Goal: Communication & Community: Answer question/provide support

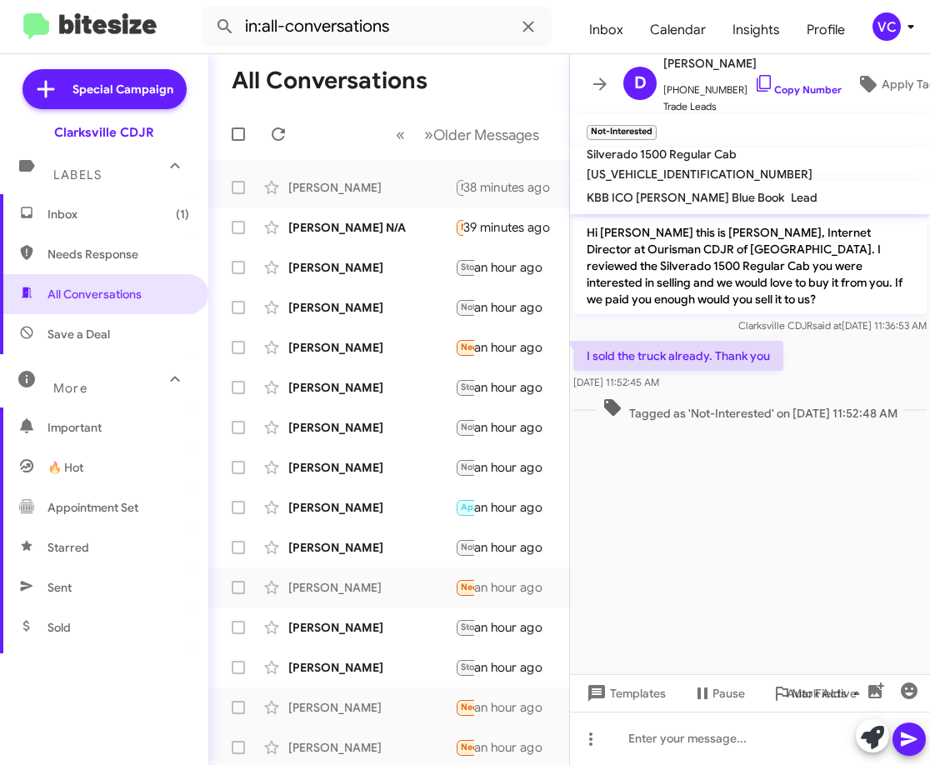
click at [678, 507] on cdk-virtual-scroll-viewport "Hi [PERSON_NAME] this is [PERSON_NAME], Internet Director at Ourisman CDJR of […" at bounding box center [750, 444] width 360 height 460
click at [684, 518] on cdk-virtual-scroll-viewport "Hi [PERSON_NAME] this is [PERSON_NAME], Internet Director at Ourisman CDJR of […" at bounding box center [750, 444] width 360 height 460
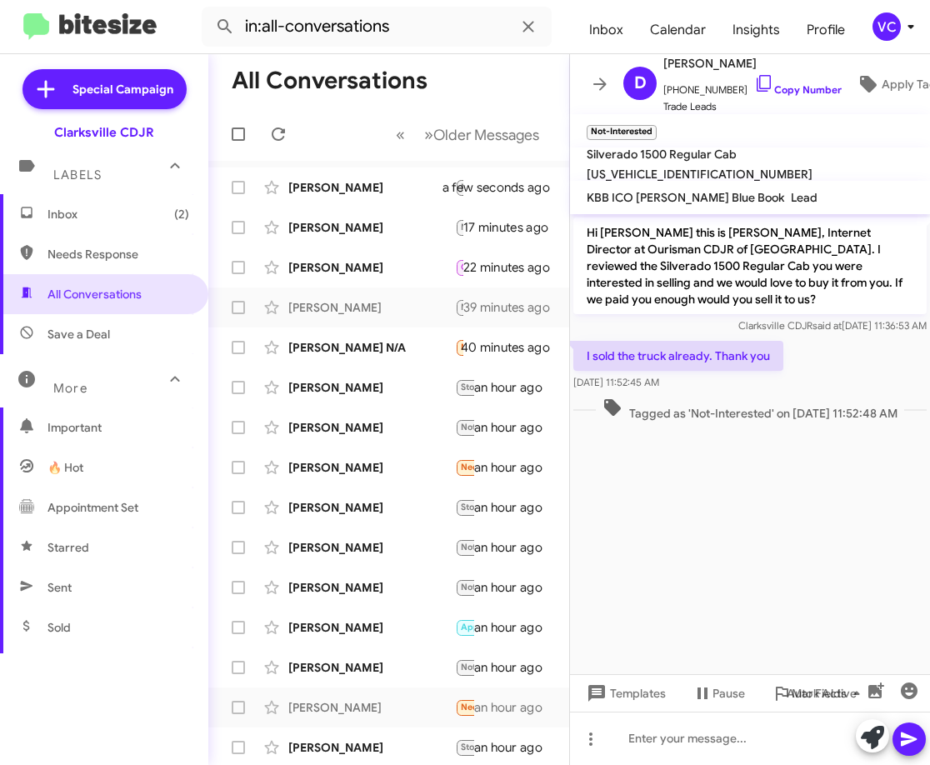
click at [339, 118] on mat-toolbar-row "« Previous » Next Older Messages" at bounding box center [388, 134] width 361 height 53
click at [77, 204] on span "Inbox (2)" at bounding box center [104, 214] width 208 height 40
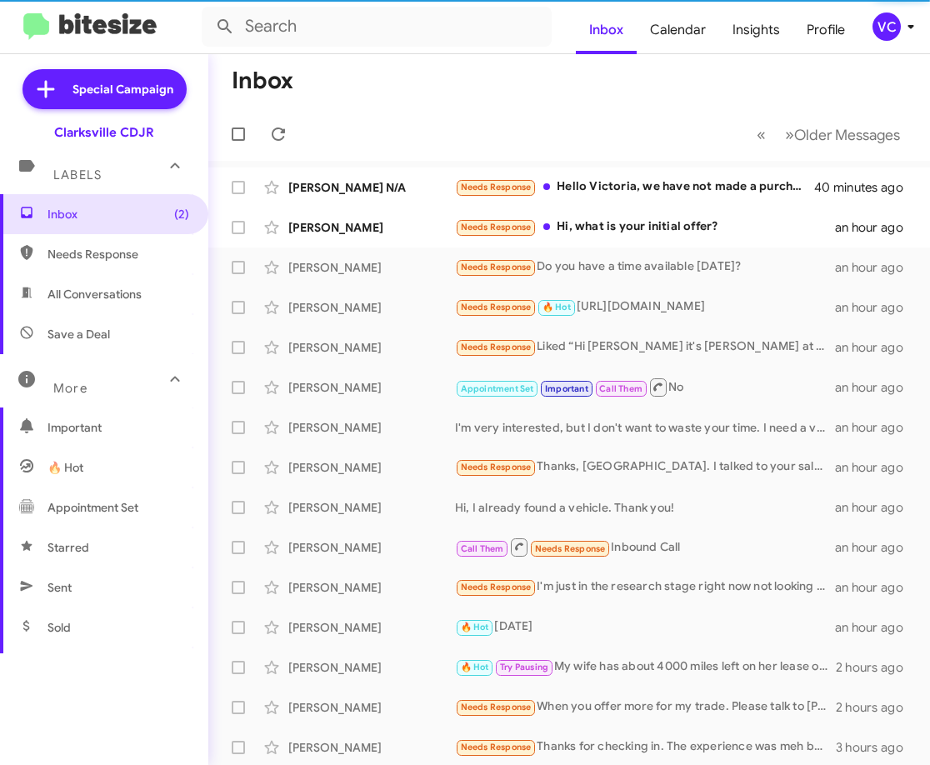
click at [483, 66] on mat-toolbar-row "Inbox" at bounding box center [569, 80] width 722 height 53
click at [408, 109] on mat-toolbar-row "« Previous » Next Older Messages" at bounding box center [569, 134] width 722 height 53
click at [553, 131] on mat-toolbar-row "« Previous » Next Older Messages" at bounding box center [569, 134] width 722 height 53
click at [329, 89] on mat-toolbar-row "Inbox" at bounding box center [569, 80] width 722 height 53
click at [388, 96] on mat-toolbar-row "Inbox" at bounding box center [569, 80] width 722 height 53
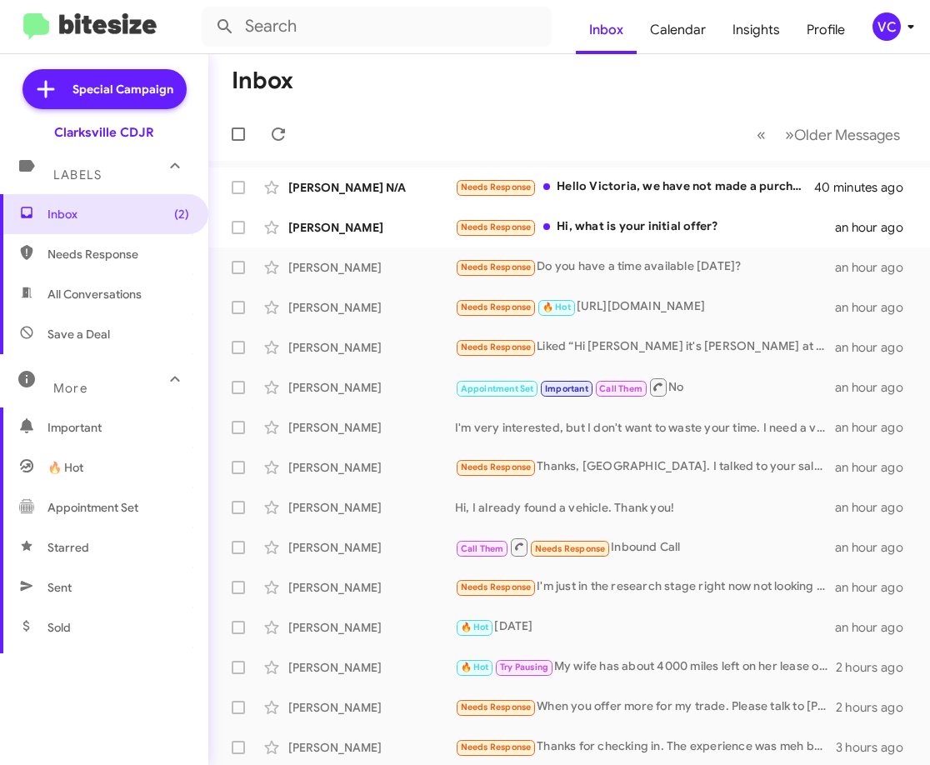
click at [410, 120] on mat-toolbar-row "« Previous » Next Older Messages" at bounding box center [569, 134] width 722 height 53
click at [505, 85] on mat-toolbar-row "Inbox" at bounding box center [569, 80] width 722 height 53
click at [448, 120] on mat-toolbar-row "« Previous » Next Older Messages" at bounding box center [569, 134] width 722 height 53
click at [433, 177] on div "[PERSON_NAME] N/A Needs Response Hello [PERSON_NAME], we have not made a purcha…" at bounding box center [569, 187] width 695 height 33
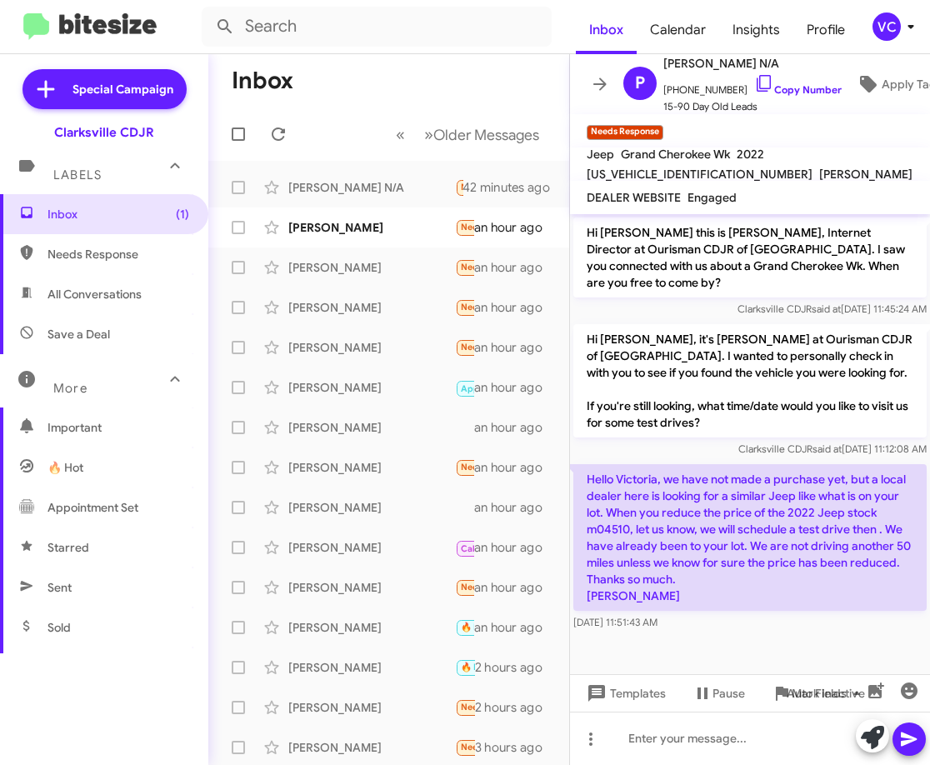
click at [649, 441] on div "Clarksville CDJR said at [DATE] 11:12:08 AM" at bounding box center [749, 449] width 353 height 17
click at [628, 441] on div "Clarksville CDJR said at [DATE] 11:12:08 AM" at bounding box center [749, 449] width 353 height 17
drag, startPoint x: 635, startPoint y: 481, endPoint x: 749, endPoint y: 477, distance: 114.3
click at [728, 477] on p "Hello Victoria, we have not made a purchase yet, but a local dealer here is loo…" at bounding box center [749, 537] width 353 height 147
click at [751, 477] on p "Hello Victoria, we have not made a purchase yet, but a local dealer here is loo…" at bounding box center [749, 537] width 353 height 147
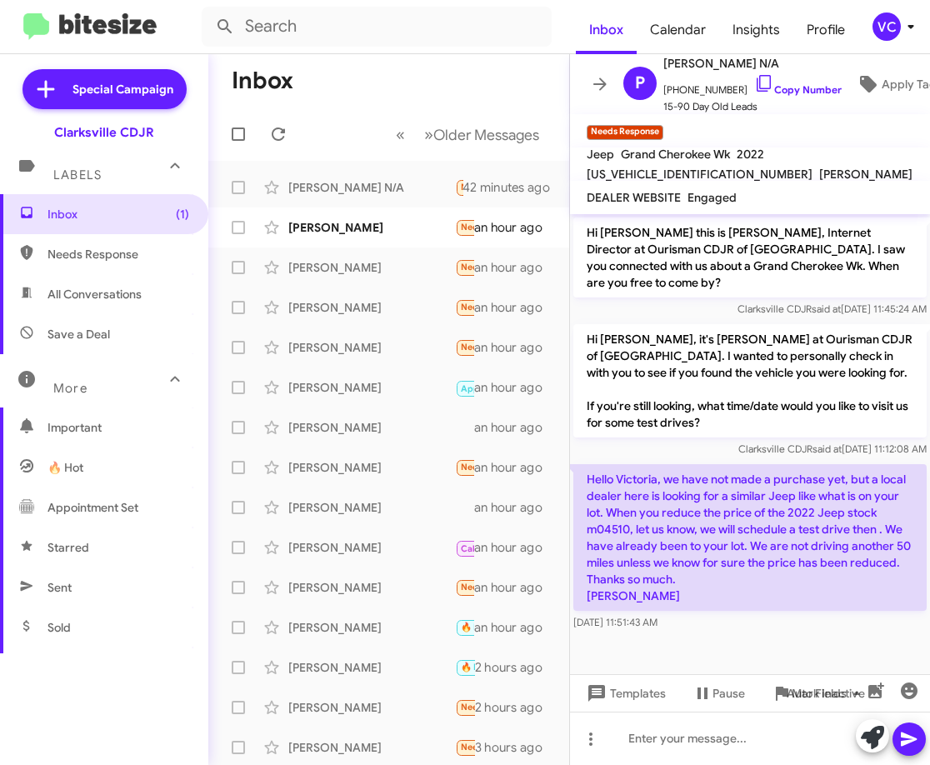
click at [761, 484] on p "Hello Victoria, we have not made a purchase yet, but a local dealer here is loo…" at bounding box center [749, 537] width 353 height 147
click at [669, 527] on p "Hello Victoria, we have not made a purchase yet, but a local dealer here is loo…" at bounding box center [749, 537] width 353 height 147
drag, startPoint x: 673, startPoint y: 583, endPoint x: 707, endPoint y: 589, distance: 34.7
click at [676, 584] on p "Hello Victoria, we have not made a purchase yet, but a local dealer here is loo…" at bounding box center [749, 537] width 353 height 147
drag, startPoint x: 750, startPoint y: 583, endPoint x: 763, endPoint y: 596, distance: 18.9
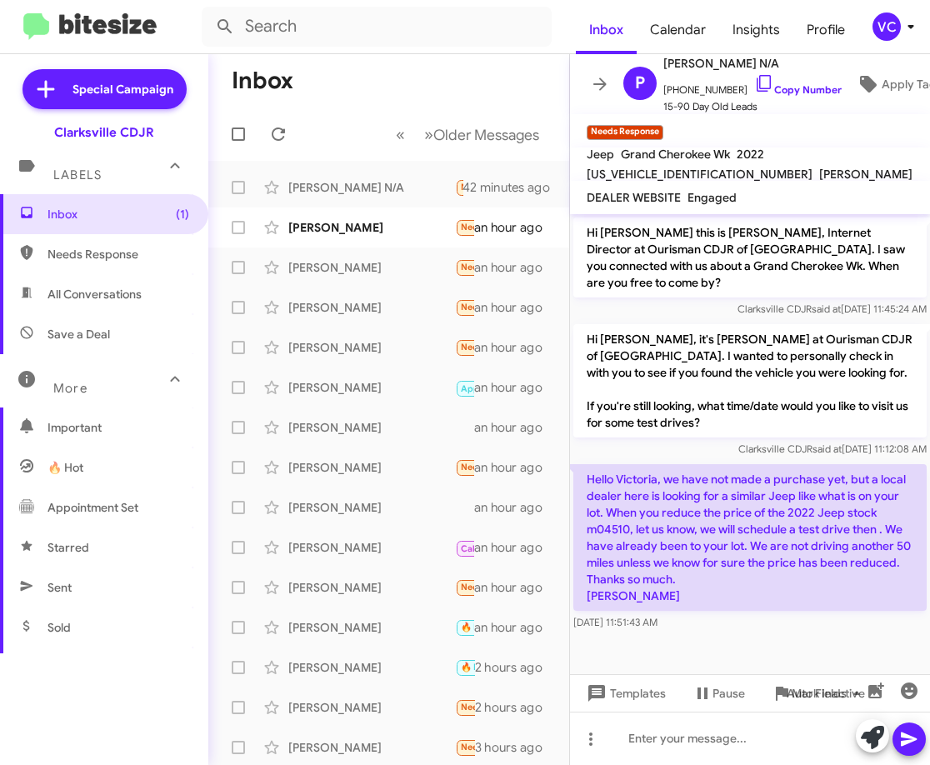
click at [753, 583] on p "Hello Victoria, we have not made a purchase yet, but a local dealer here is loo…" at bounding box center [749, 537] width 353 height 147
click at [781, 634] on div at bounding box center [750, 640] width 360 height 13
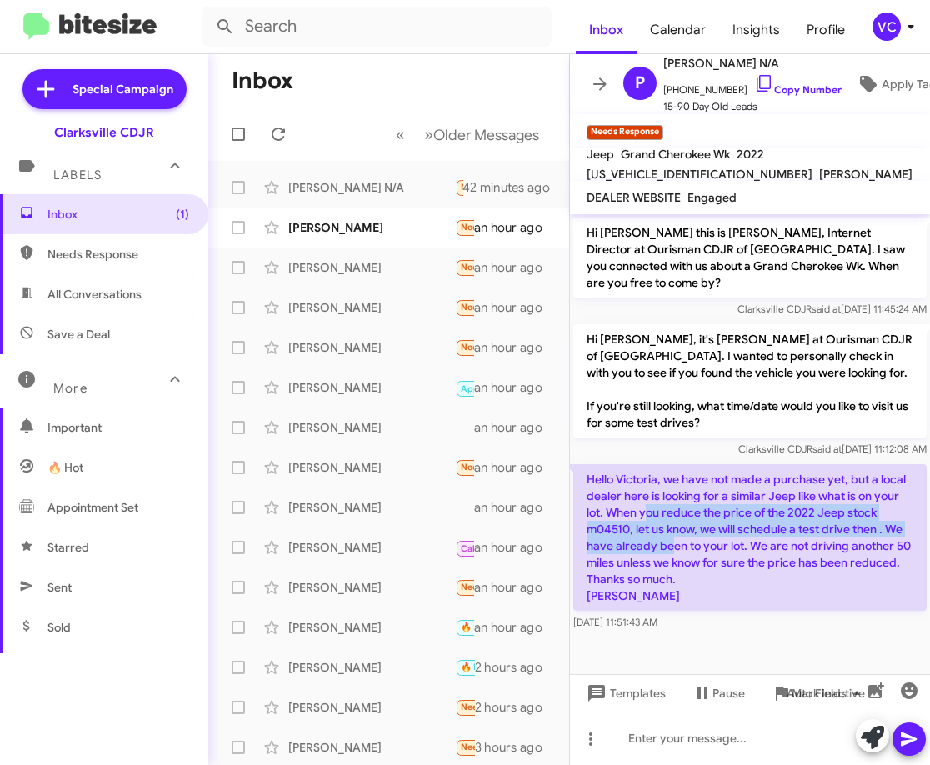
drag, startPoint x: 645, startPoint y: 490, endPoint x: 673, endPoint y: 522, distance: 42.5
click at [673, 522] on p "Hello Victoria, we have not made a purchase yet, but a local dealer here is loo…" at bounding box center [749, 537] width 353 height 147
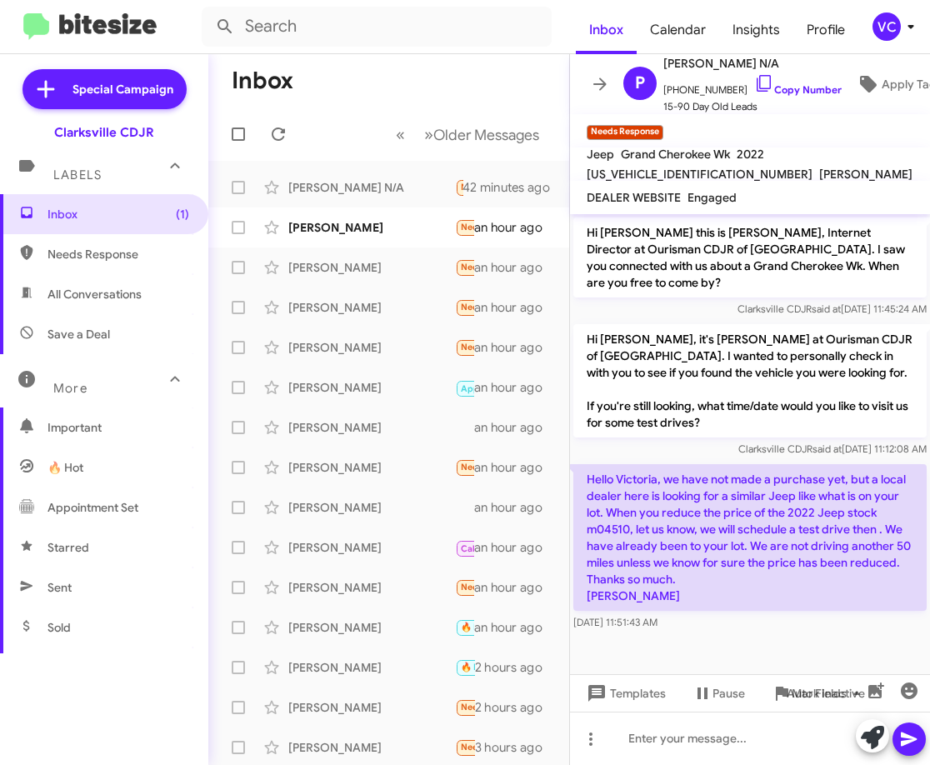
click at [717, 540] on p "Hello Victoria, we have not made a purchase yet, but a local dealer here is loo…" at bounding box center [749, 537] width 353 height 147
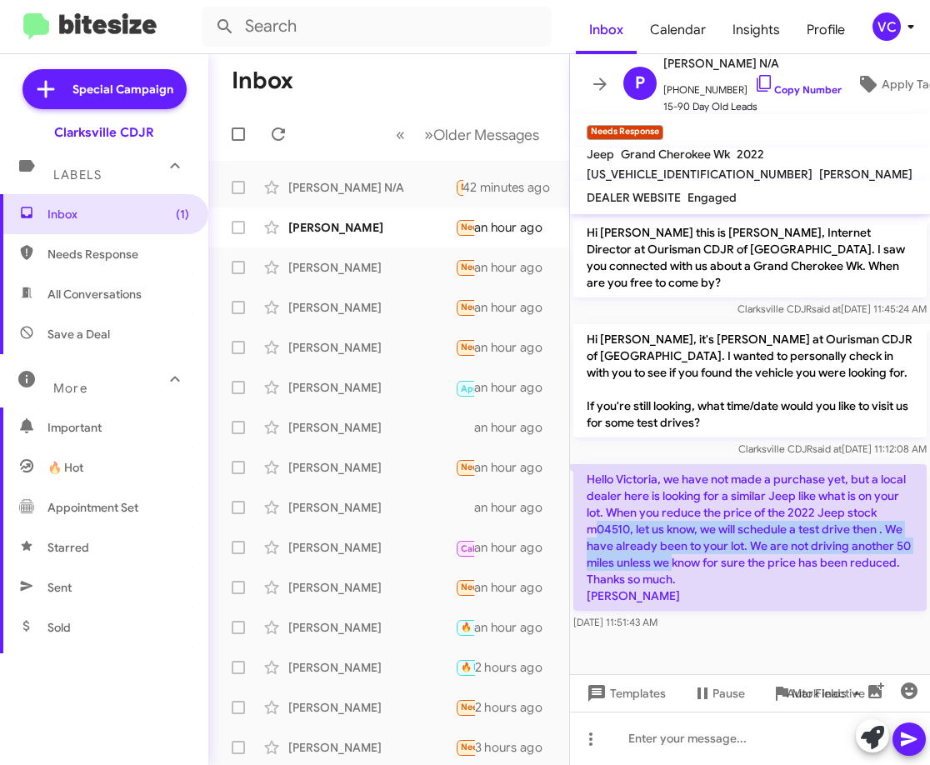
drag, startPoint x: 593, startPoint y: 506, endPoint x: 675, endPoint y: 549, distance: 92.5
click at [675, 549] on p "Hello Victoria, we have not made a purchase yet, but a local dealer here is loo…" at bounding box center [749, 537] width 353 height 147
click at [694, 504] on p "Hello Victoria, we have not made a purchase yet, but a local dealer here is loo…" at bounding box center [749, 537] width 353 height 147
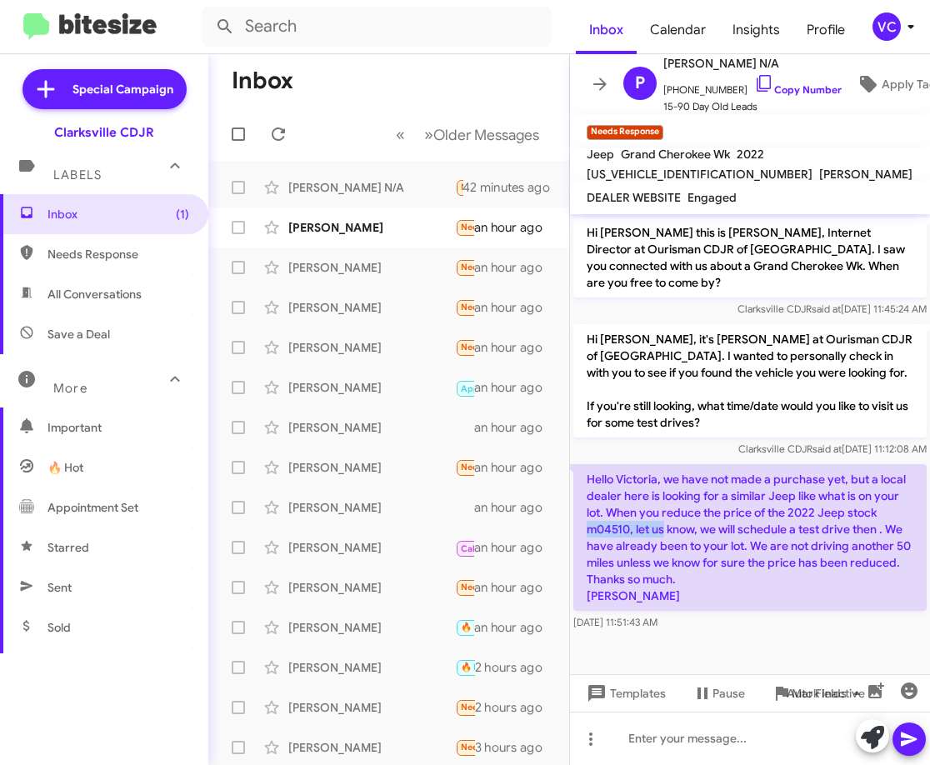
drag, startPoint x: 667, startPoint y: 508, endPoint x: 886, endPoint y: 503, distance: 219.3
click at [884, 503] on p "Hello Victoria, we have not made a purchase yet, but a local dealer here is loo…" at bounding box center [749, 537] width 353 height 147
click at [870, 522] on p "Hello Victoria, we have not made a purchase yet, but a local dealer here is loo…" at bounding box center [749, 537] width 353 height 147
drag, startPoint x: 628, startPoint y: 523, endPoint x: 801, endPoint y: 537, distance: 173.9
click at [799, 537] on p "Hello Victoria, we have not made a purchase yet, but a local dealer here is loo…" at bounding box center [749, 537] width 353 height 147
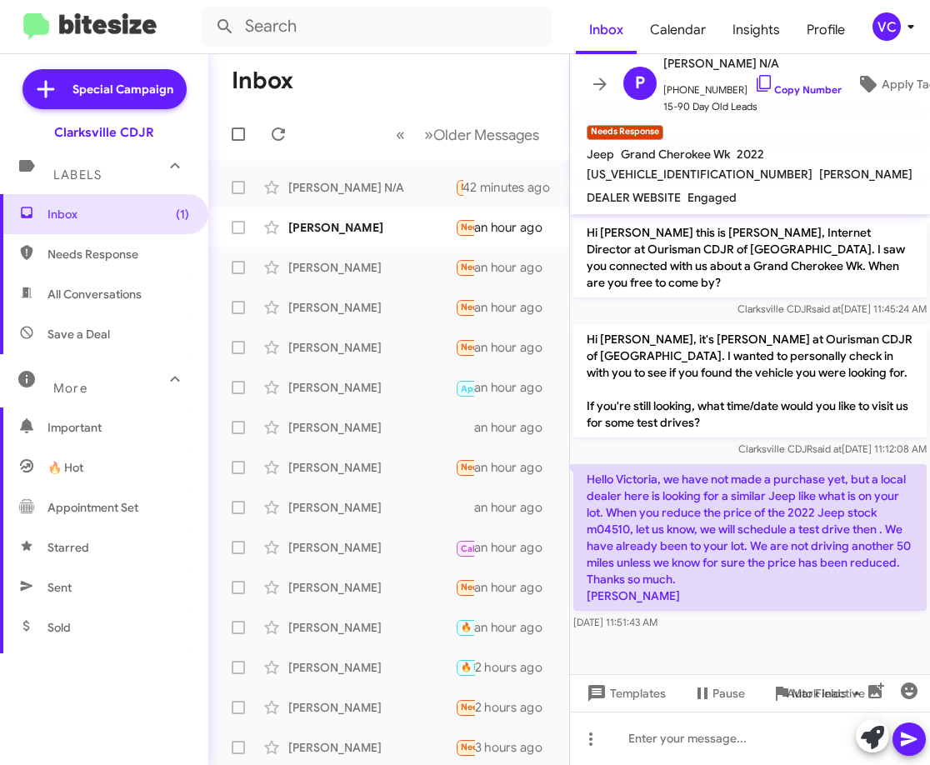
click at [804, 538] on p "Hello Victoria, we have not made a purchase yet, but a local dealer here is loo…" at bounding box center [749, 537] width 353 height 147
click at [768, 88] on link "Copy Number" at bounding box center [798, 89] width 88 height 13
click at [777, 479] on p "Hello Victoria, we have not made a purchase yet, but a local dealer here is loo…" at bounding box center [749, 537] width 353 height 147
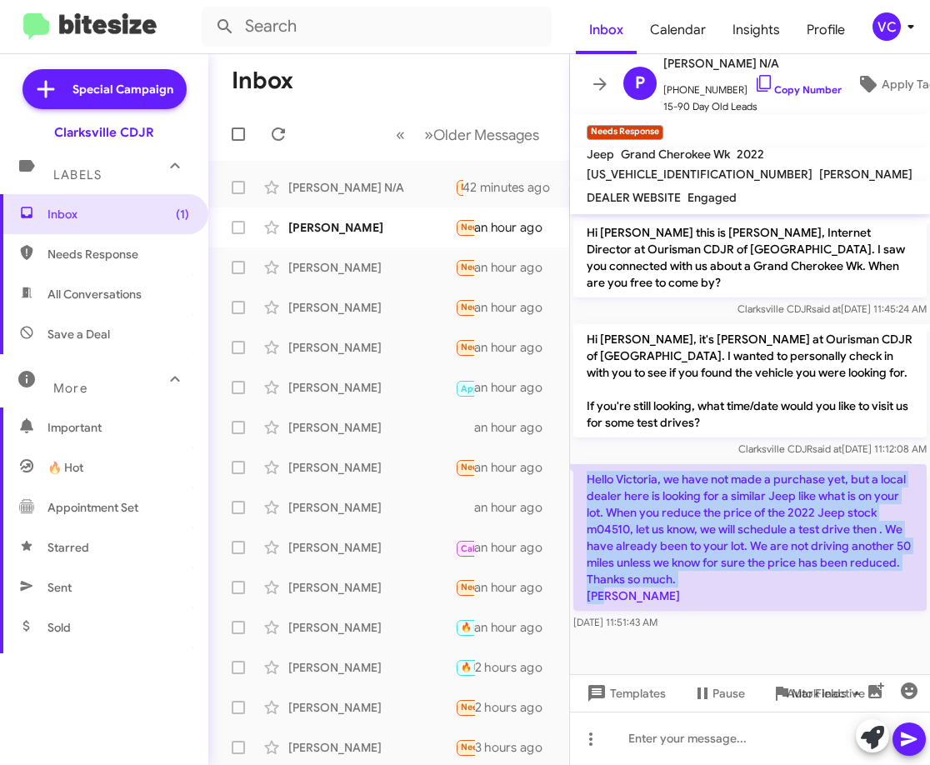
drag, startPoint x: 584, startPoint y: 463, endPoint x: 703, endPoint y: 592, distance: 175.2
click at [703, 592] on p "Hello Victoria, we have not made a purchase yet, but a local dealer here is loo…" at bounding box center [749, 537] width 353 height 147
copy p "Hello Victoria, we have not made a purchase yet, but a local dealer here is loo…"
click at [751, 668] on cdk-virtual-scroll-viewport "Hi [PERSON_NAME] this is [PERSON_NAME], Internet Director at Ourisman CDJR of […" at bounding box center [750, 444] width 360 height 460
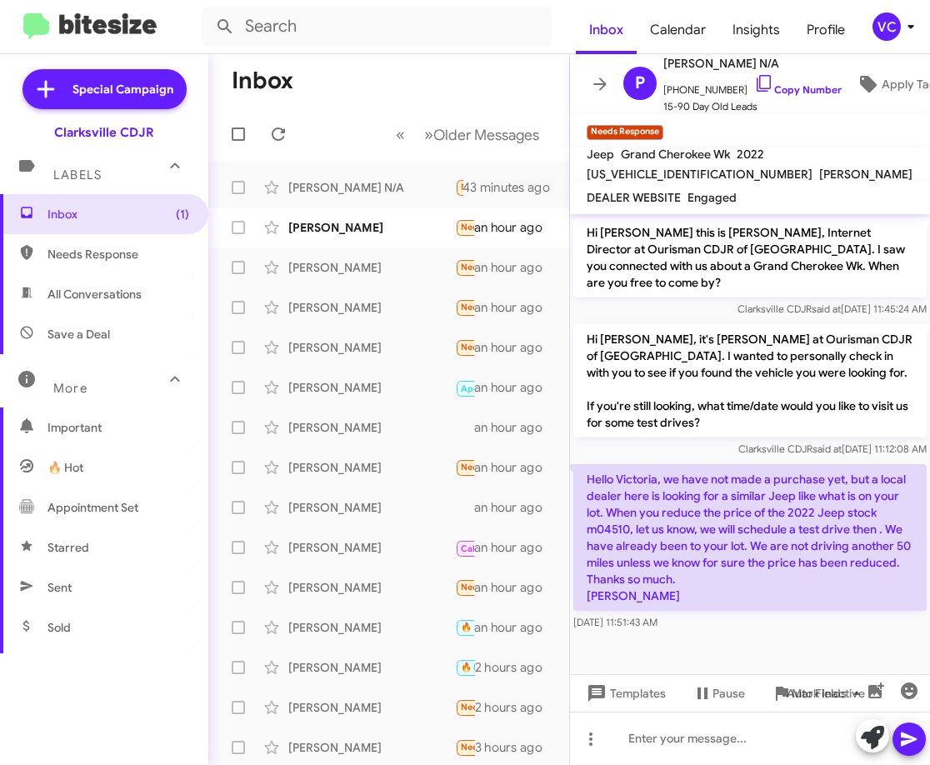
click at [782, 638] on cdk-virtual-scroll-viewport "Hi [PERSON_NAME] this is [PERSON_NAME], Internet Director at Ourisman CDJR of […" at bounding box center [750, 444] width 360 height 460
drag, startPoint x: 667, startPoint y: 468, endPoint x: 683, endPoint y: 510, distance: 44.6
click at [673, 470] on p "Hello Victoria, we have not made a purchase yet, but a local dealer here is loo…" at bounding box center [749, 537] width 353 height 147
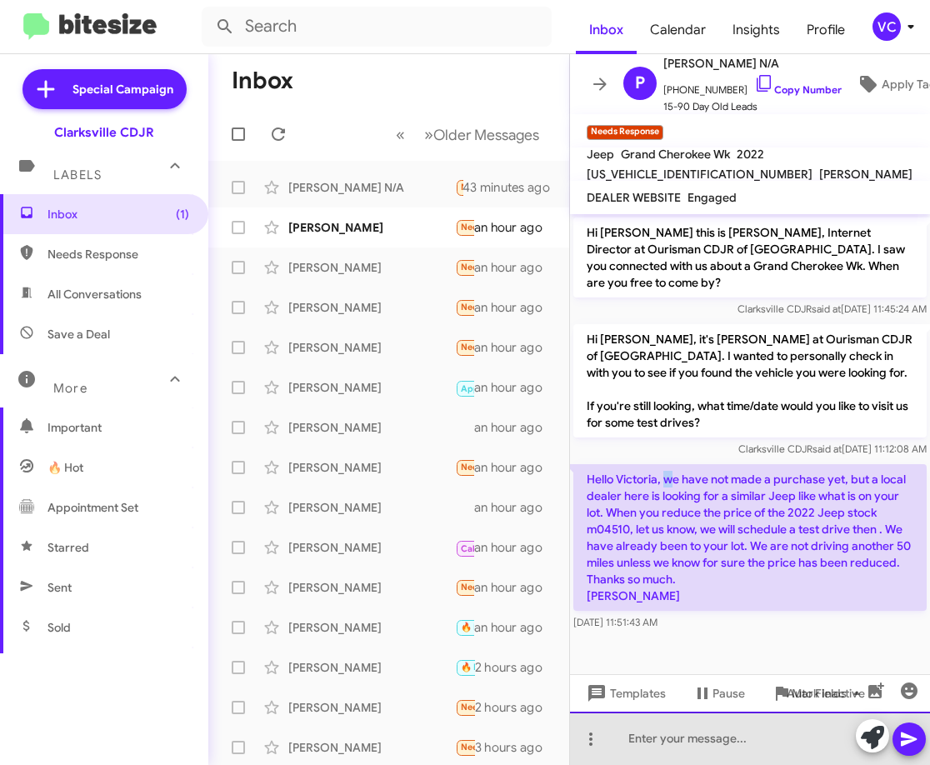
click at [703, 751] on div at bounding box center [750, 738] width 360 height 53
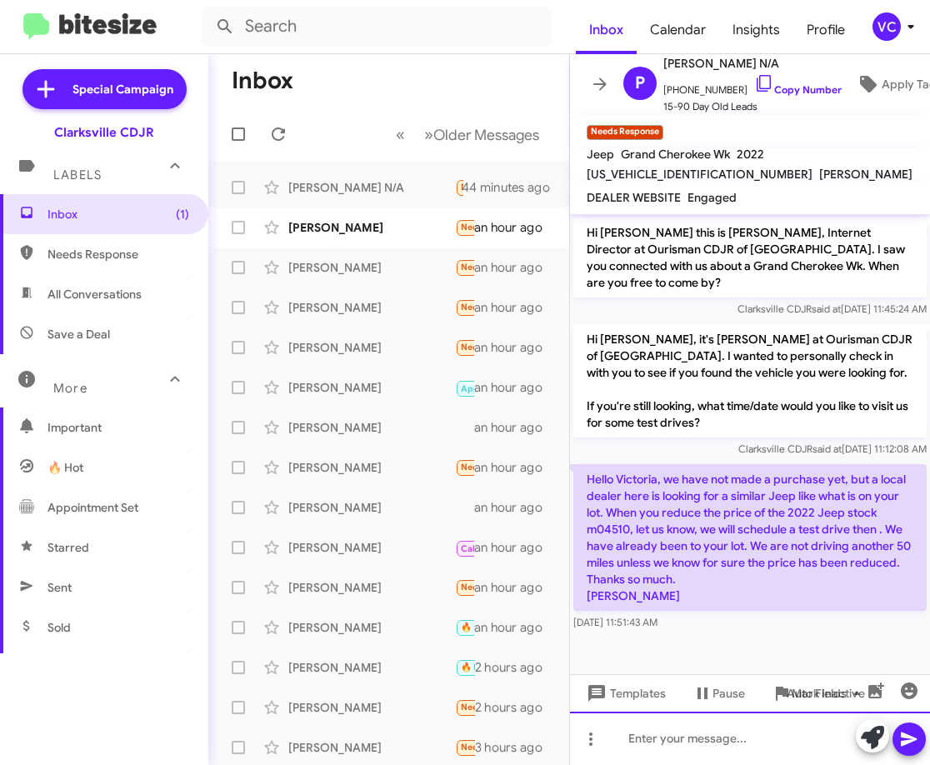
click at [707, 753] on div at bounding box center [750, 738] width 360 height 53
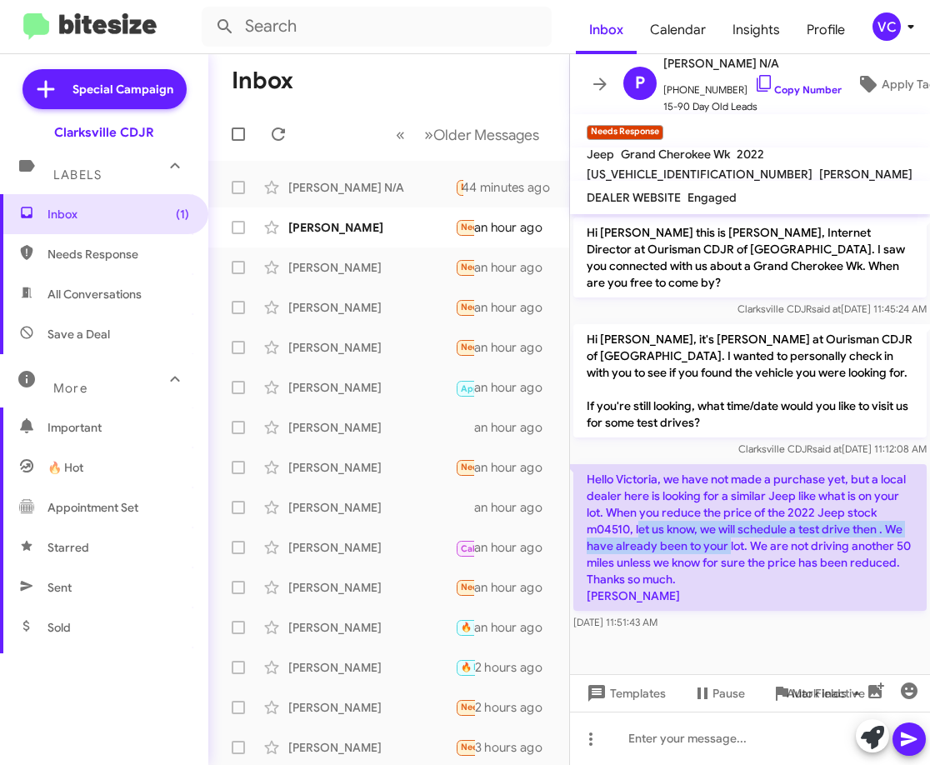
drag, startPoint x: 641, startPoint y: 515, endPoint x: 768, endPoint y: 524, distance: 127.9
click at [752, 524] on p "Hello Victoria, we have not made a purchase yet, but a local dealer here is loo…" at bounding box center [749, 537] width 353 height 147
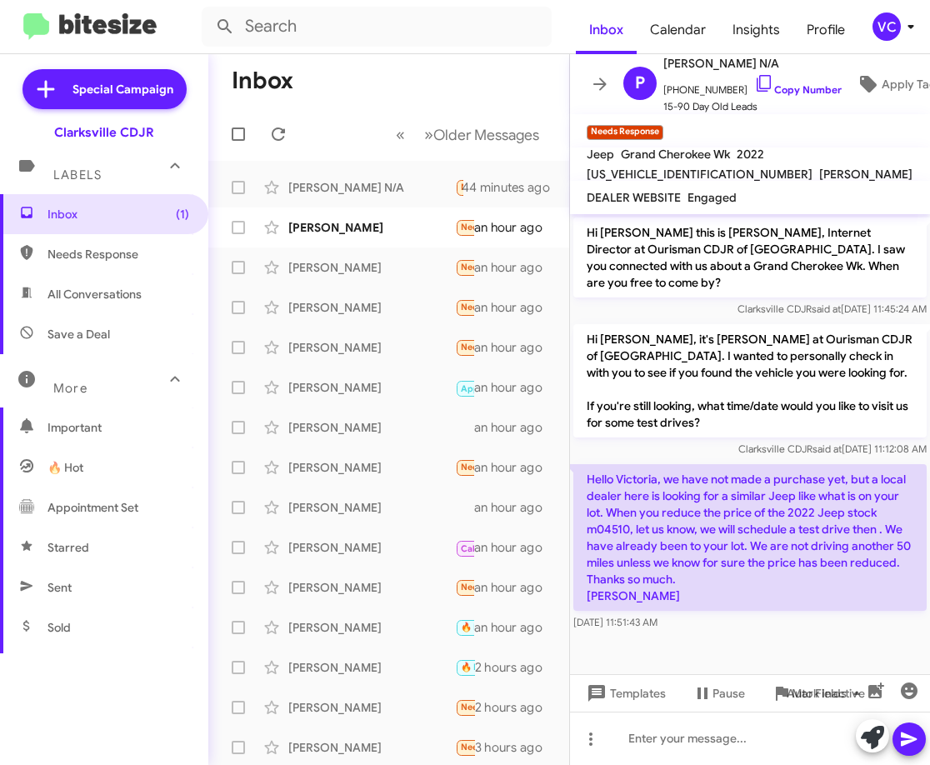
click at [768, 558] on p "Hello Victoria, we have not made a purchase yet, but a local dealer here is loo…" at bounding box center [749, 537] width 353 height 147
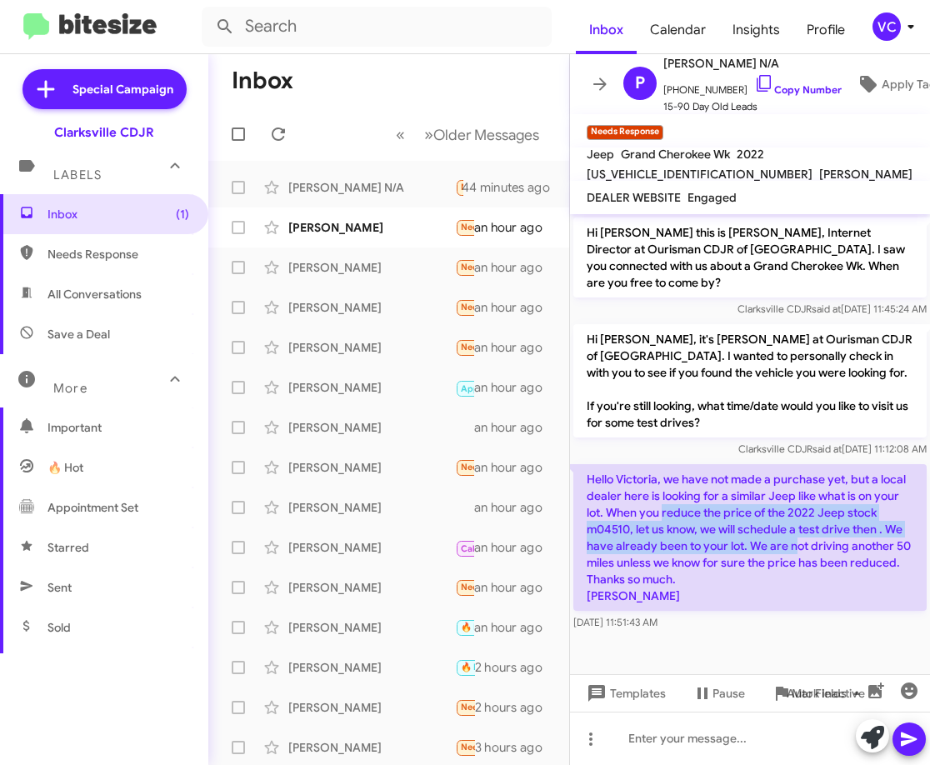
drag, startPoint x: 664, startPoint y: 493, endPoint x: 799, endPoint y: 530, distance: 139.1
click at [798, 528] on p "Hello Victoria, we have not made a purchase yet, but a local dealer here is loo…" at bounding box center [749, 537] width 353 height 147
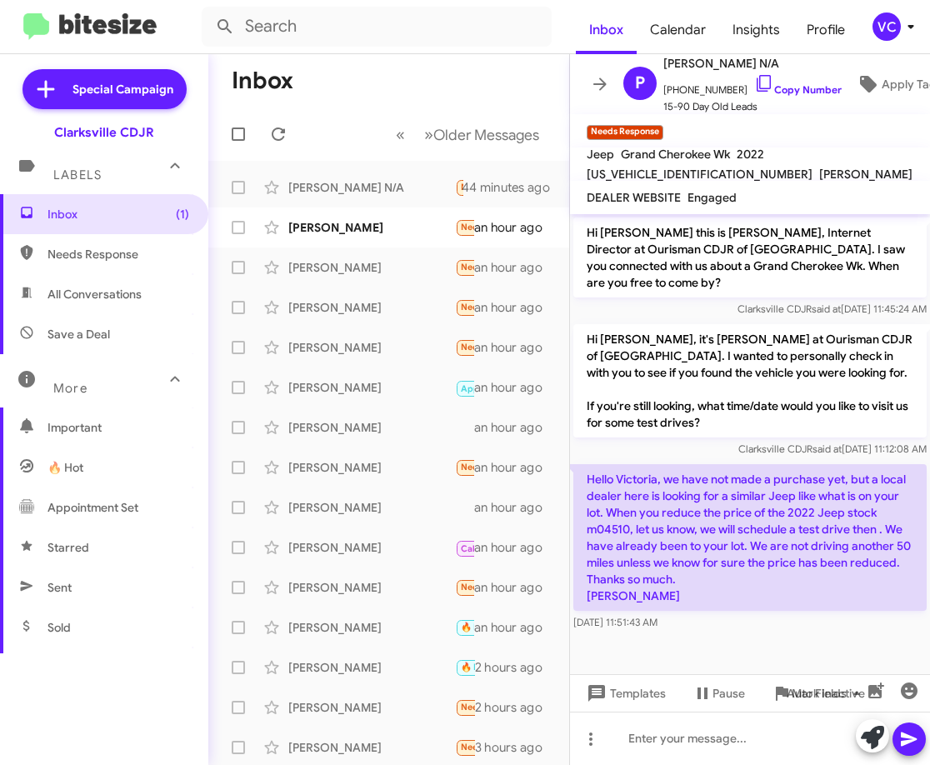
click at [790, 577] on p "Hello Victoria, we have not made a purchase yet, but a local dealer here is loo…" at bounding box center [749, 537] width 353 height 147
click at [777, 614] on div "[DATE] 11:51:43 AM" at bounding box center [749, 622] width 353 height 17
click at [780, 616] on div "Hello Victoria, we have not made a purchase yet, but a local dealer here is loo…" at bounding box center [750, 547] width 360 height 173
click at [658, 745] on div at bounding box center [750, 738] width 360 height 53
click at [663, 744] on div at bounding box center [750, 738] width 360 height 53
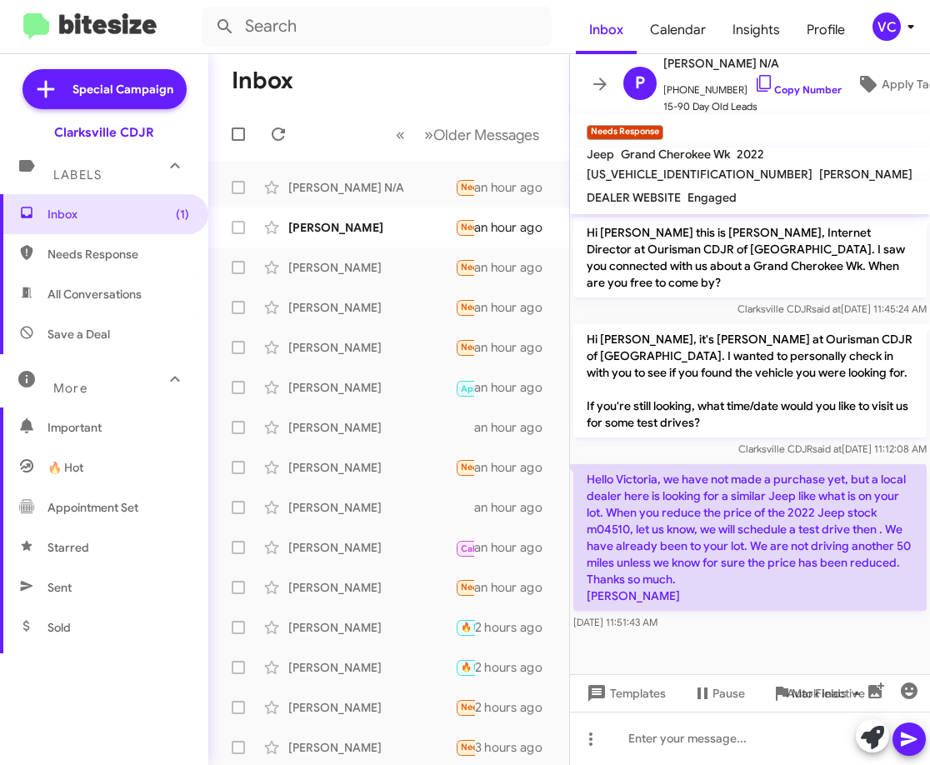
click at [384, 78] on mat-toolbar-row "Inbox" at bounding box center [388, 80] width 361 height 53
click at [735, 647] on mat-tooltip-component "Pause Conversation" at bounding box center [706, 653] width 113 height 50
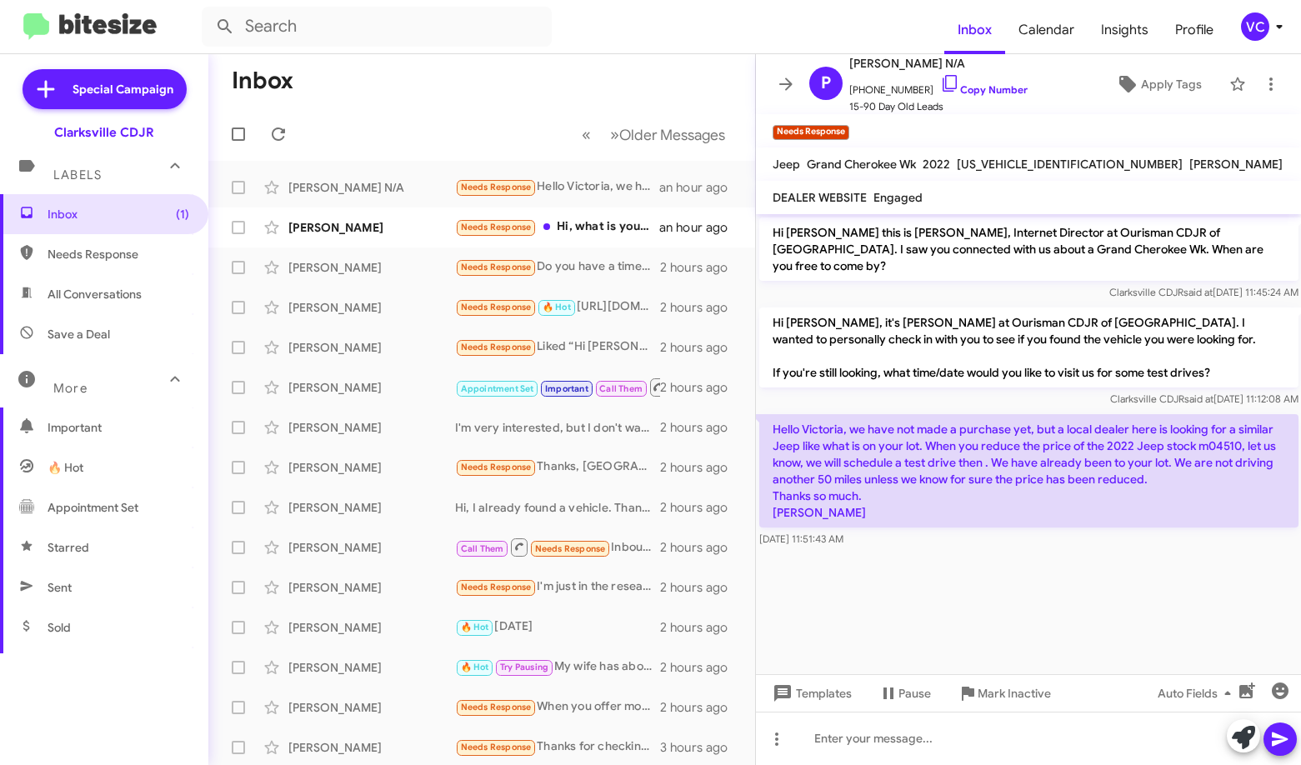
click at [929, 616] on cdk-virtual-scroll-viewport "Hi [PERSON_NAME] this is [PERSON_NAME], Internet Director at Ourisman CDJR of […" at bounding box center [1029, 444] width 546 height 460
click at [568, 98] on mat-toolbar-row "Inbox" at bounding box center [481, 80] width 547 height 53
click at [929, 578] on cdk-virtual-scroll-viewport "Hi [PERSON_NAME] this is [PERSON_NAME], Internet Director at Ourisman CDJR of […" at bounding box center [1029, 444] width 546 height 460
click at [929, 583] on cdk-virtual-scroll-viewport "Hi [PERSON_NAME] this is [PERSON_NAME], Internet Director at Ourisman CDJR of […" at bounding box center [1029, 444] width 546 height 460
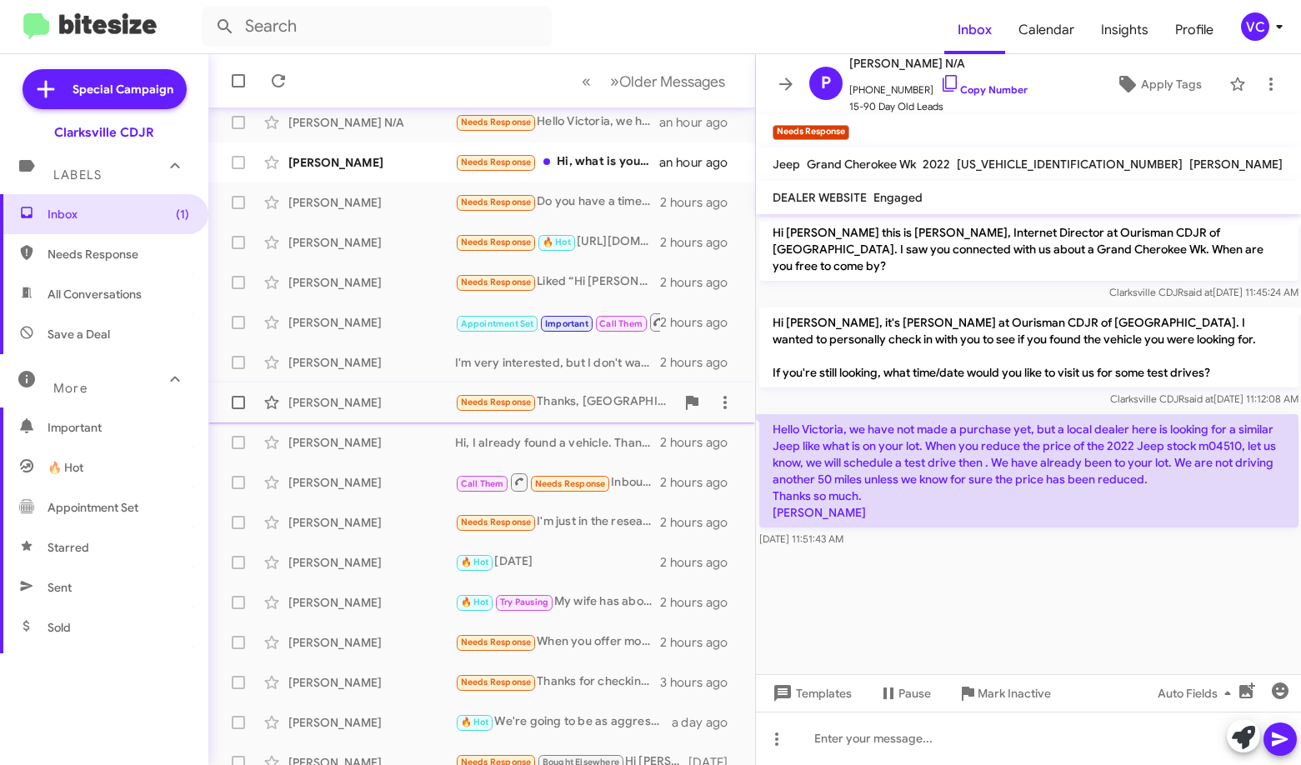
scroll to position [203, 0]
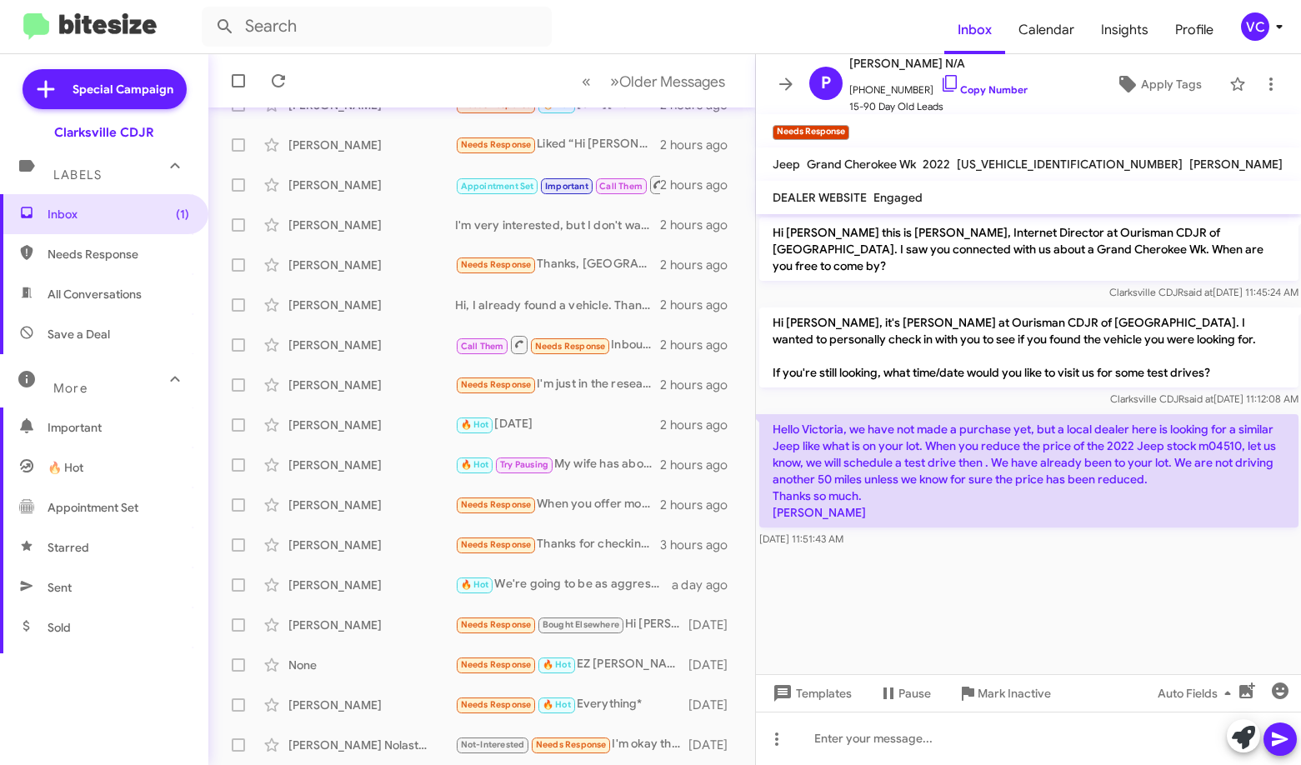
click at [929, 585] on cdk-virtual-scroll-viewport "Hi [PERSON_NAME] this is [PERSON_NAME], Internet Director at Ourisman CDJR of […" at bounding box center [1029, 444] width 546 height 460
click at [929, 366] on p "Hi [PERSON_NAME], it's [PERSON_NAME] at Ourisman CDJR of [GEOGRAPHIC_DATA]. I w…" at bounding box center [1028, 348] width 539 height 80
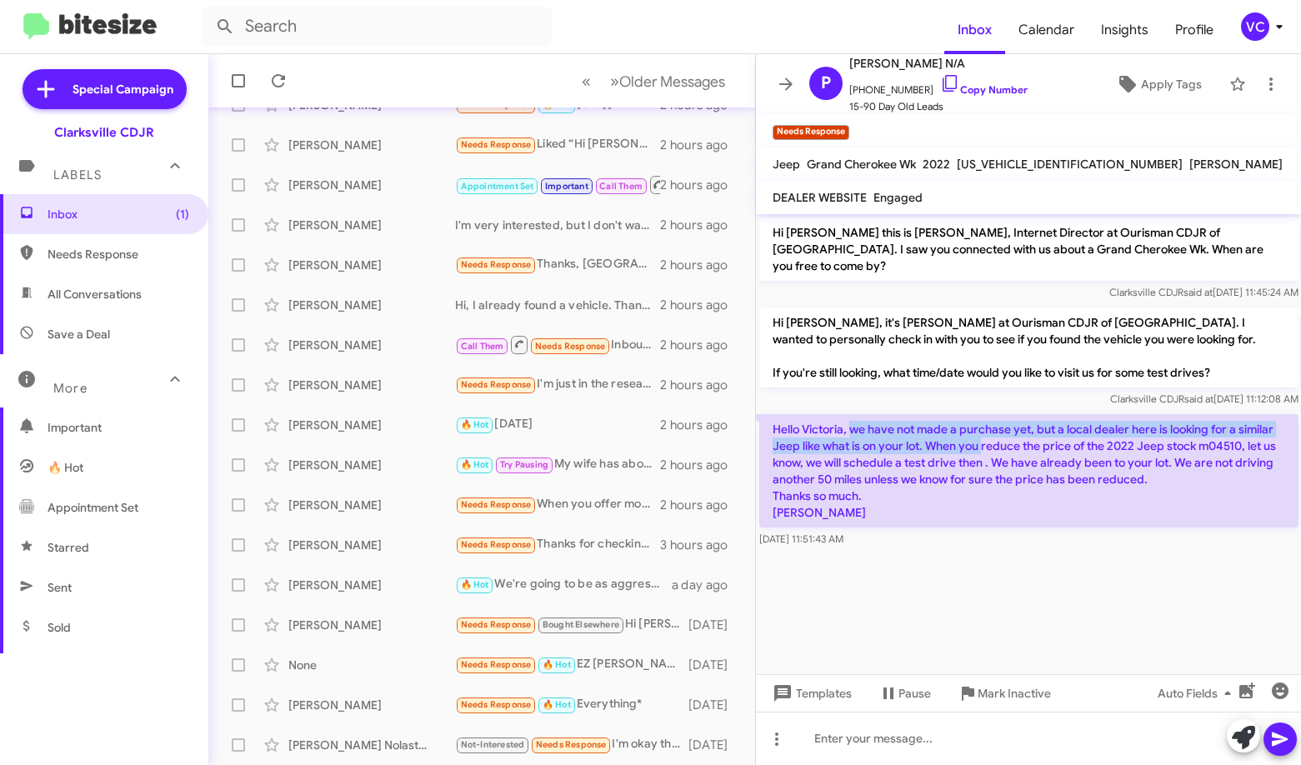
drag, startPoint x: 850, startPoint y: 417, endPoint x: 1079, endPoint y: 467, distance: 234.6
click at [929, 442] on p "Hello Victoria, we have not made a purchase yet, but a local dealer here is loo…" at bounding box center [1028, 470] width 539 height 113
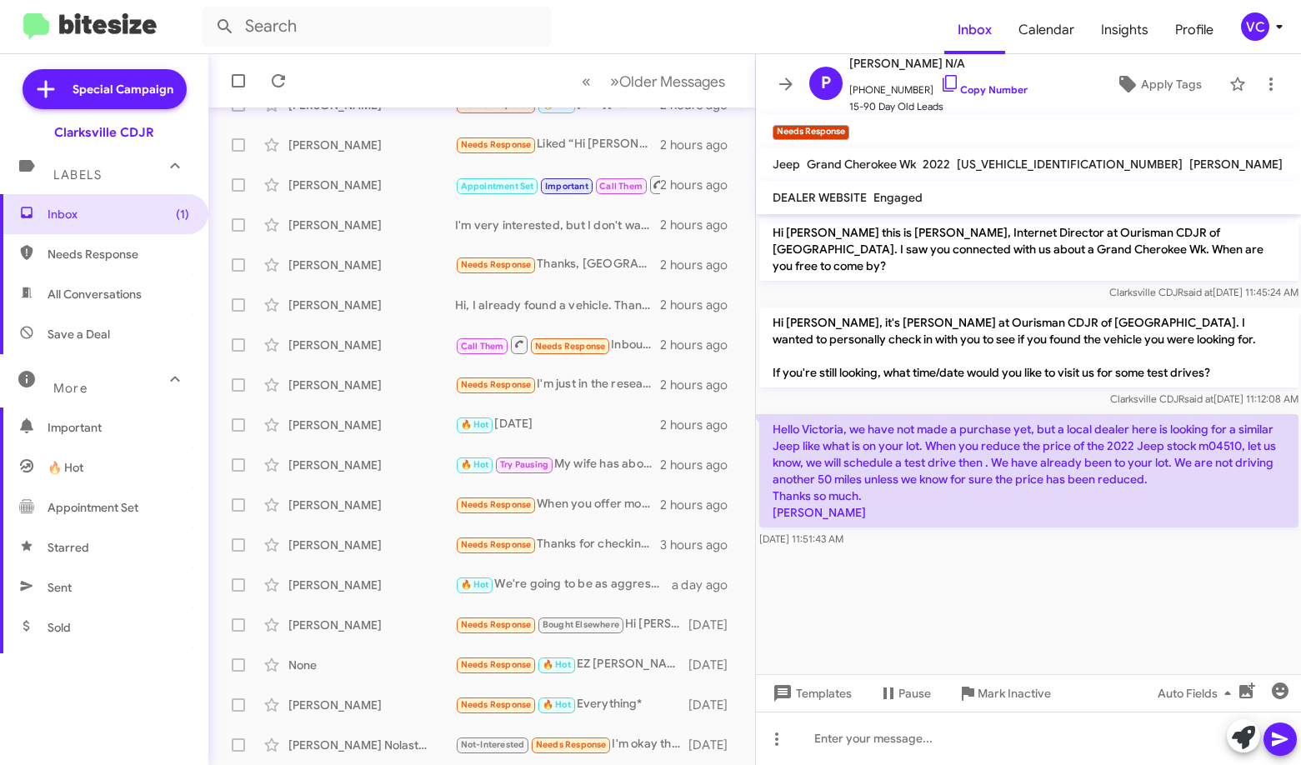
click at [929, 593] on cdk-virtual-scroll-viewport "Hi [PERSON_NAME] this is [PERSON_NAME], Internet Director at Ourisman CDJR of […" at bounding box center [1029, 444] width 546 height 460
click at [929, 601] on cdk-virtual-scroll-viewport "Hi [PERSON_NAME] this is [PERSON_NAME], Internet Director at Ourisman CDJR of […" at bounding box center [1029, 444] width 546 height 460
click at [929, 604] on cdk-virtual-scroll-viewport "Hi [PERSON_NAME] this is [PERSON_NAME], Internet Director at Ourisman CDJR of […" at bounding box center [1029, 444] width 546 height 460
click at [929, 605] on cdk-virtual-scroll-viewport "Hi [PERSON_NAME] this is [PERSON_NAME], Internet Director at Ourisman CDJR of […" at bounding box center [1029, 444] width 546 height 460
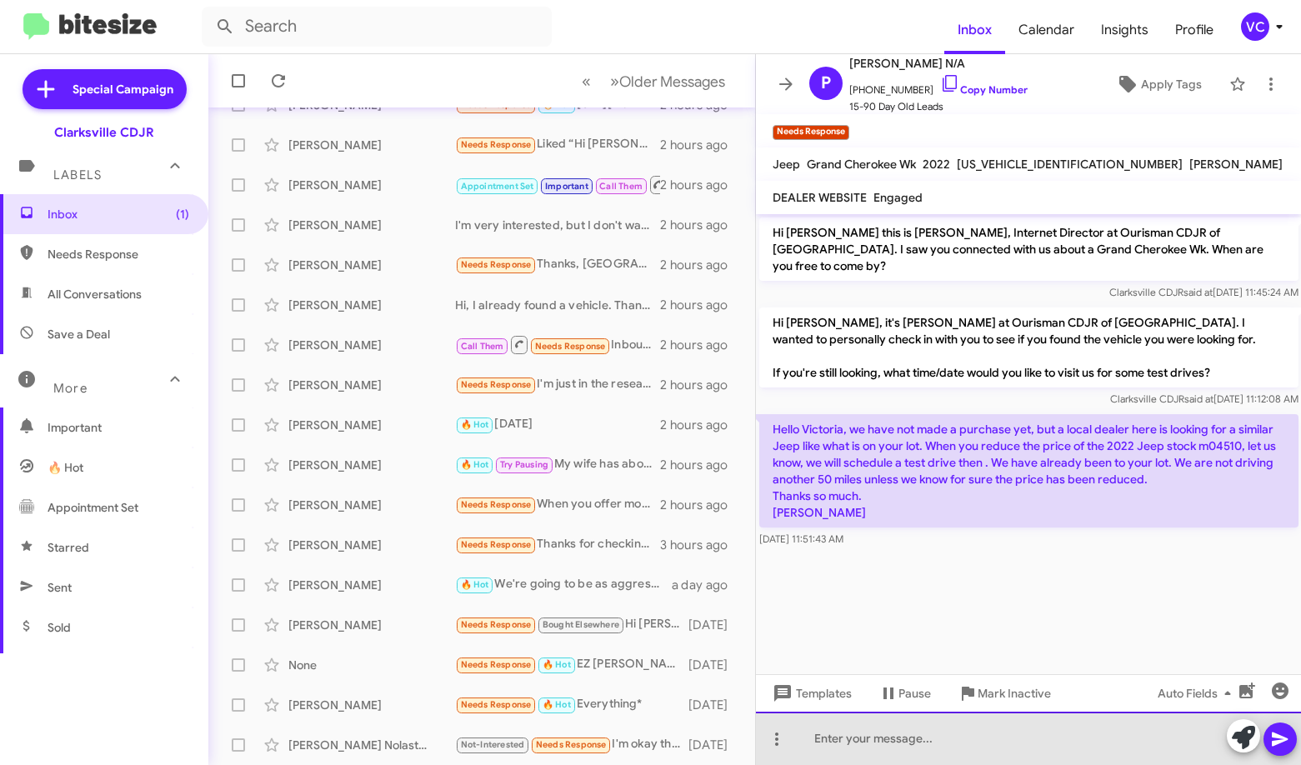
click at [888, 745] on div at bounding box center [1029, 738] width 546 height 53
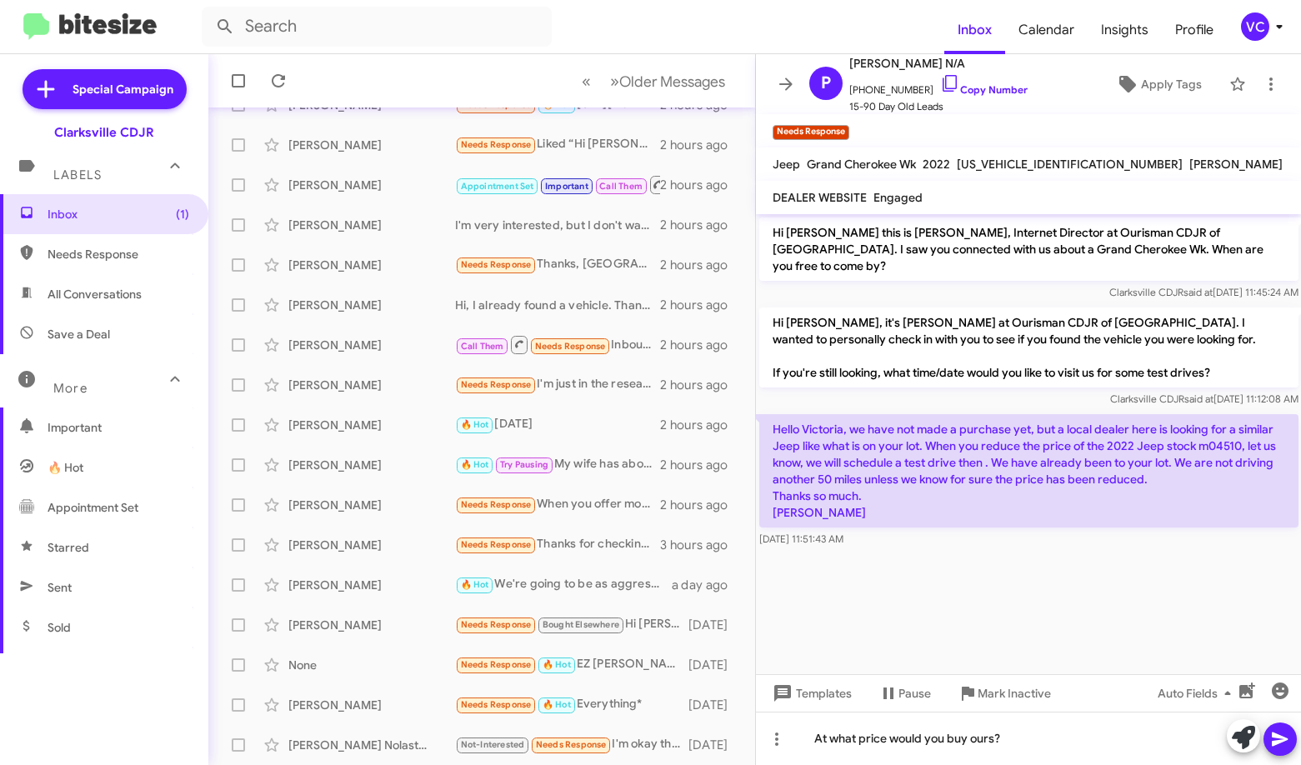
click at [929, 746] on icon at bounding box center [1280, 739] width 20 height 20
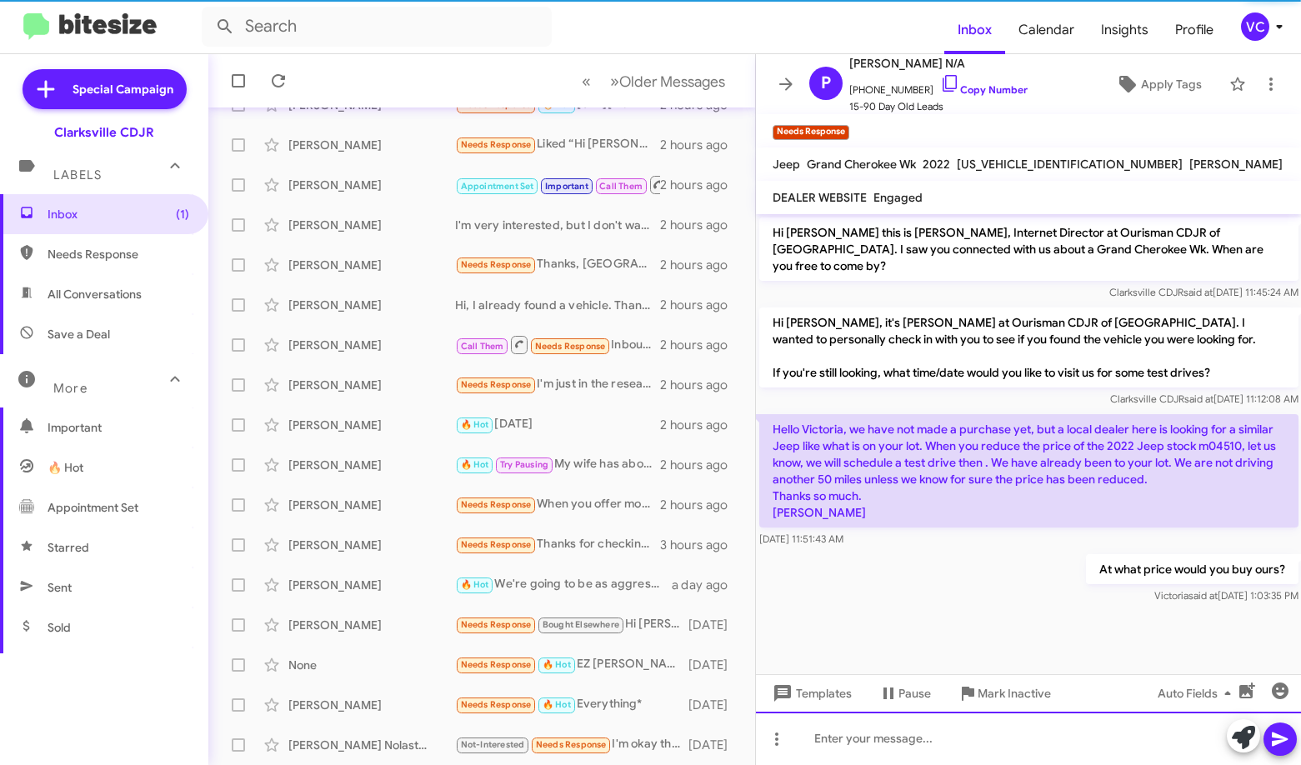
scroll to position [0, 0]
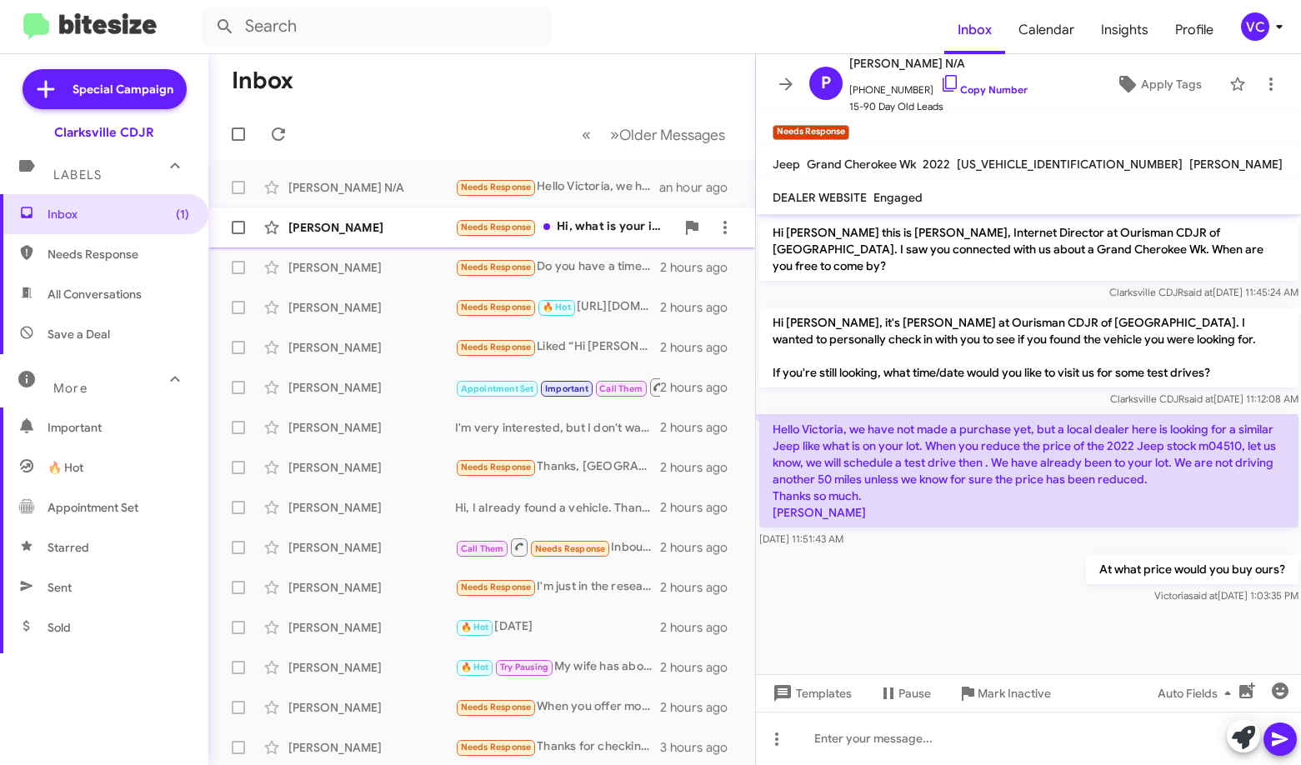
click at [421, 224] on div "[PERSON_NAME]" at bounding box center [371, 227] width 167 height 17
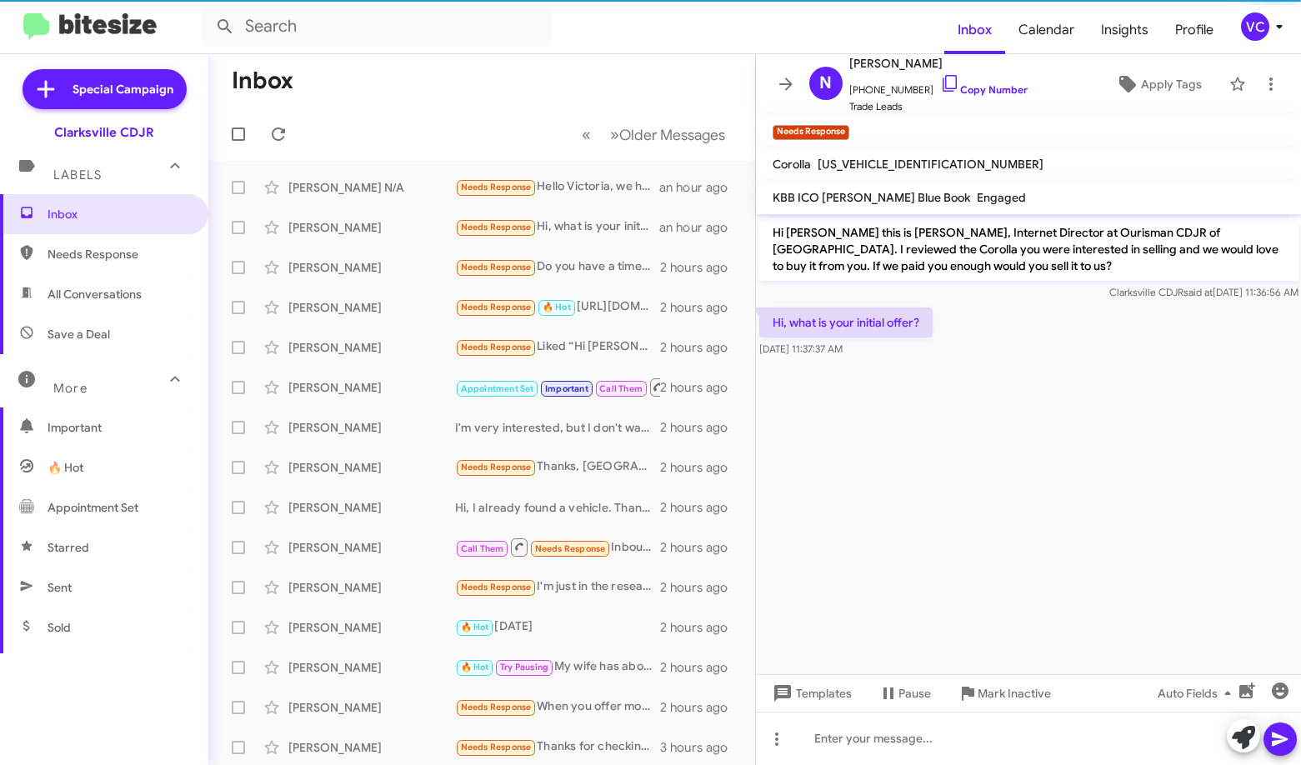
click at [929, 408] on cdk-virtual-scroll-viewport "Hi [PERSON_NAME] this is [PERSON_NAME], Internet Director at Ourisman CDJR of […" at bounding box center [1029, 444] width 546 height 460
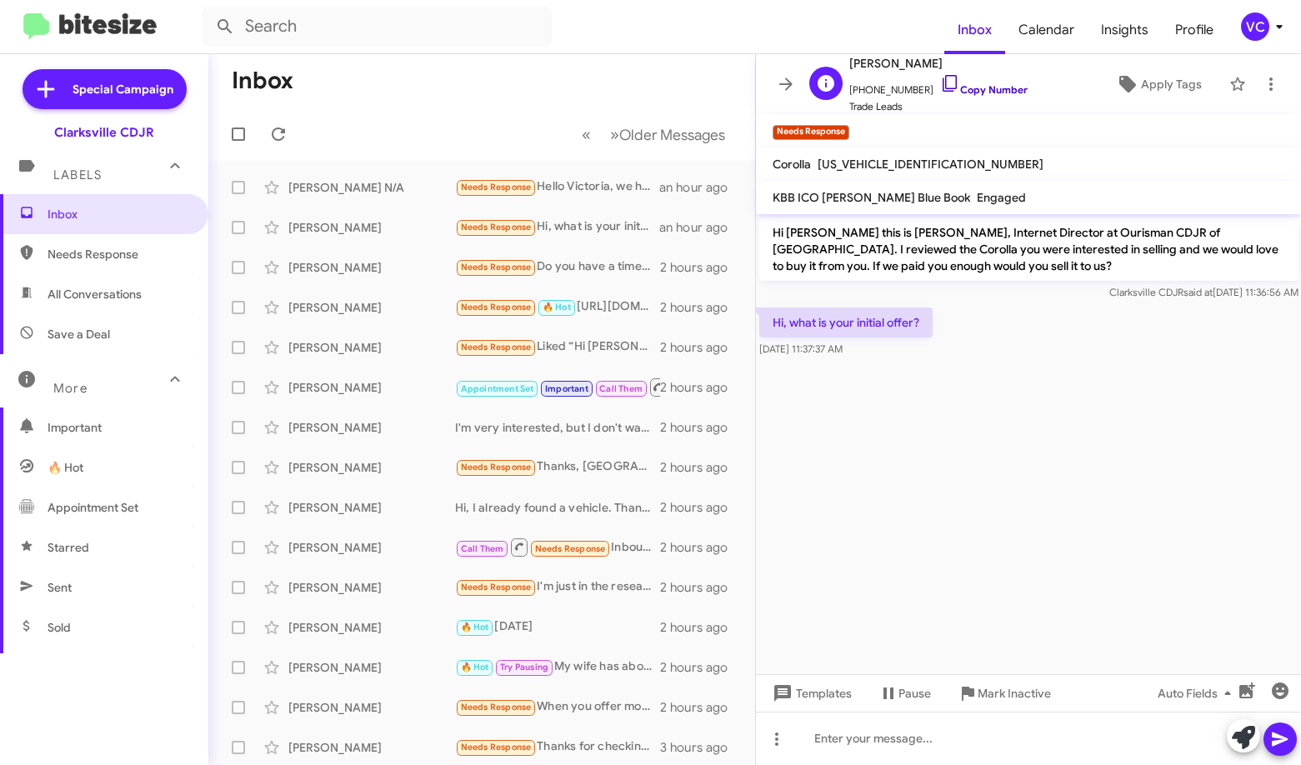
click at [929, 88] on link "Copy Number" at bounding box center [984, 89] width 88 height 13
drag, startPoint x: 800, startPoint y: 528, endPoint x: 800, endPoint y: 541, distance: 12.5
click at [800, 529] on cdk-virtual-scroll-viewport "Hi [PERSON_NAME] this is [PERSON_NAME], Internet Director at Ourisman CDJR of […" at bounding box center [1029, 444] width 546 height 460
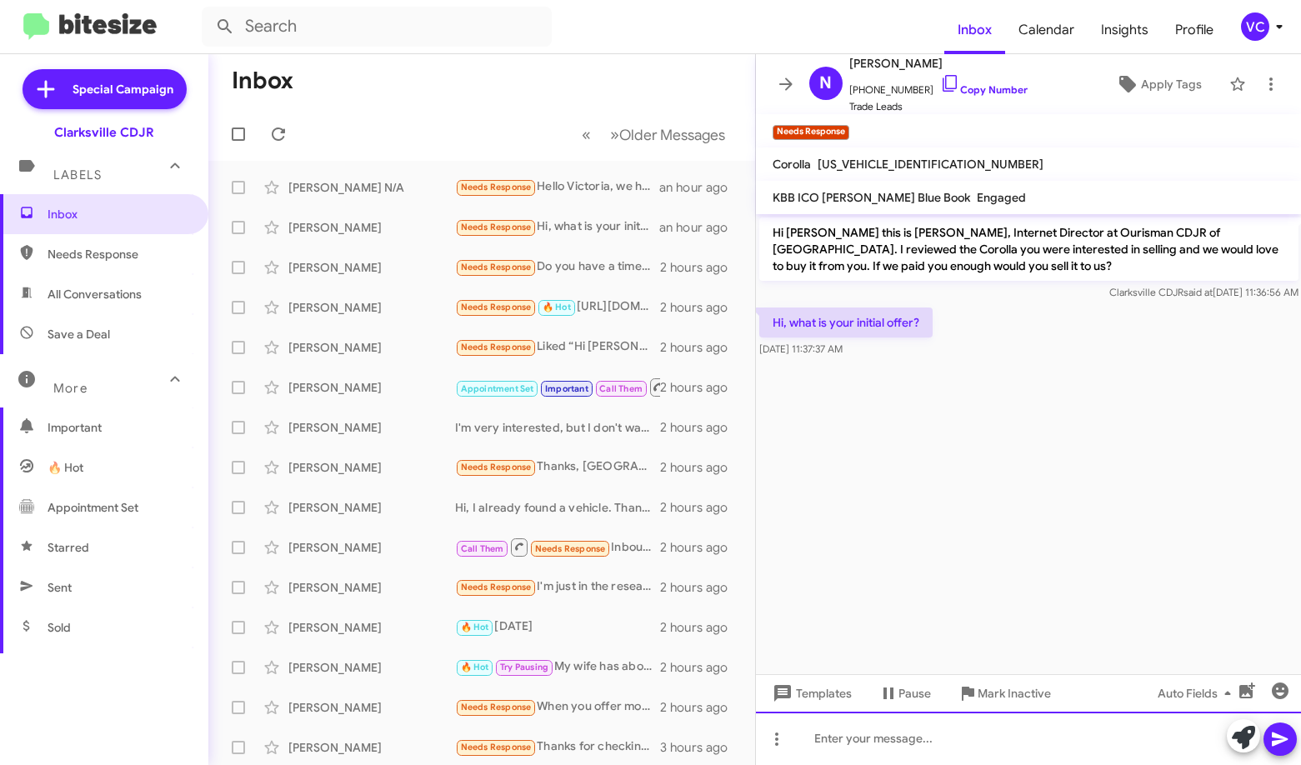
click at [855, 743] on div at bounding box center [1029, 738] width 546 height 53
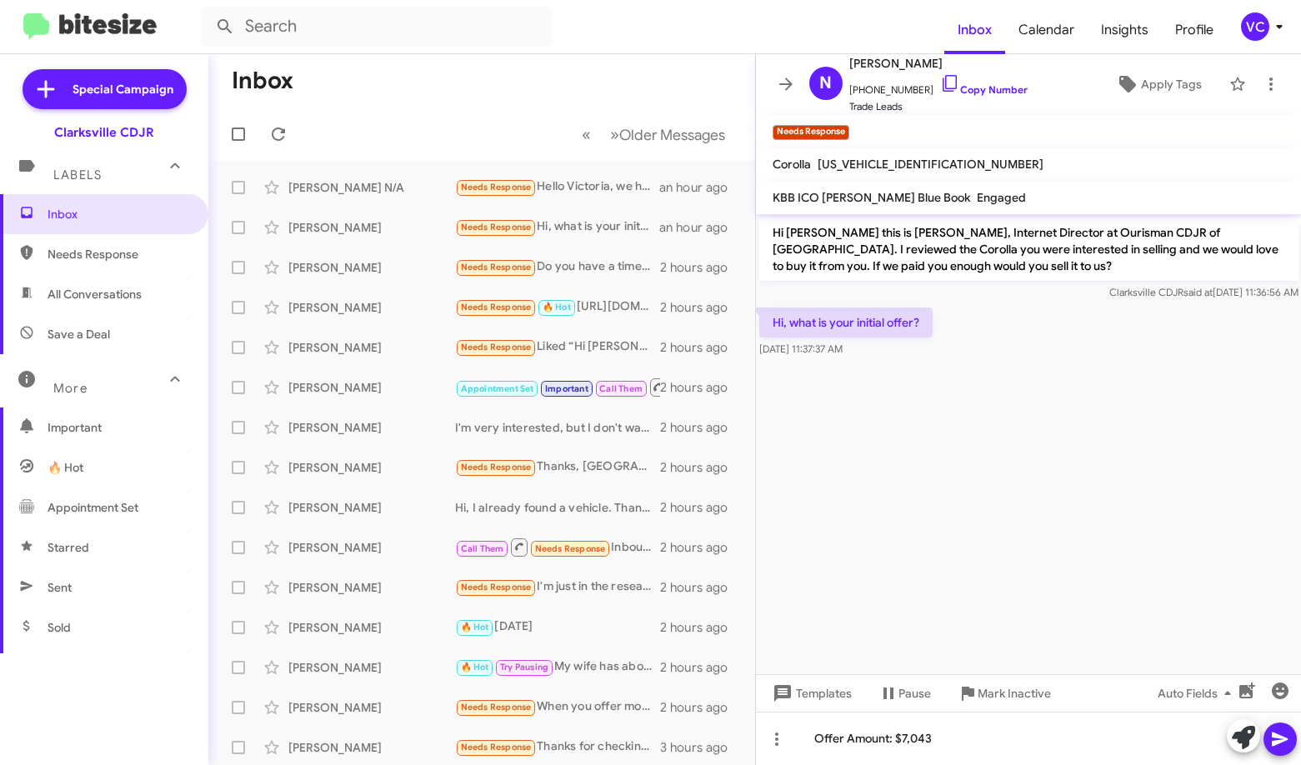
drag, startPoint x: 803, startPoint y: 504, endPoint x: 838, endPoint y: 574, distance: 78.3
click at [803, 504] on cdk-virtual-scroll-viewport "Hi [PERSON_NAME] this is [PERSON_NAME], Internet Director at Ourisman CDJR of […" at bounding box center [1029, 444] width 546 height 460
click at [929, 751] on div "Offer Amount: $7,043" at bounding box center [1029, 738] width 546 height 53
click at [929, 737] on icon at bounding box center [1280, 739] width 20 height 20
click at [929, 607] on cdk-virtual-scroll-viewport "Hi [PERSON_NAME] this is [PERSON_NAME], Internet Director at Ourisman CDJR of […" at bounding box center [1029, 444] width 546 height 460
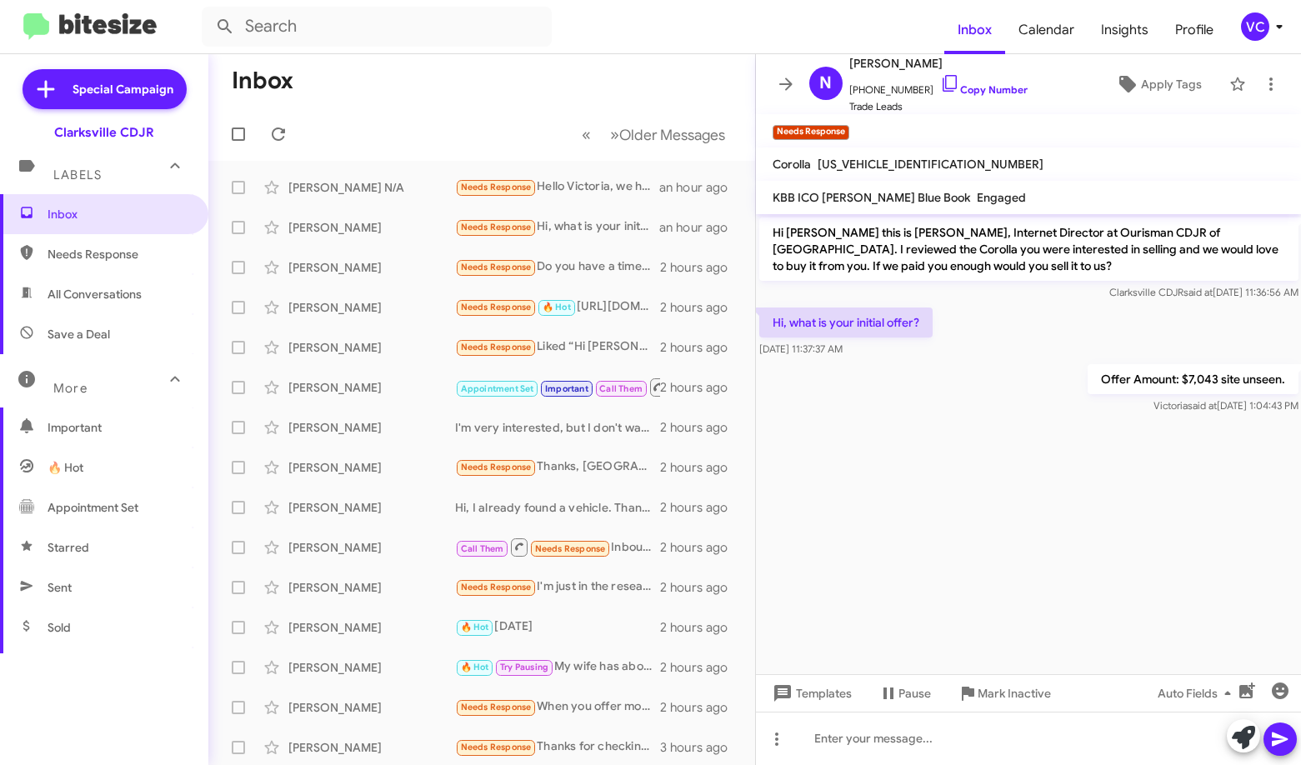
click at [407, 126] on mat-toolbar-row "« Previous » Next Older Messages" at bounding box center [481, 134] width 547 height 53
click at [278, 128] on icon at bounding box center [278, 134] width 13 height 13
drag, startPoint x: 1117, startPoint y: 588, endPoint x: 1130, endPoint y: 579, distance: 16.2
click at [929, 586] on cdk-virtual-scroll-viewport "Hi [PERSON_NAME] this is [PERSON_NAME], Internet Director at Ourisman CDJR of […" at bounding box center [1029, 444] width 546 height 460
click at [393, 261] on div "[PERSON_NAME]" at bounding box center [371, 267] width 167 height 17
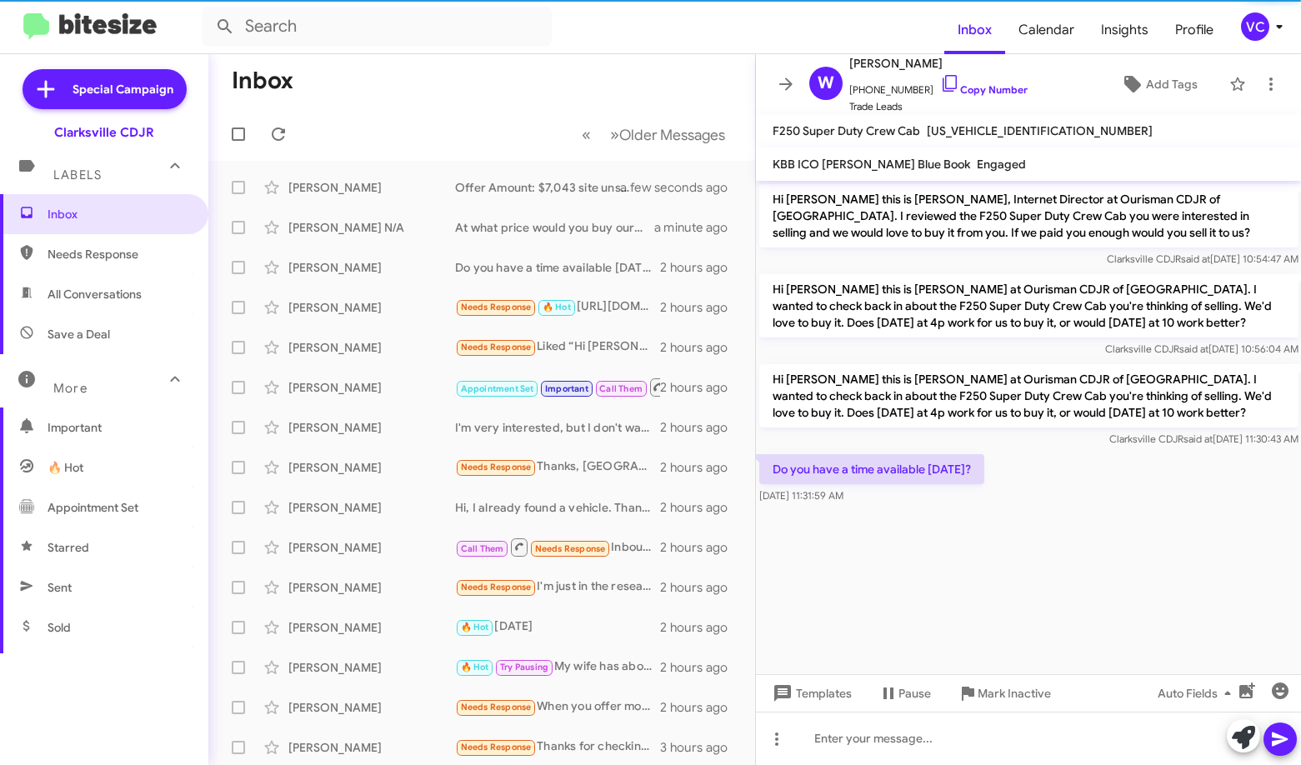
click at [929, 562] on cdk-virtual-scroll-viewport "Hi [PERSON_NAME] this is [PERSON_NAME], Internet Director at Ourisman CDJR of […" at bounding box center [1029, 427] width 546 height 493
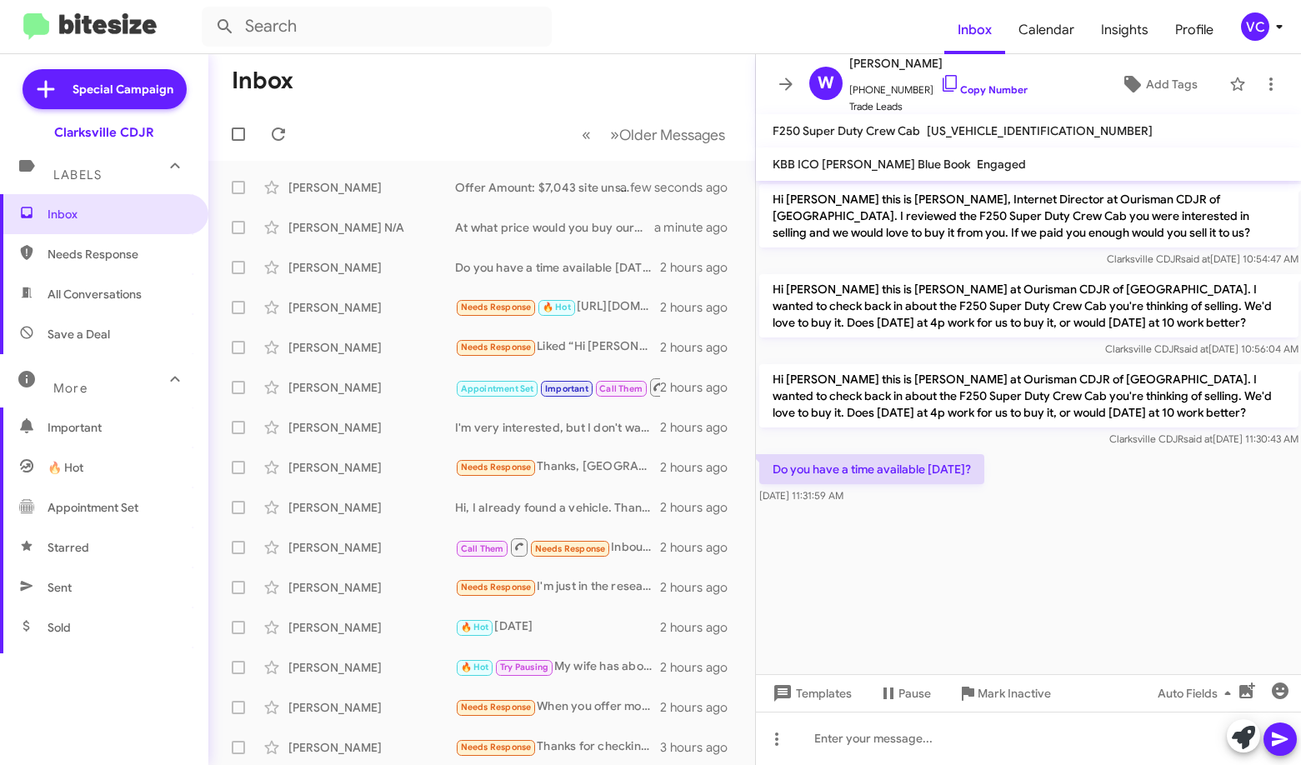
click at [929, 565] on cdk-virtual-scroll-viewport "Hi [PERSON_NAME] this is [PERSON_NAME], Internet Director at Ourisman CDJR of […" at bounding box center [1029, 427] width 546 height 493
click at [929, 546] on cdk-virtual-scroll-viewport "Hi [PERSON_NAME] this is [PERSON_NAME], Internet Director at Ourisman CDJR of […" at bounding box center [1029, 427] width 546 height 493
click at [864, 753] on div at bounding box center [1029, 738] width 546 height 53
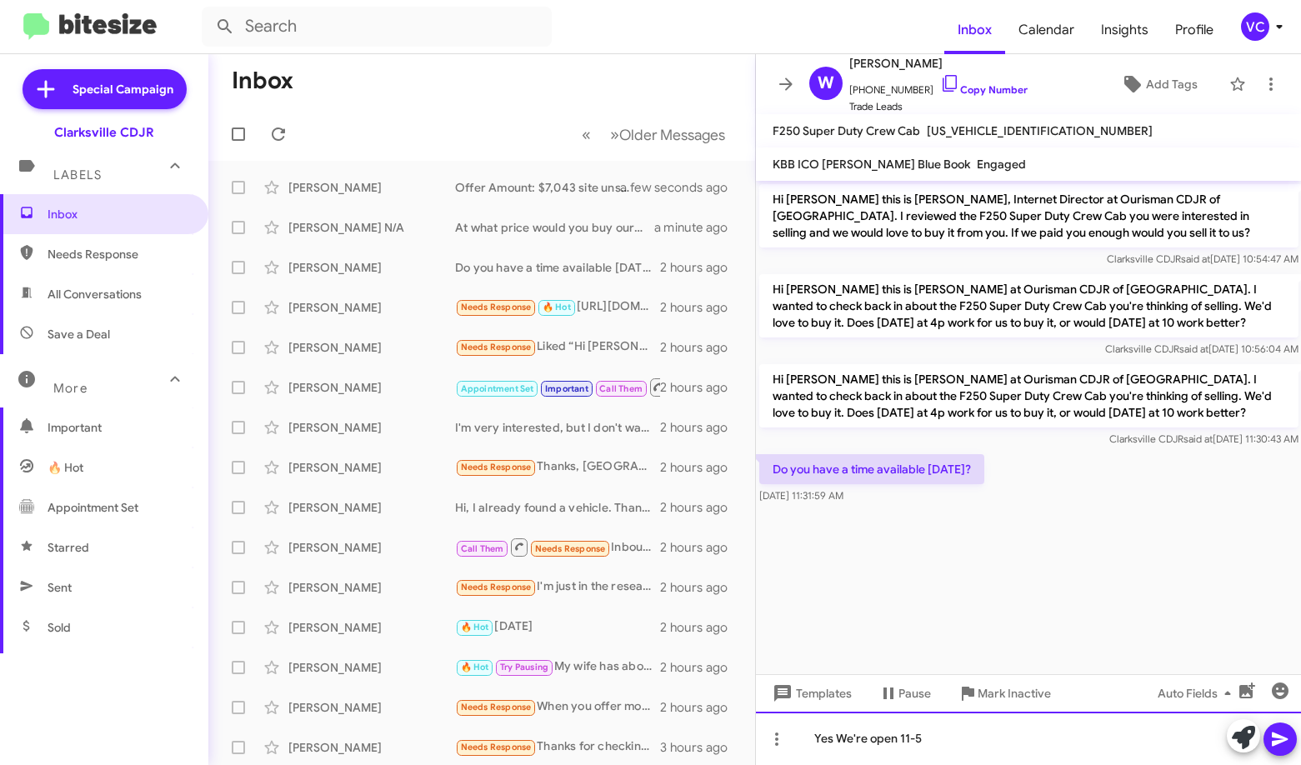
click at [929, 751] on div "Yes We're open 11-5" at bounding box center [1029, 738] width 546 height 53
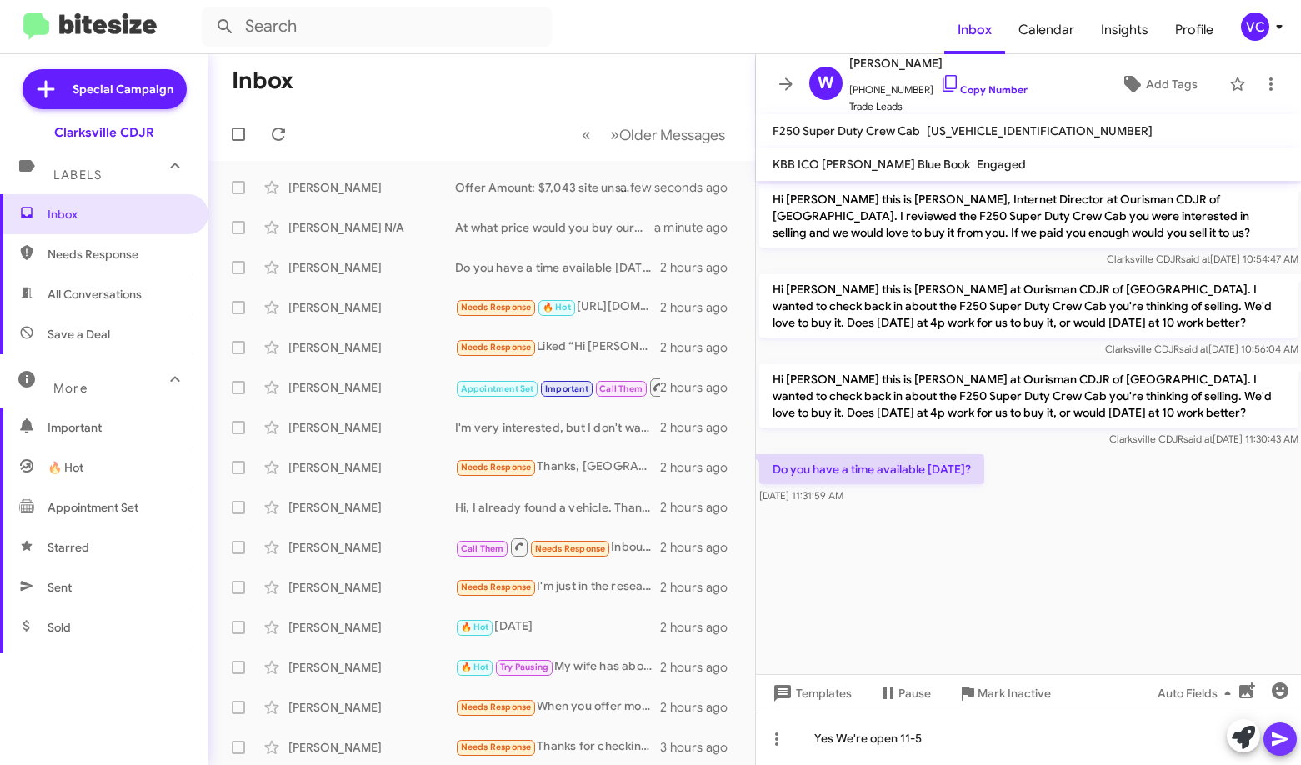
click at [929, 746] on icon at bounding box center [1280, 739] width 20 height 20
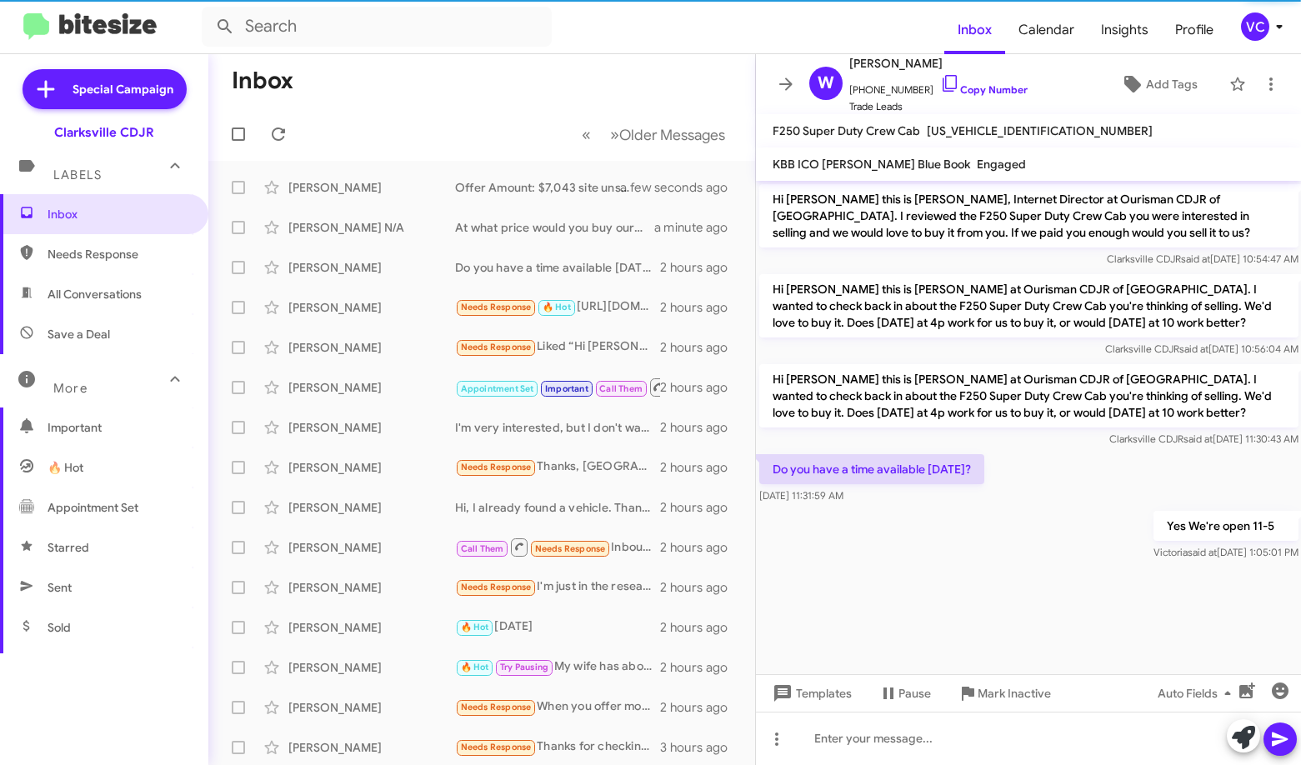
drag, startPoint x: 1076, startPoint y: 640, endPoint x: 954, endPoint y: 605, distance: 126.6
click at [929, 641] on cdk-virtual-scroll-viewport "Hi [PERSON_NAME] this is [PERSON_NAME], Internet Director at Ourisman CDJR of […" at bounding box center [1029, 427] width 546 height 493
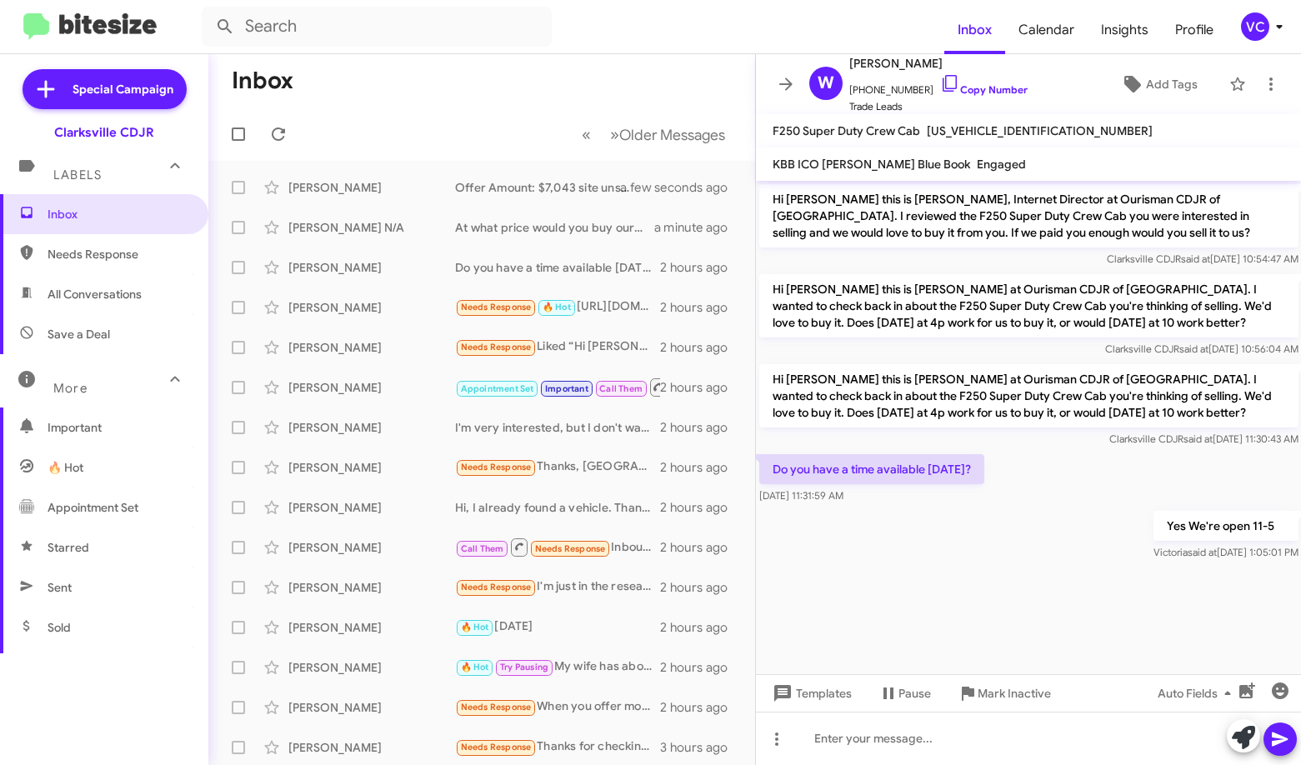
click at [484, 94] on mat-toolbar-row "Inbox" at bounding box center [481, 80] width 547 height 53
drag, startPoint x: 1057, startPoint y: 571, endPoint x: 1057, endPoint y: 488, distance: 83.4
click at [929, 565] on div at bounding box center [1029, 574] width 546 height 21
click at [929, 463] on div "Do you have a time available [DATE]? [DATE] 11:31:59 AM" at bounding box center [1029, 479] width 546 height 57
click at [929, 438] on div "Clarksville CDJR said at [DATE] 11:30:43 AM" at bounding box center [1028, 439] width 539 height 17
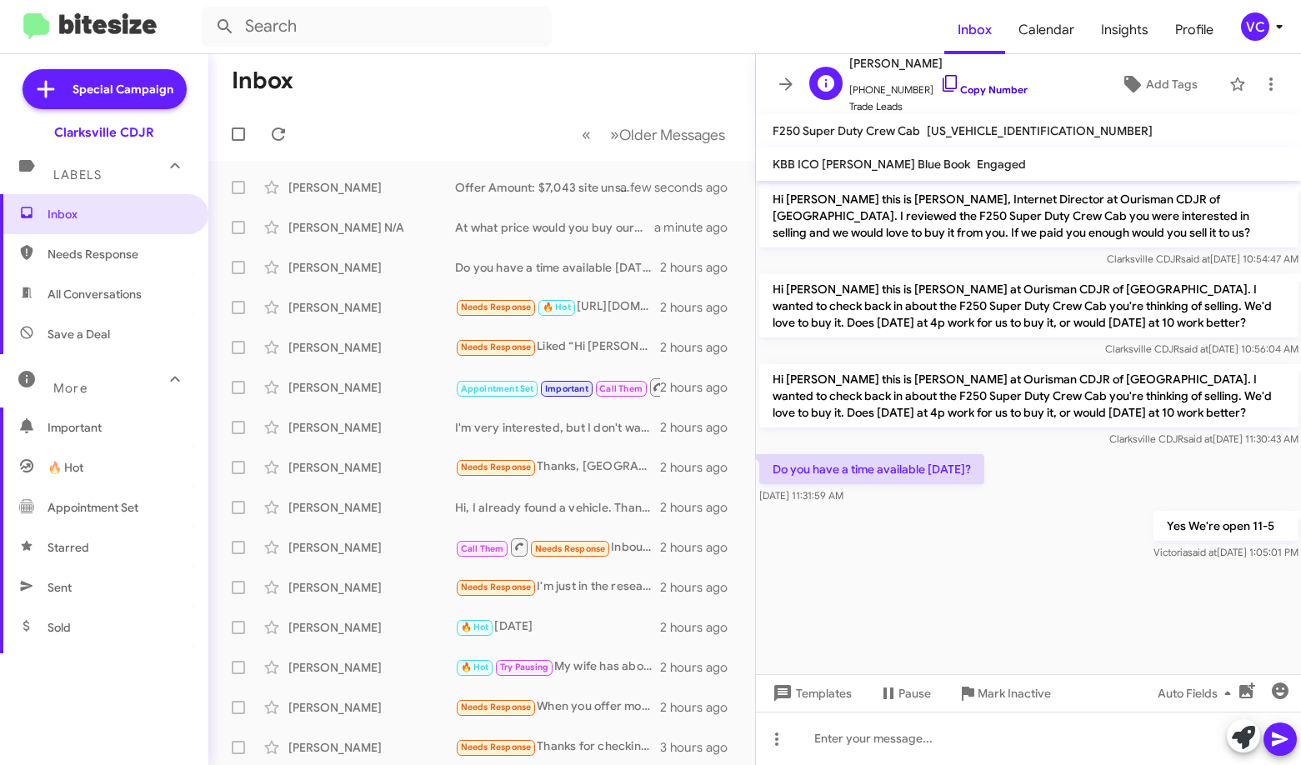
click at [929, 93] on link "Copy Number" at bounding box center [984, 89] width 88 height 13
click at [498, 77] on mat-toolbar-row "Inbox" at bounding box center [481, 80] width 547 height 53
click at [924, 552] on div "Yes We're open 11-5 [PERSON_NAME] said at [DATE] 1:05:01 PM" at bounding box center [1029, 536] width 546 height 57
click at [929, 434] on span "Clarksville CDJR said at [DATE] 11:30:43 AM" at bounding box center [1203, 439] width 189 height 13
click at [929, 503] on div "Do you have a time available [DATE]? [DATE] 11:31:59 AM" at bounding box center [1029, 479] width 546 height 57
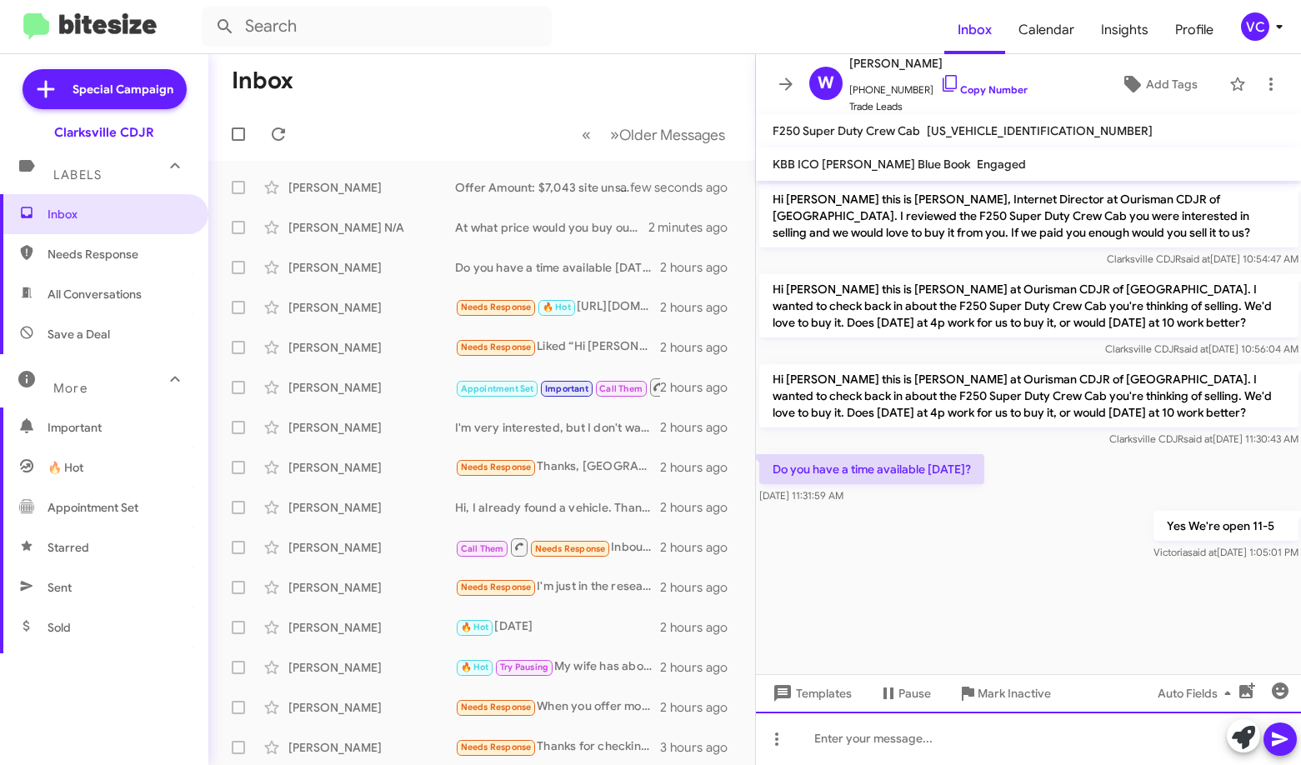
click at [929, 753] on div at bounding box center [1029, 738] width 546 height 53
click at [929, 734] on div "What time can you meet us here?" at bounding box center [1029, 738] width 546 height 53
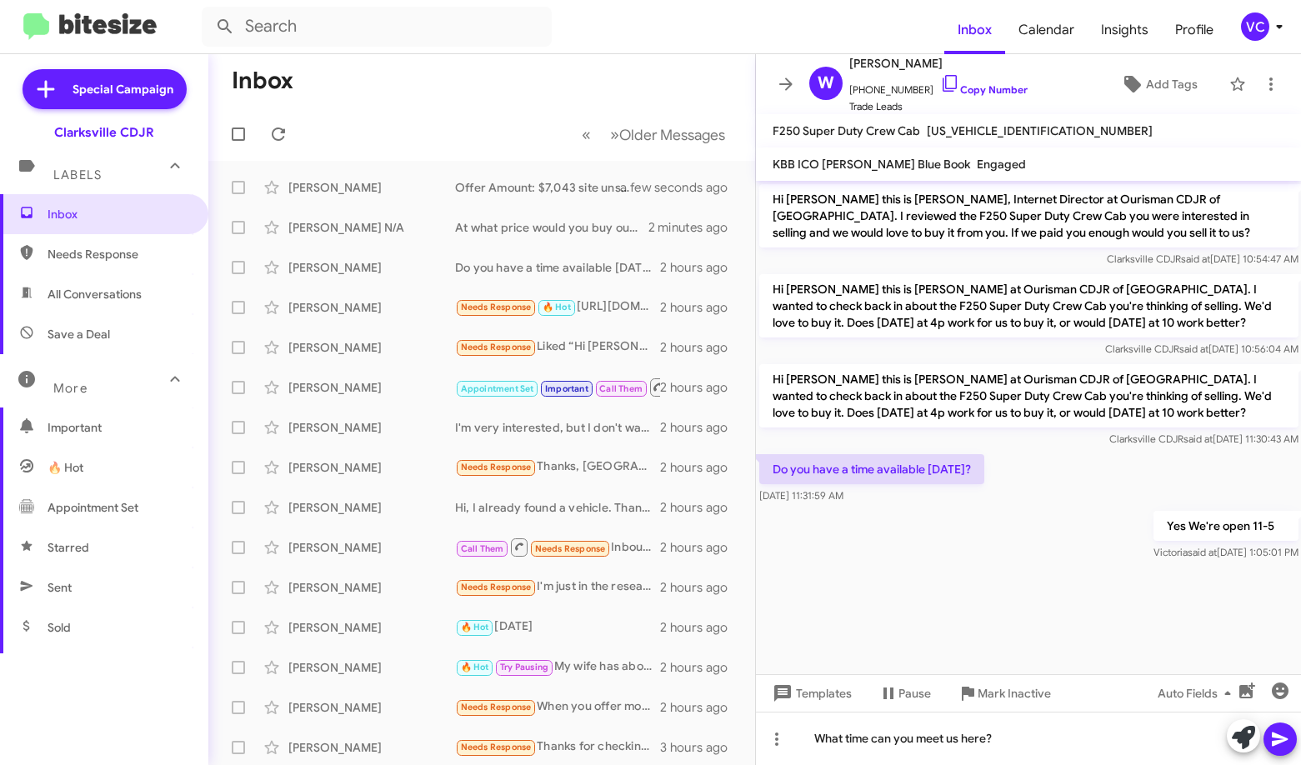
click at [929, 745] on icon at bounding box center [1280, 739] width 20 height 20
click at [318, 303] on div "[PERSON_NAME]" at bounding box center [371, 307] width 167 height 17
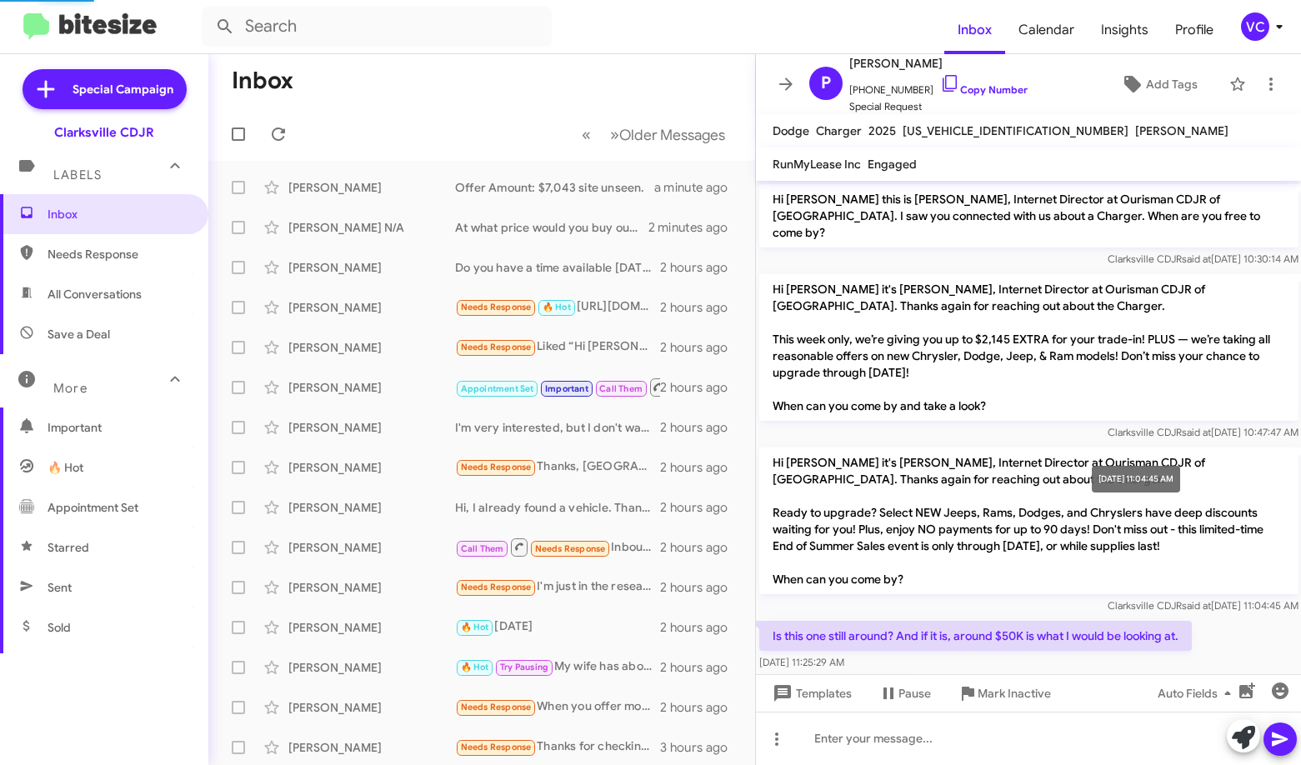
scroll to position [78, 0]
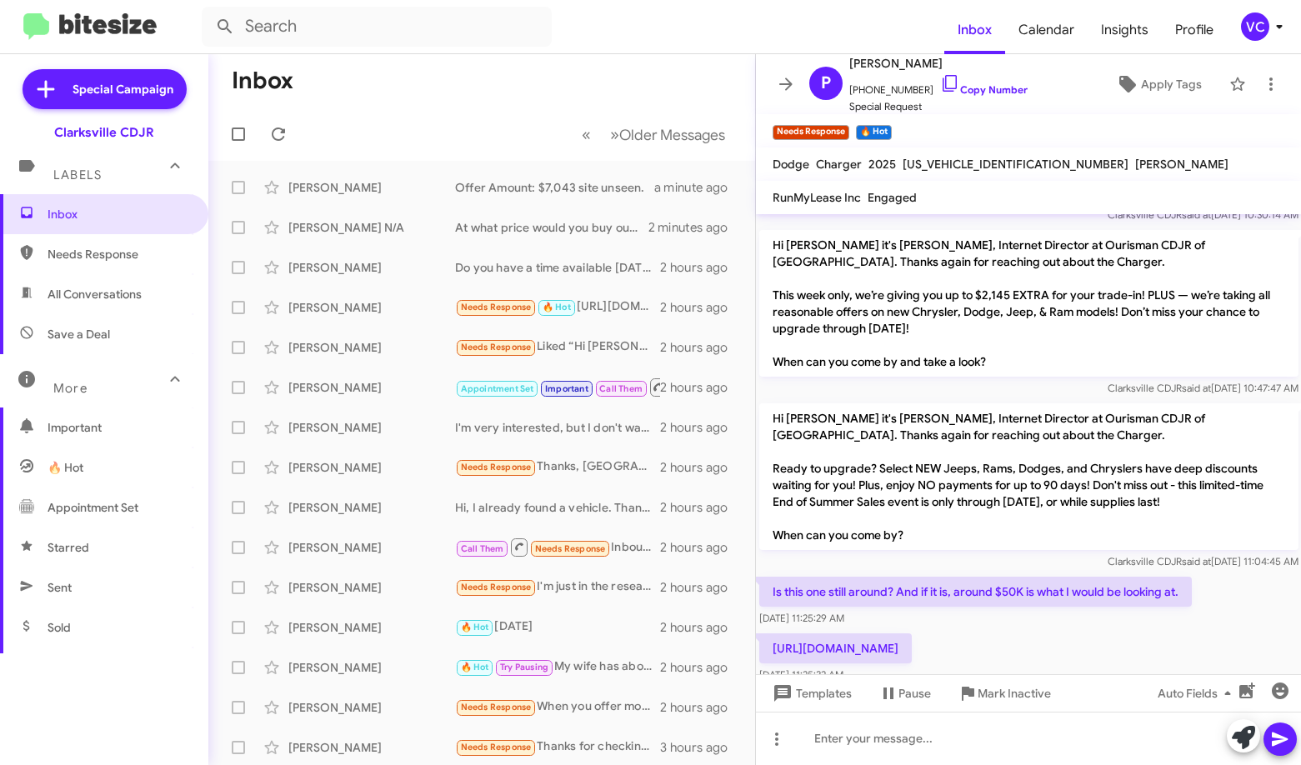
drag, startPoint x: 986, startPoint y: 455, endPoint x: 999, endPoint y: 491, distance: 38.2
click at [929, 454] on p "Hi [PERSON_NAME] it's [PERSON_NAME], Internet Director at Ourisman CDJR of [GEO…" at bounding box center [1028, 476] width 539 height 147
drag, startPoint x: 1094, startPoint y: 581, endPoint x: 1184, endPoint y: 581, distance: 90.9
click at [929, 581] on p "Is this one still around? And if it is, around $50K is what I would be looking …" at bounding box center [975, 592] width 433 height 30
click at [929, 577] on div "Is this one still around? And if it is, around $50K is what I would be looking …" at bounding box center [1029, 601] width 546 height 57
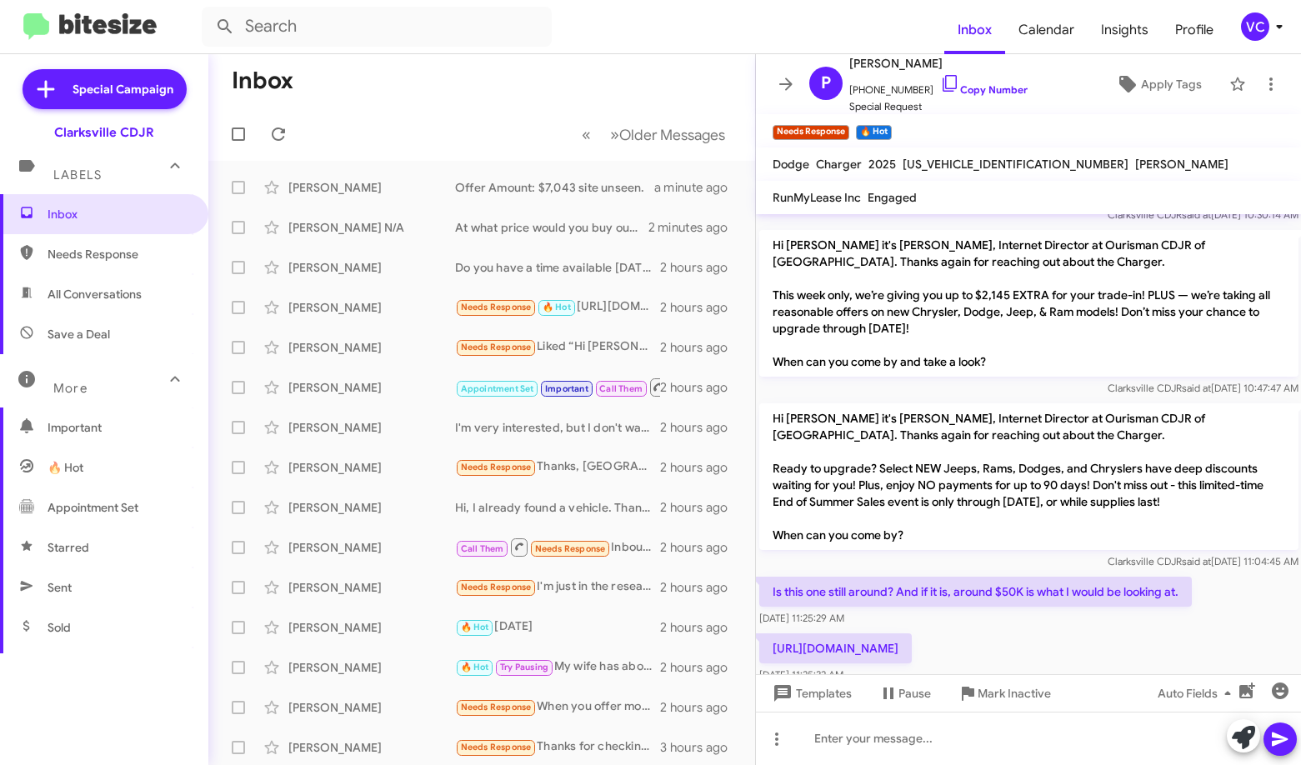
click at [929, 577] on div "Is this one still around? And if it is, around $50K is what I would be looking …" at bounding box center [1029, 601] width 546 height 57
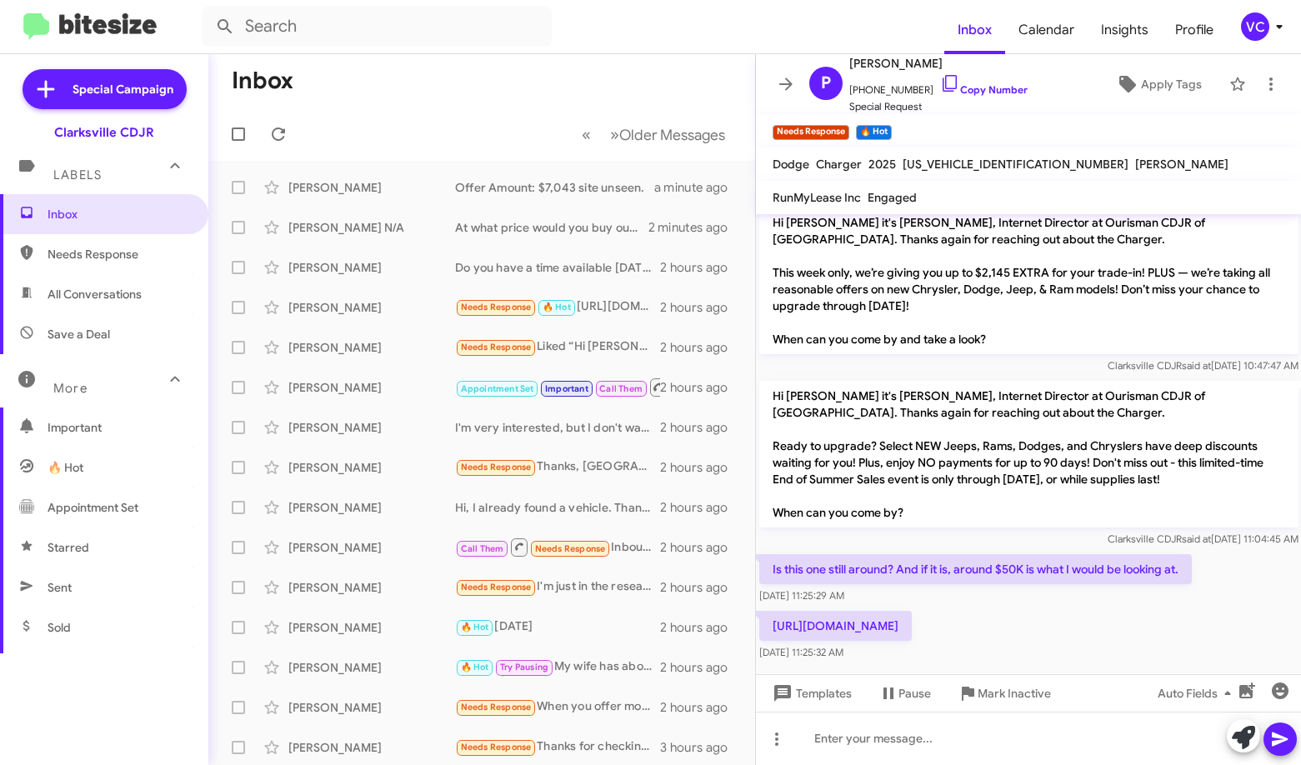
scroll to position [111, 0]
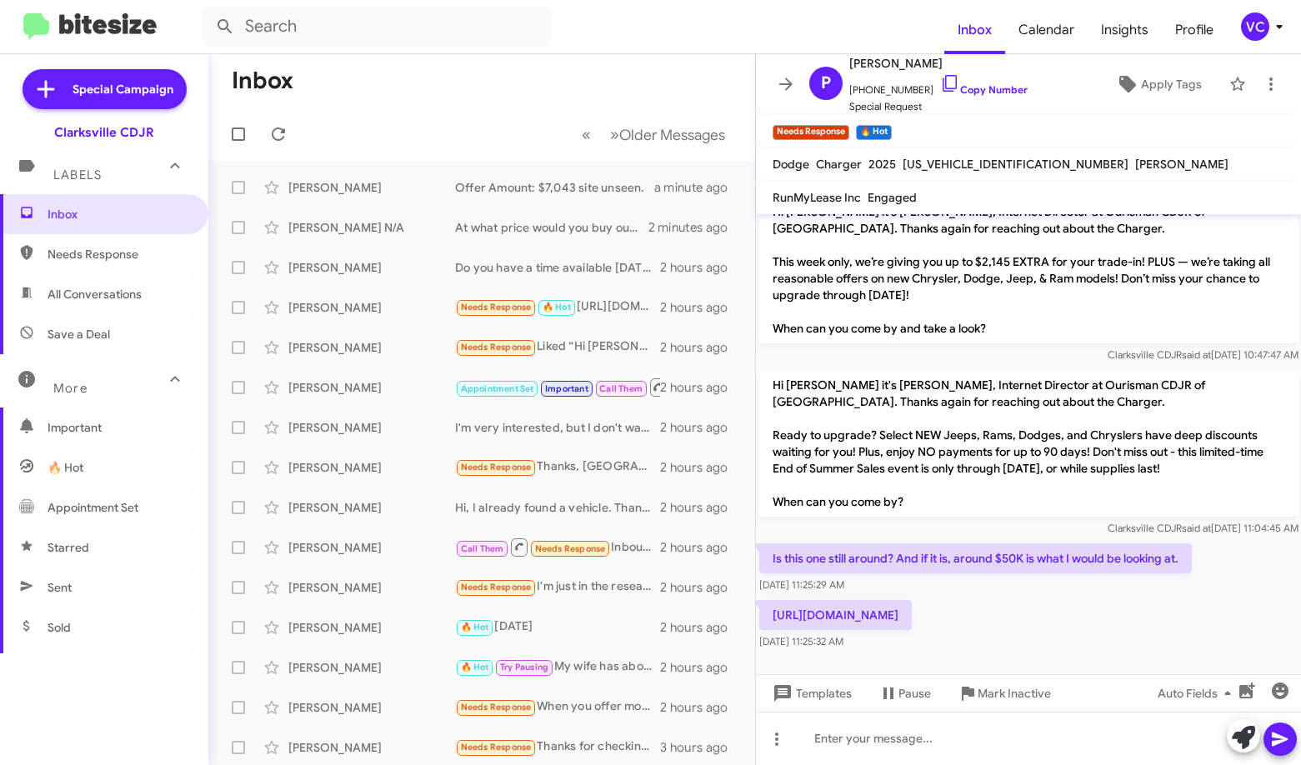
drag, startPoint x: 864, startPoint y: 593, endPoint x: 903, endPoint y: 566, distance: 47.9
click at [864, 600] on p "[URL][DOMAIN_NAME]" at bounding box center [835, 615] width 153 height 30
click at [911, 605] on p "[URL][DOMAIN_NAME]" at bounding box center [835, 615] width 153 height 30
click at [912, 604] on p "[URL][DOMAIN_NAME]" at bounding box center [835, 615] width 153 height 30
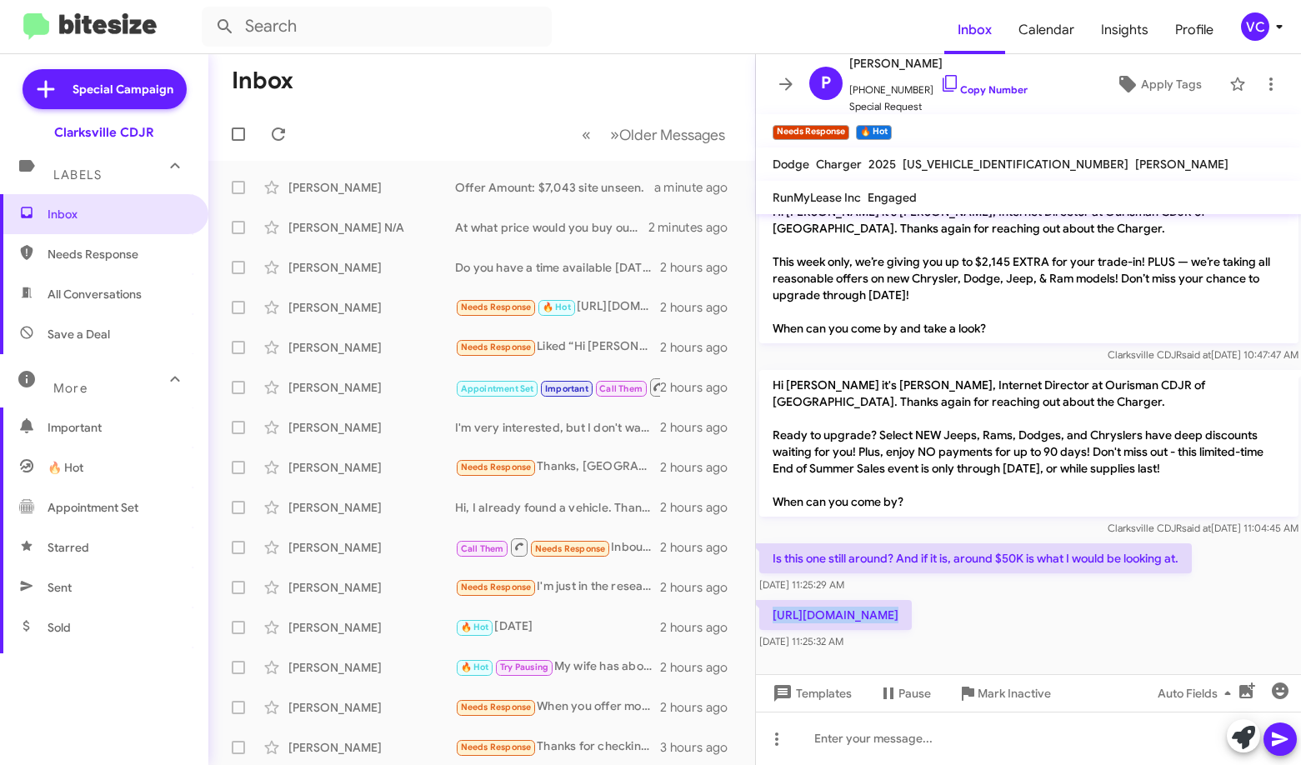
click at [912, 604] on p "[URL][DOMAIN_NAME]" at bounding box center [835, 615] width 153 height 30
copy p "[URL][DOMAIN_NAME]"
click at [615, 56] on mat-toolbar-row "Inbox" at bounding box center [481, 80] width 547 height 53
click at [929, 84] on link "Copy Number" at bounding box center [984, 89] width 88 height 13
click at [703, 38] on form at bounding box center [573, 27] width 743 height 40
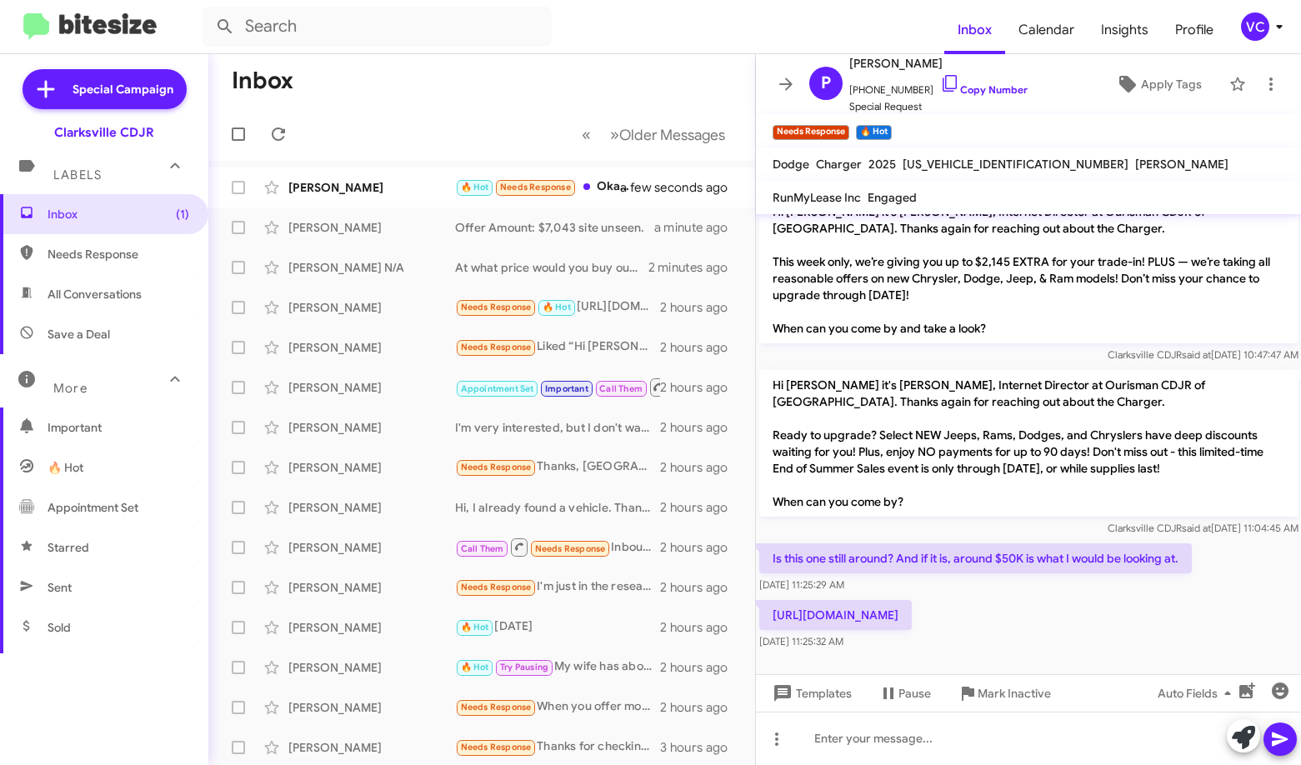
click at [671, 73] on mat-toolbar-row "Inbox" at bounding box center [481, 80] width 547 height 53
click at [884, 743] on div at bounding box center [1029, 738] width 546 height 53
click at [929, 730] on icon at bounding box center [1280, 739] width 20 height 20
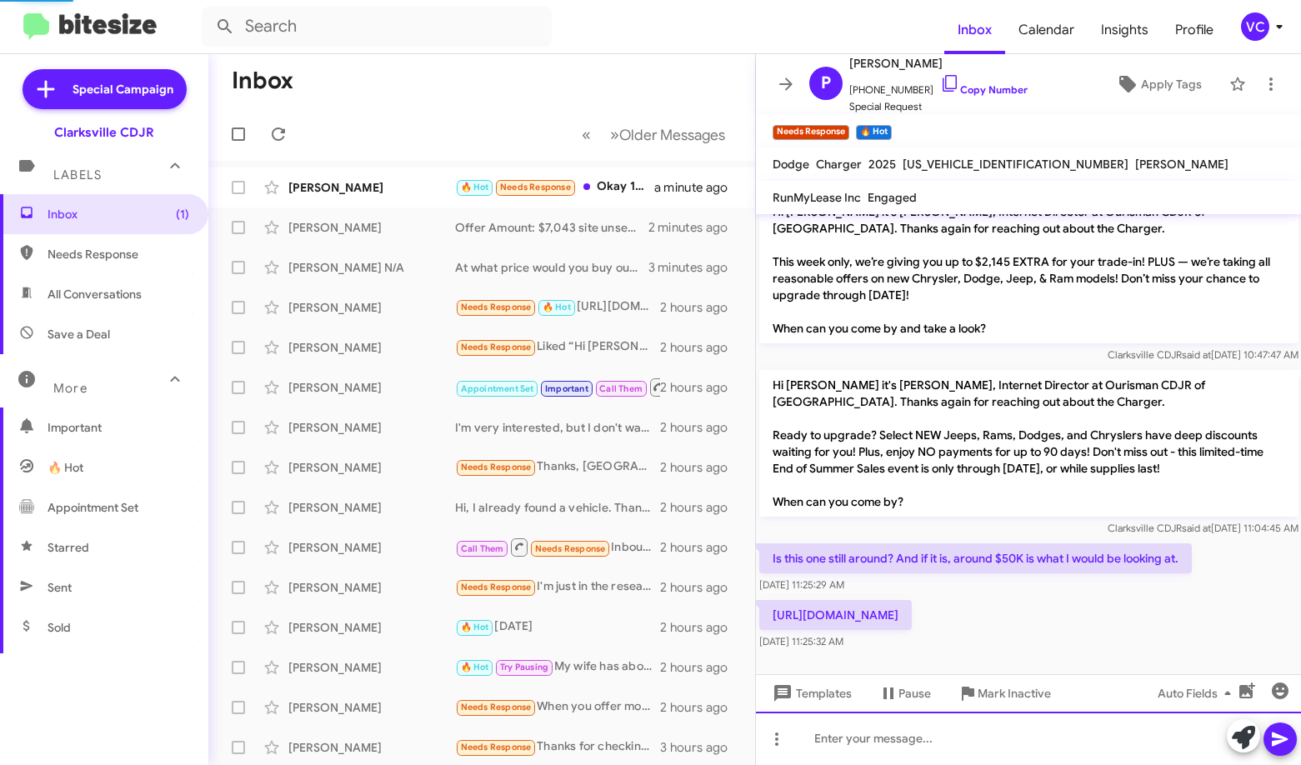
scroll to position [0, 0]
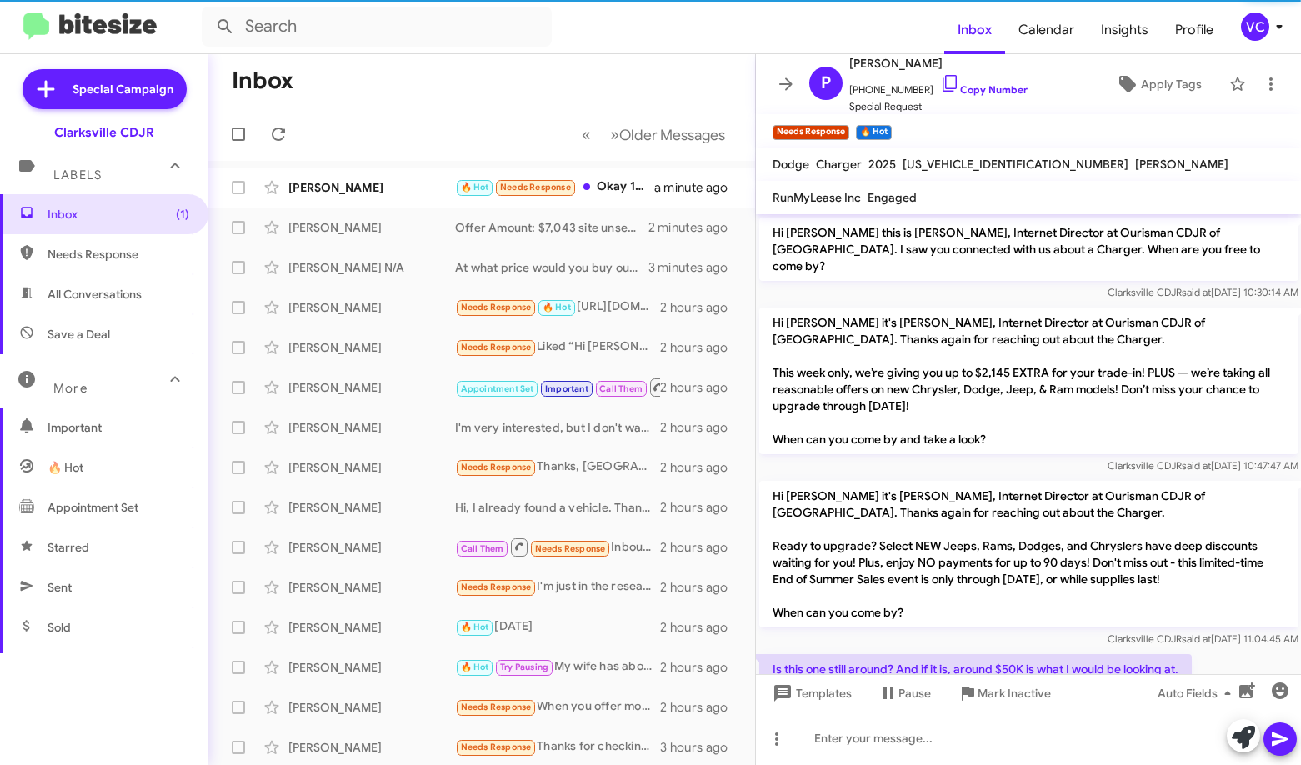
click at [409, 111] on mat-toolbar-row "« Previous » Next Older Messages" at bounding box center [481, 134] width 547 height 53
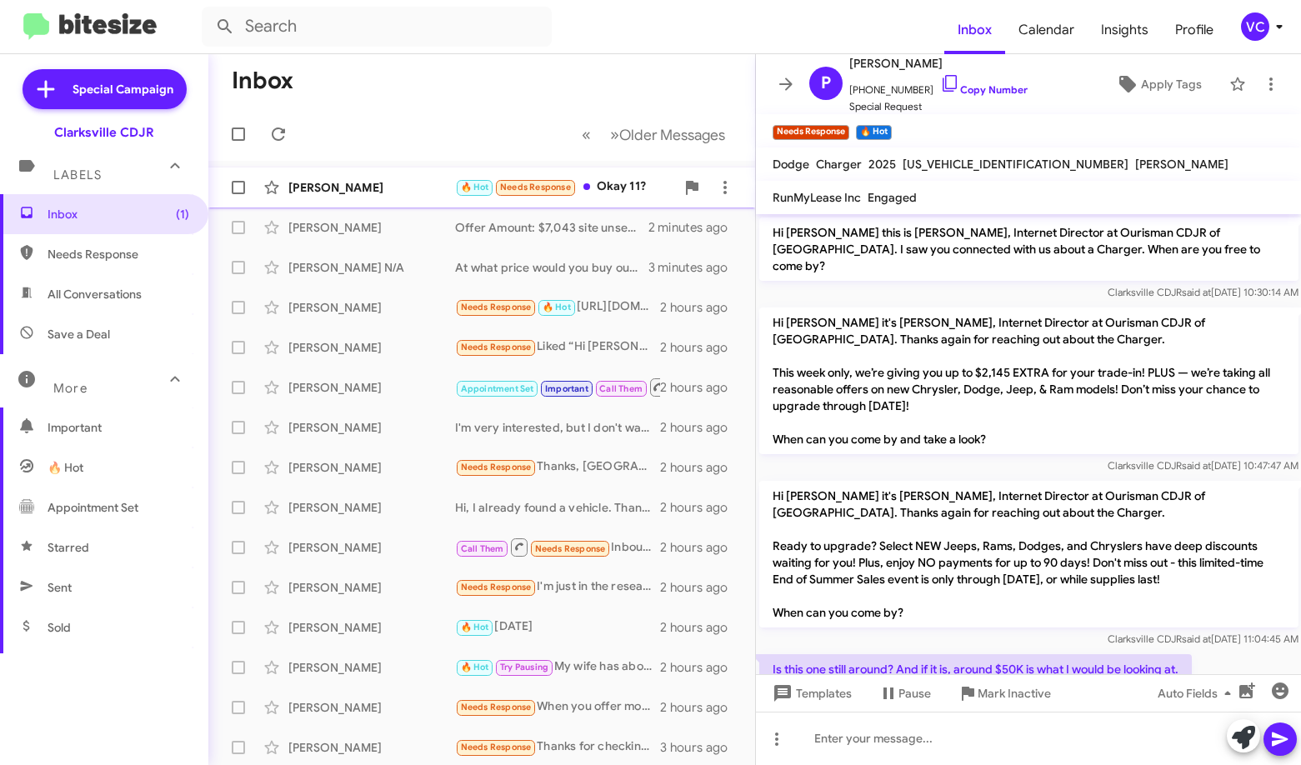
drag, startPoint x: 405, startPoint y: 158, endPoint x: 414, endPoint y: 179, distance: 23.5
click at [405, 163] on div "Inbox « Previous » Next Older Messages [PERSON_NAME] 🔥 Hot Needs Response Okay …" at bounding box center [481, 409] width 547 height 711
click at [414, 179] on div "[PERSON_NAME]" at bounding box center [371, 187] width 167 height 17
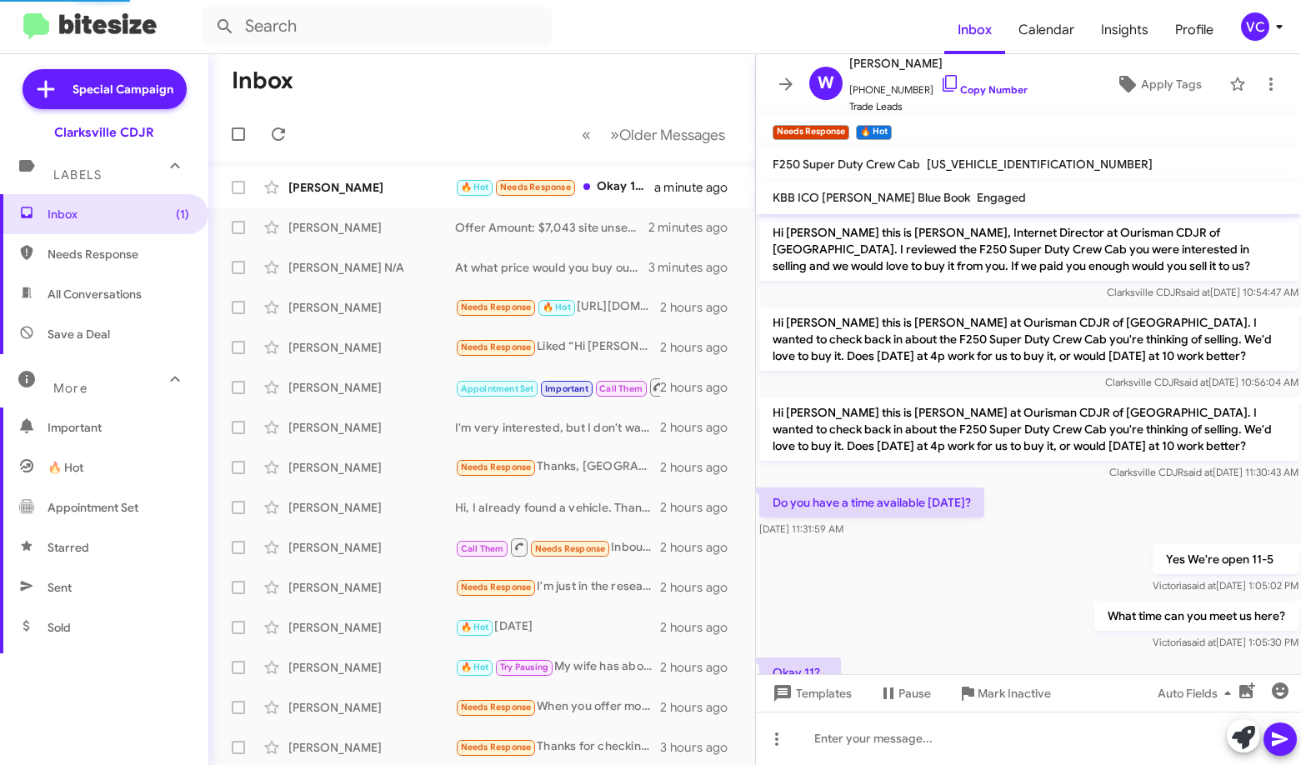
scroll to position [66, 0]
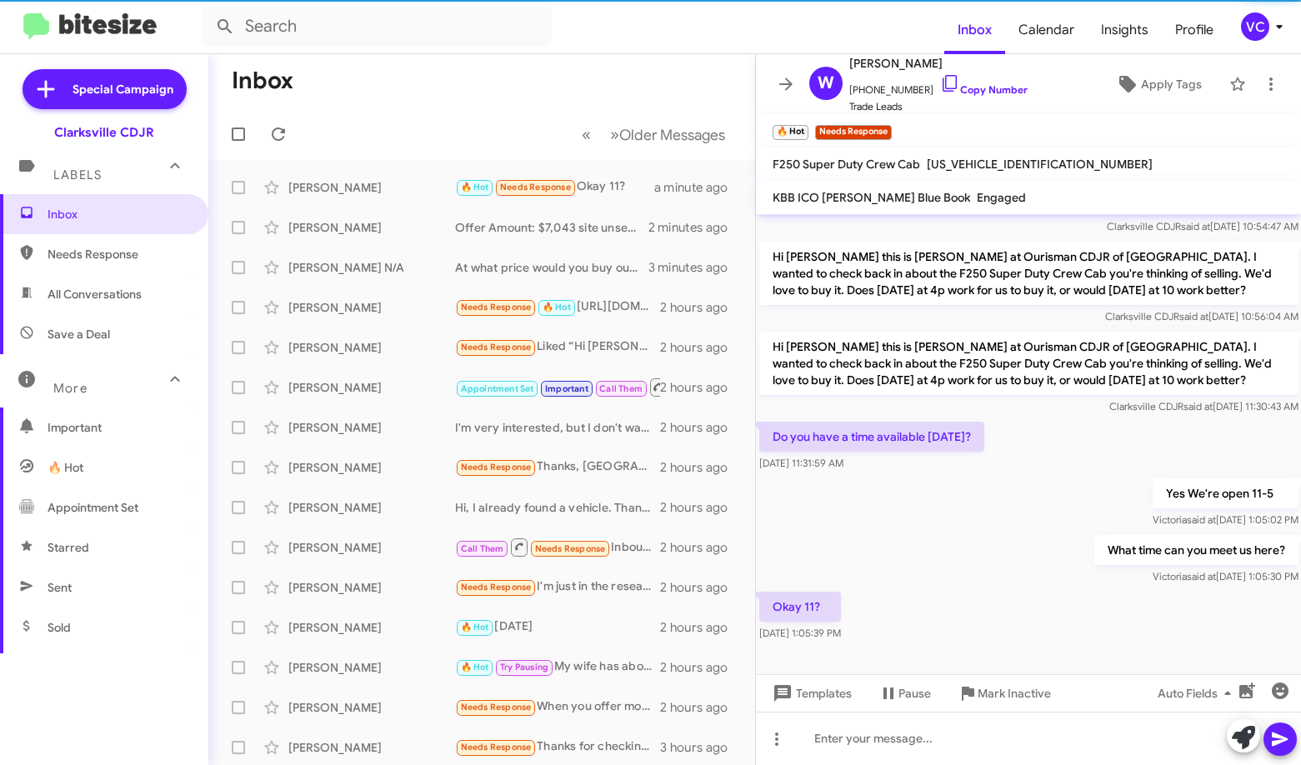
click at [929, 579] on div "What time can you meet us here? [PERSON_NAME] said at [DATE] 1:05:30 PM" at bounding box center [1029, 560] width 546 height 57
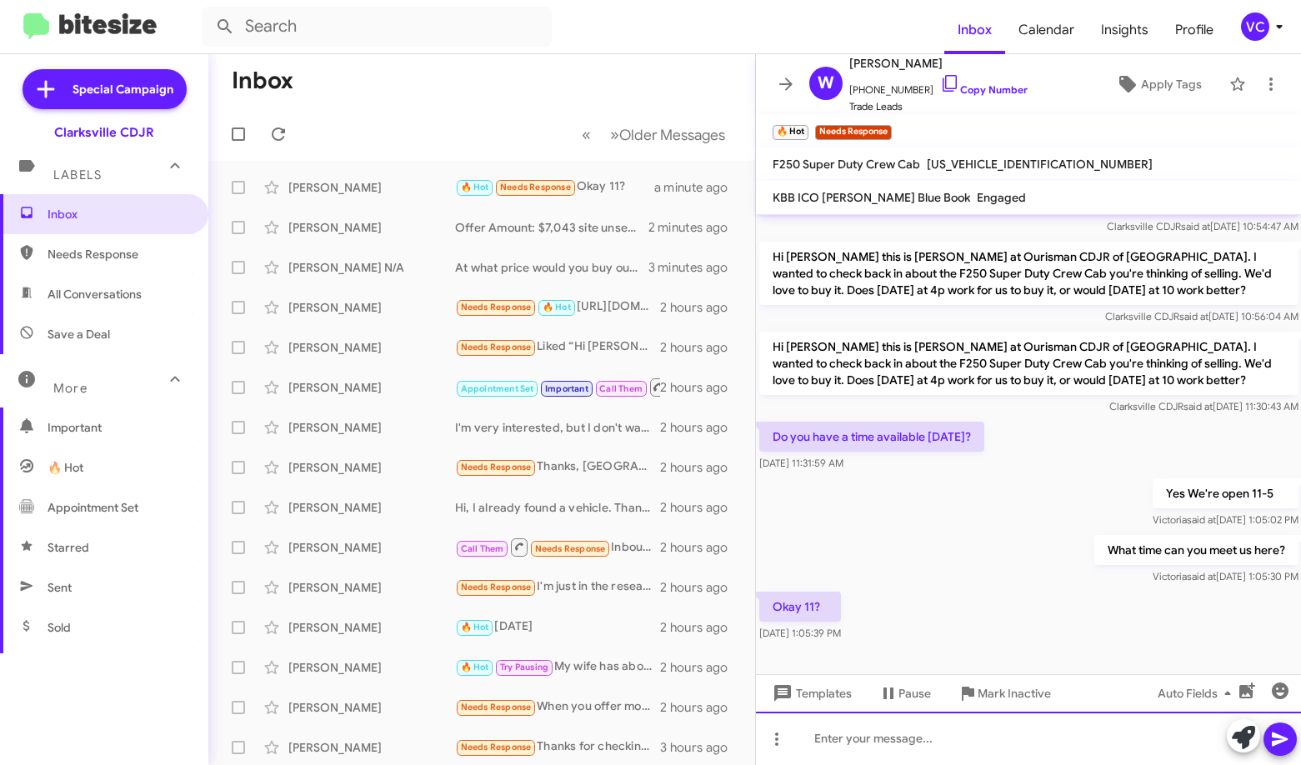
click at [890, 748] on div at bounding box center [1029, 738] width 546 height 53
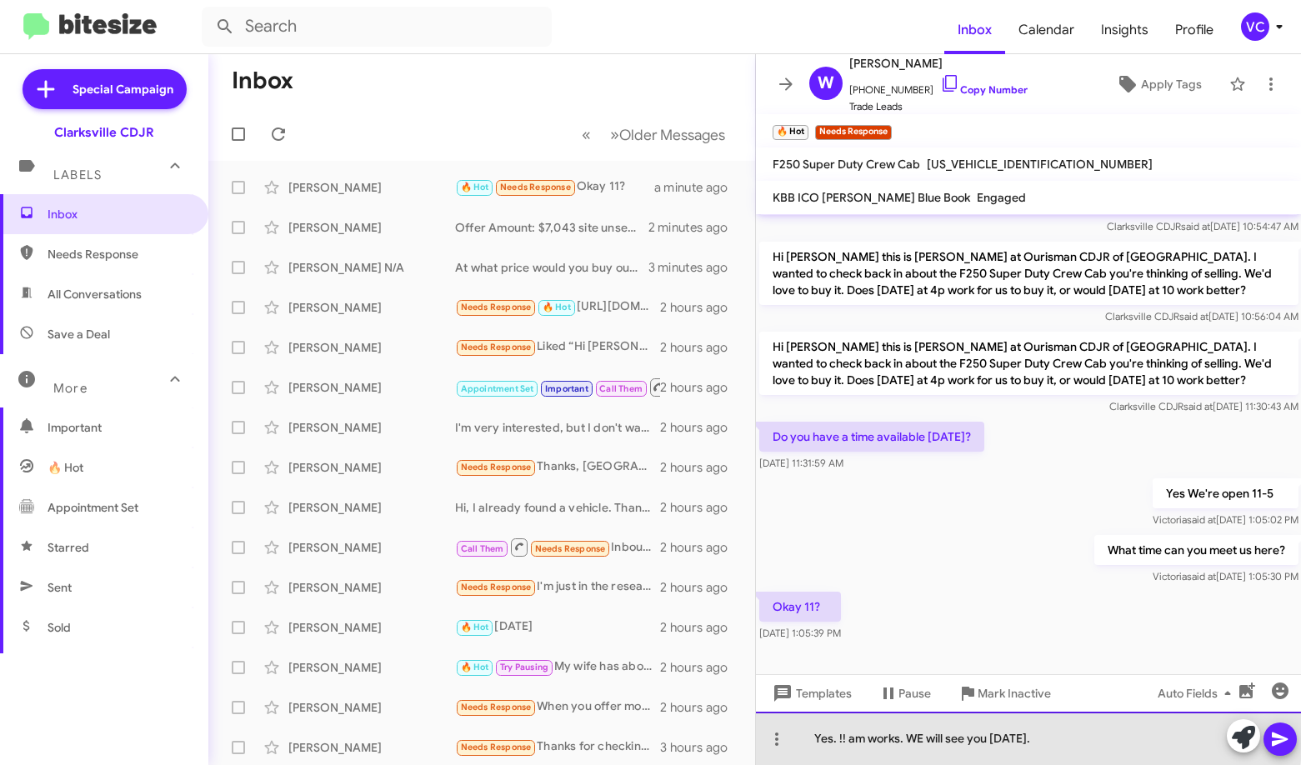
click at [920, 736] on div "Yes. !! am works. WE will see you [DATE]." at bounding box center [1029, 738] width 546 height 53
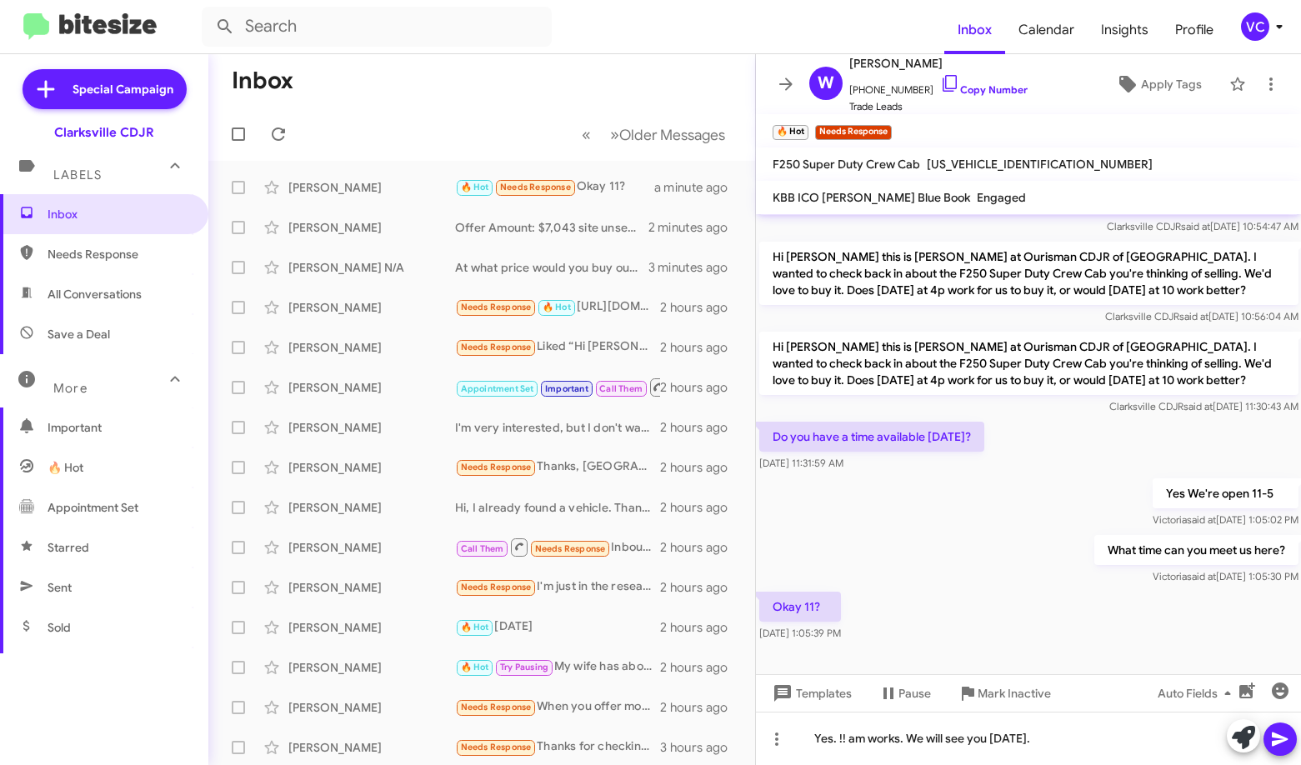
click at [929, 740] on icon at bounding box center [1280, 739] width 20 height 20
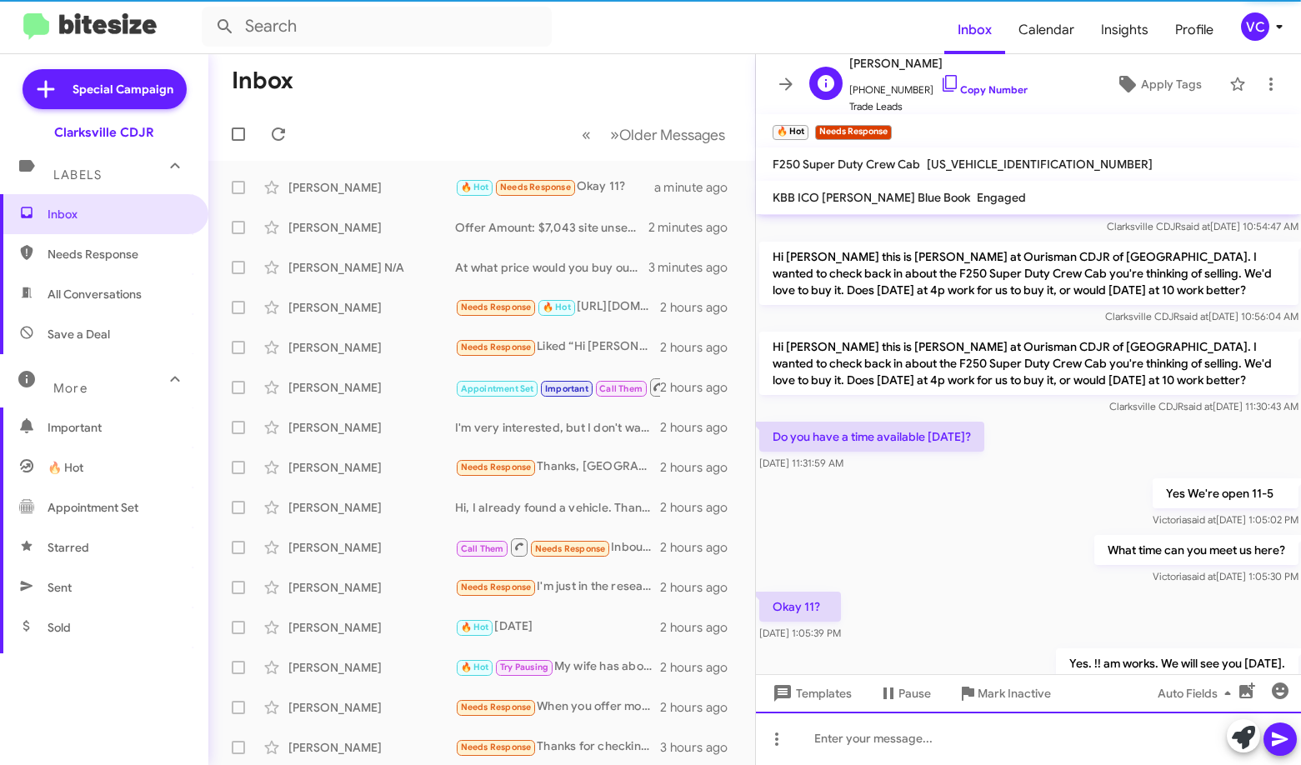
scroll to position [127, 0]
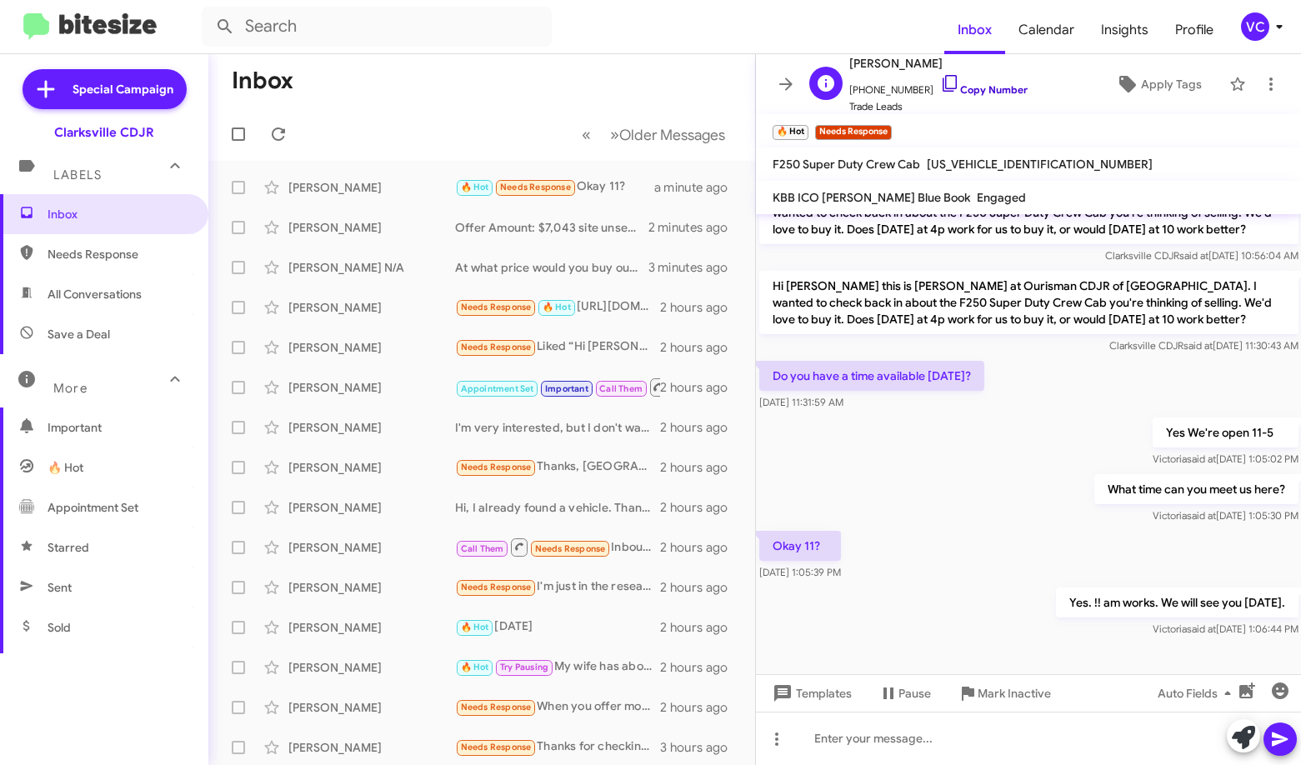
click at [929, 88] on link "Copy Number" at bounding box center [984, 89] width 88 height 13
click at [639, 88] on mat-toolbar-row "Inbox" at bounding box center [481, 80] width 547 height 53
click at [929, 87] on link "Copy Number" at bounding box center [984, 89] width 88 height 13
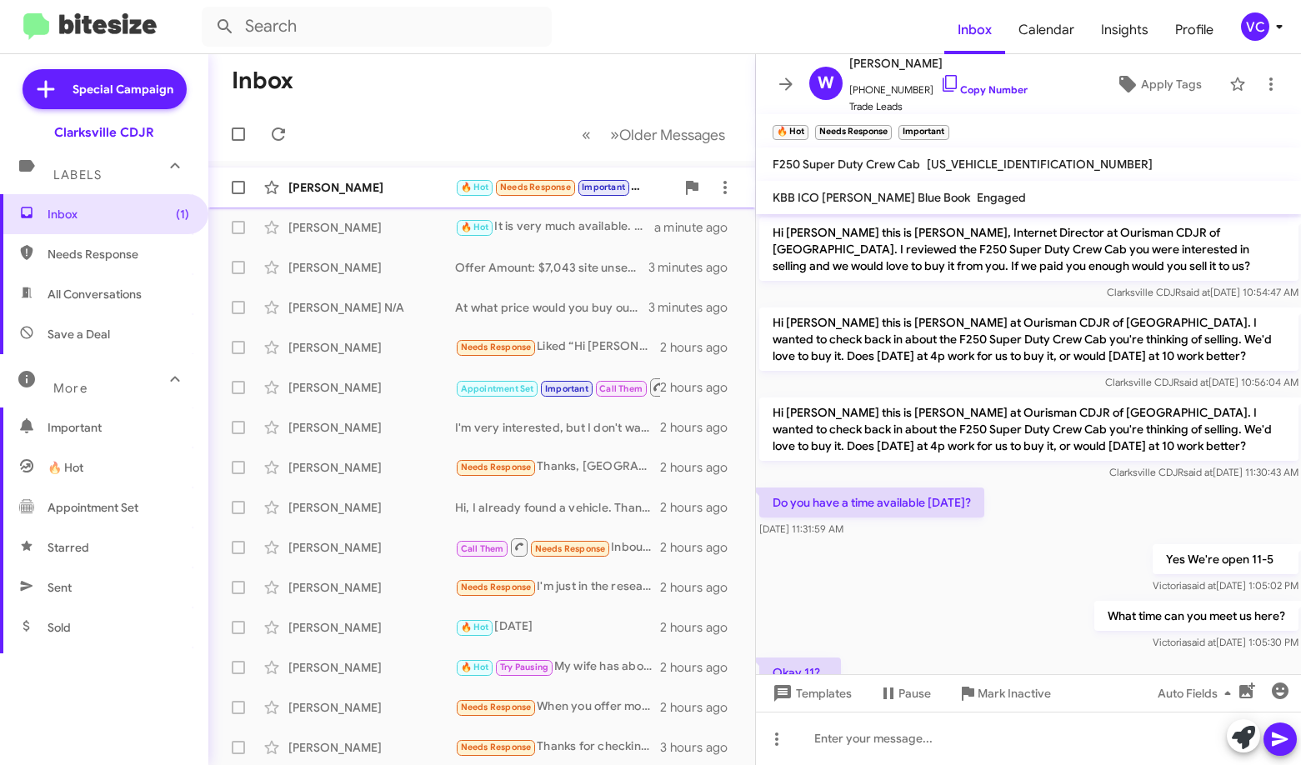
click at [423, 199] on div "[PERSON_NAME] 🔥 Hot Needs Response Important Great thanks a few seconds ago" at bounding box center [482, 187] width 520 height 33
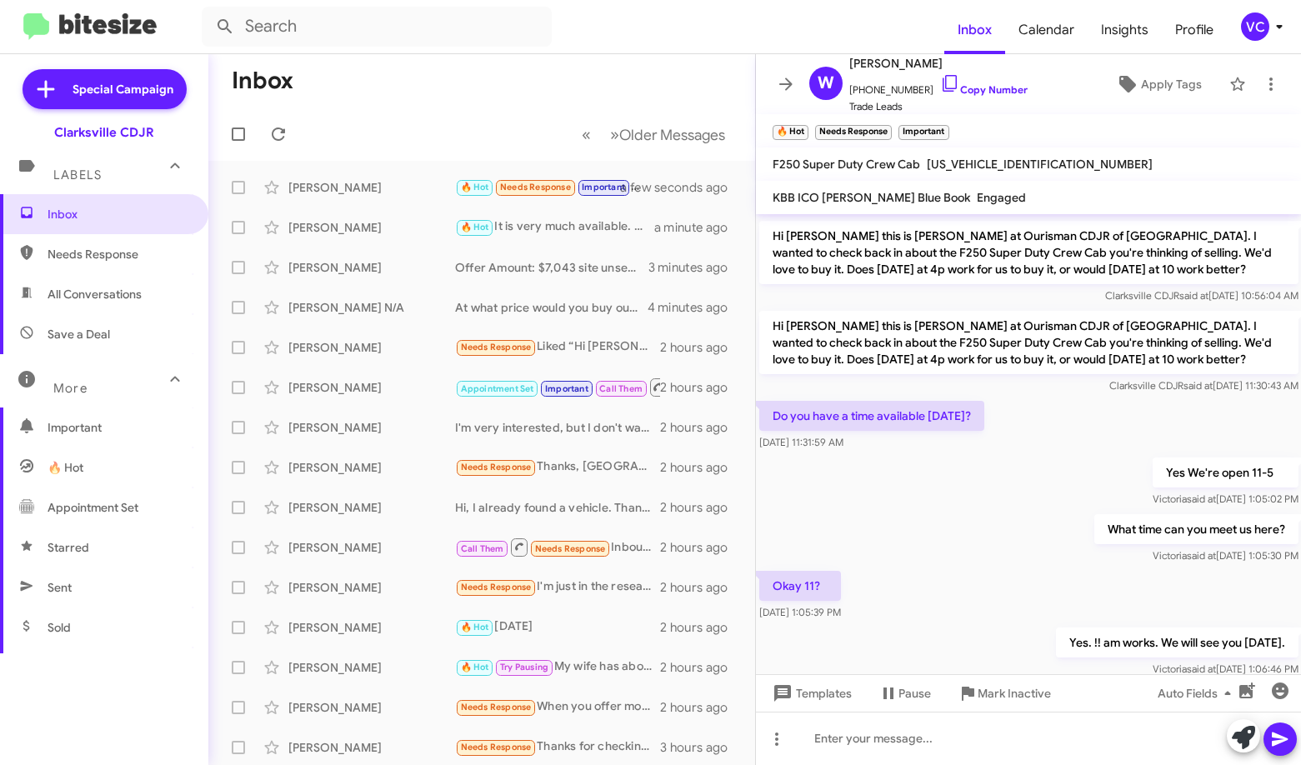
scroll to position [188, 0]
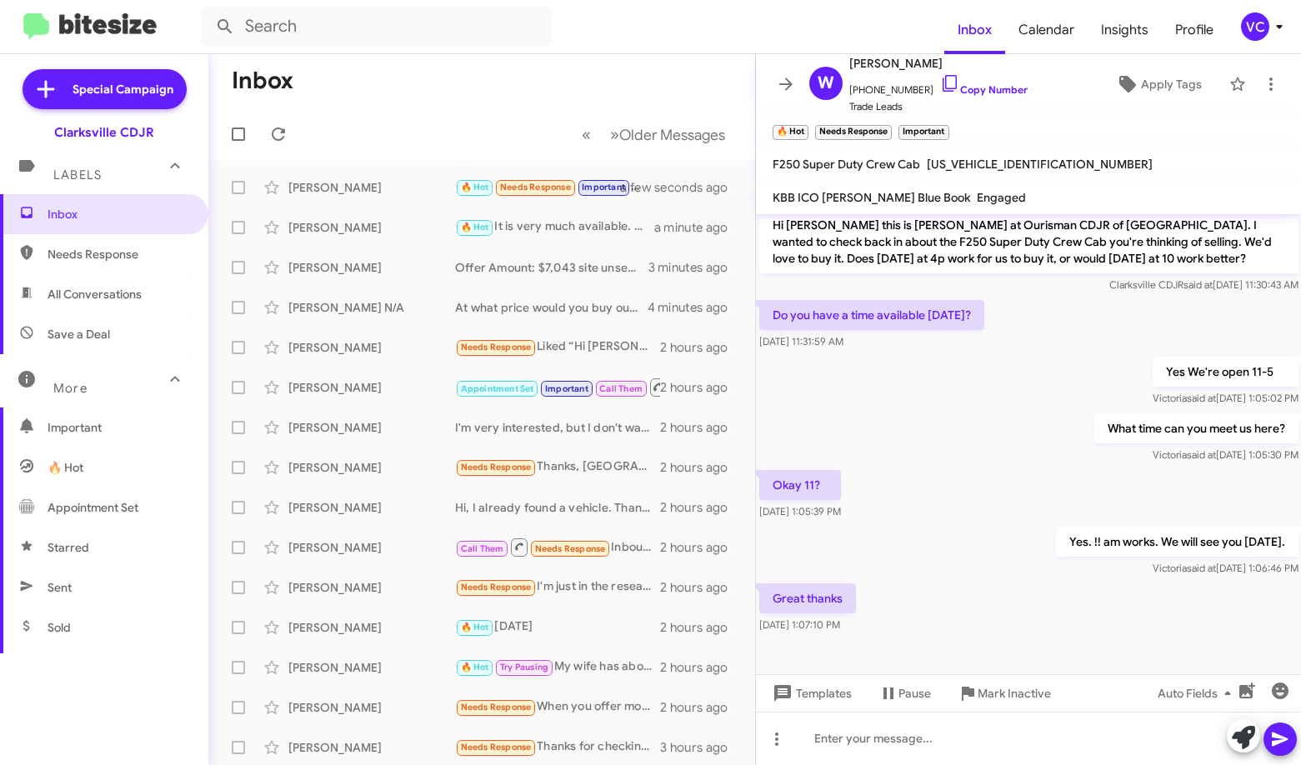
click at [929, 609] on div "Great thanks [DATE] 1:07:10 PM" at bounding box center [1029, 608] width 546 height 57
click at [919, 748] on div at bounding box center [1029, 738] width 546 height 53
click at [929, 748] on button at bounding box center [1280, 739] width 33 height 33
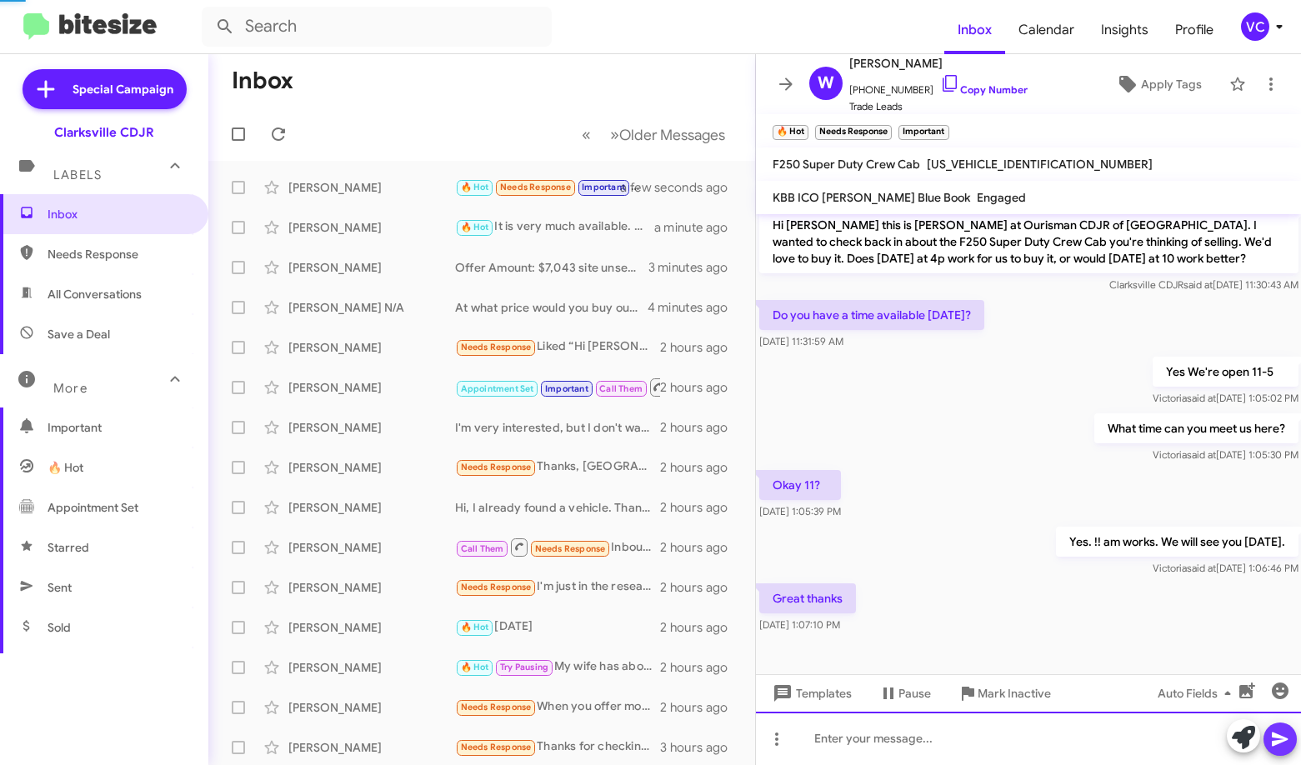
scroll to position [0, 0]
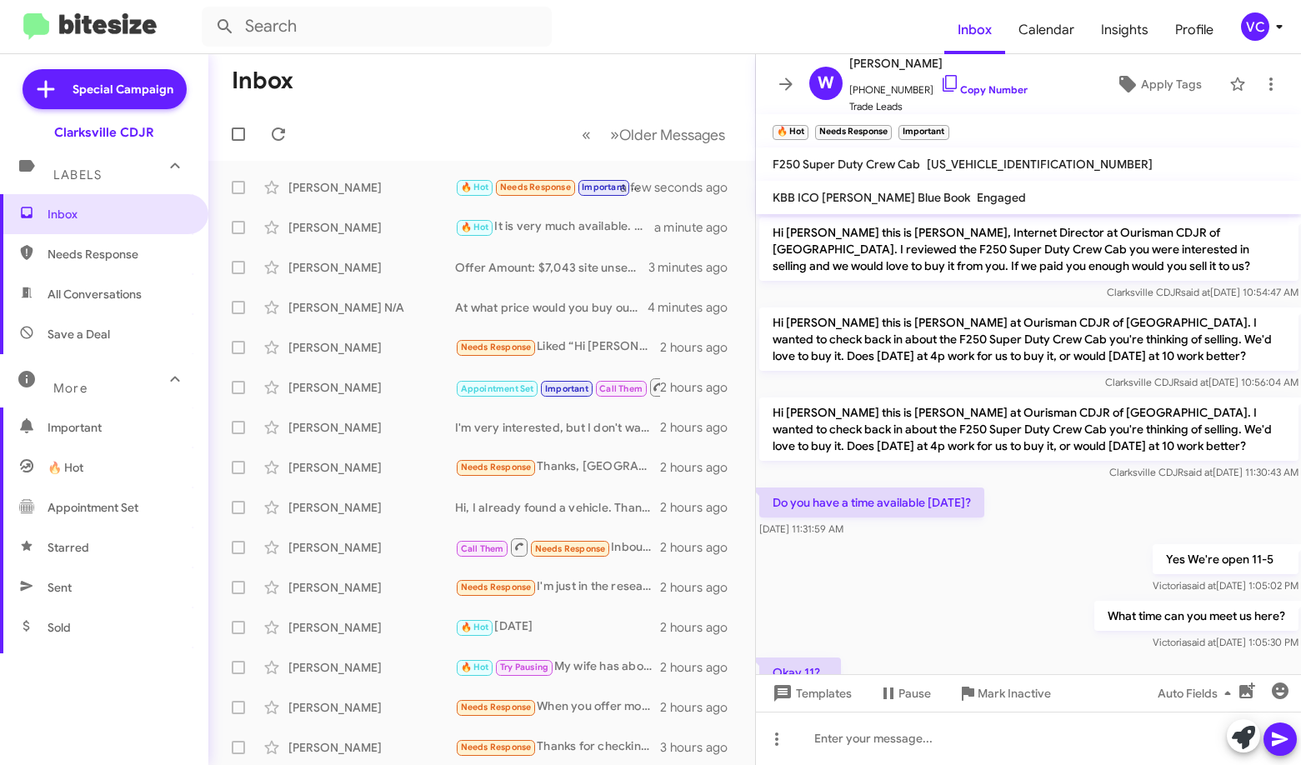
click at [929, 562] on div "Yes We're open 11-5 [PERSON_NAME] said at [DATE] 1:05:02 PM" at bounding box center [1029, 569] width 546 height 57
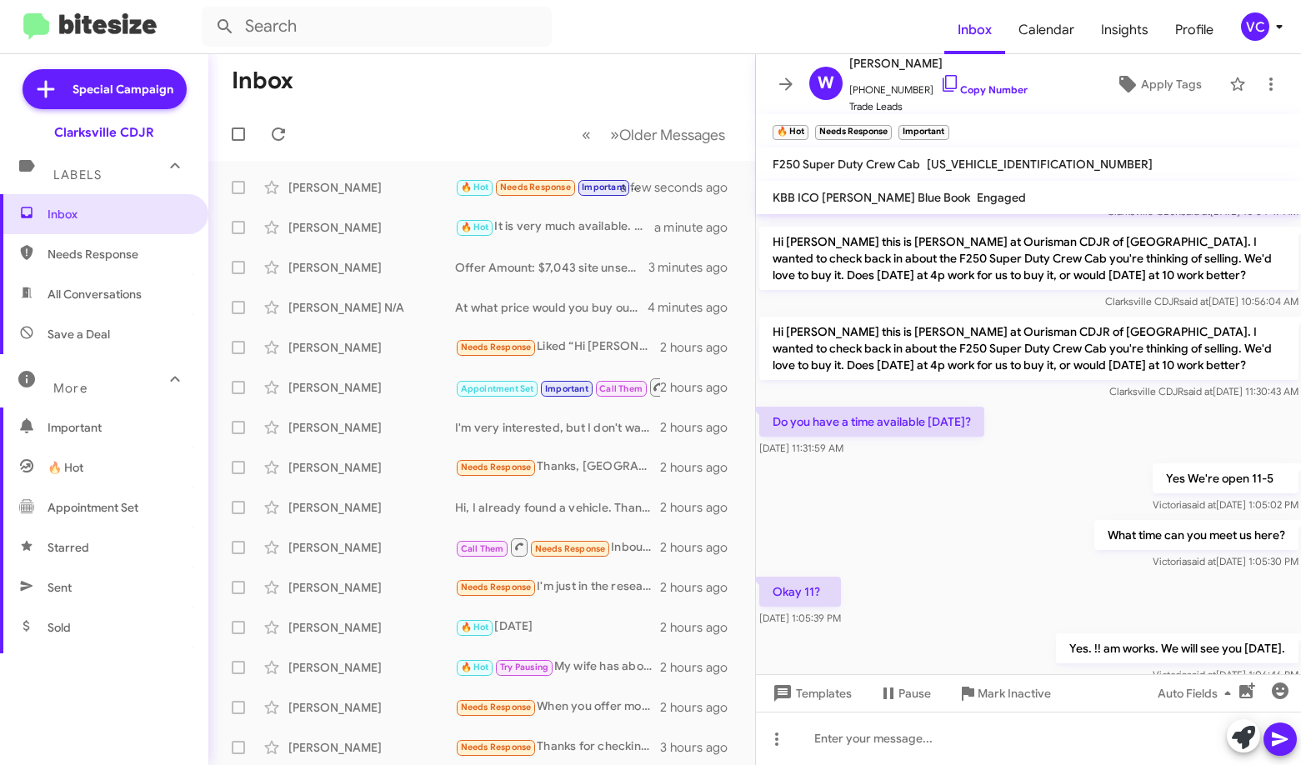
scroll to position [248, 0]
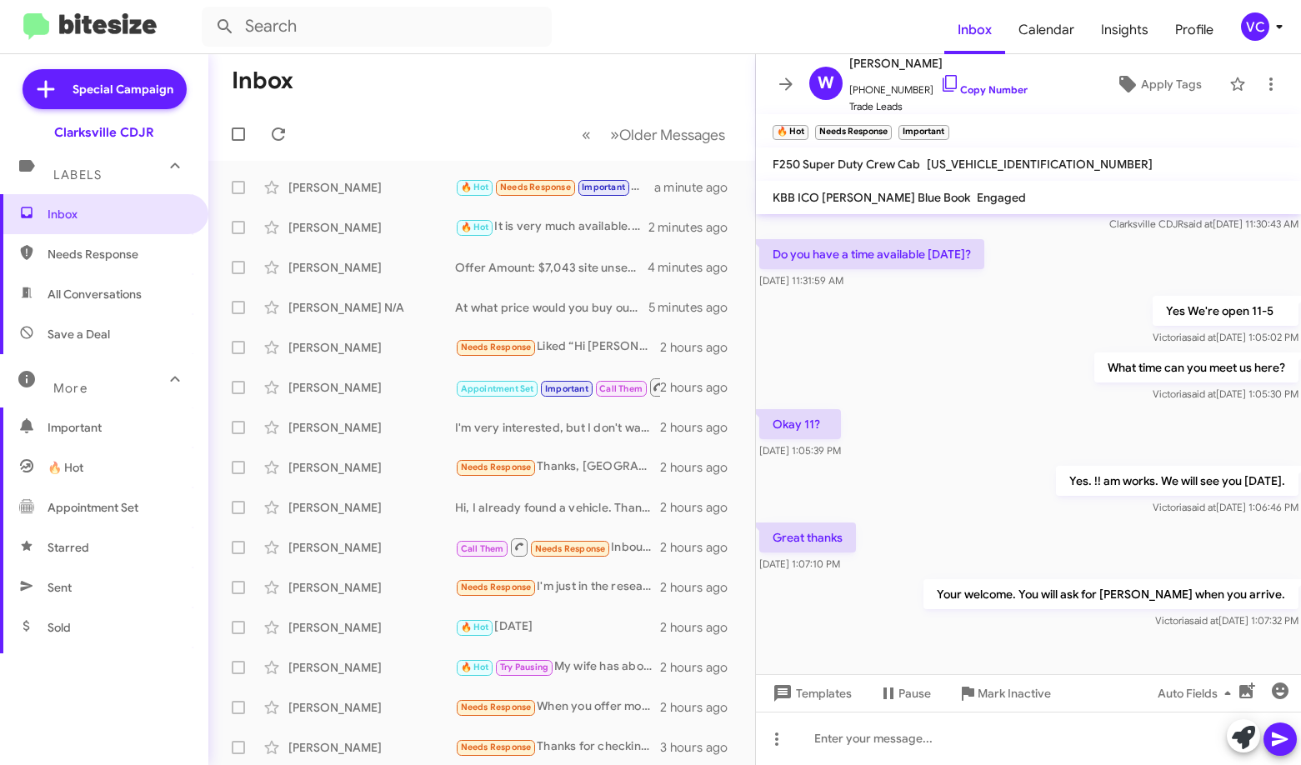
click at [620, 84] on mat-toolbar-row "Inbox" at bounding box center [481, 80] width 547 height 53
click at [677, 27] on form at bounding box center [573, 27] width 743 height 40
click at [929, 460] on div "Okay 11? [DATE] 1:05:39 PM" at bounding box center [1029, 434] width 546 height 57
click at [446, 89] on mat-toolbar-row "Inbox" at bounding box center [481, 80] width 547 height 53
click at [423, 105] on mat-toolbar-row "Inbox" at bounding box center [481, 80] width 547 height 53
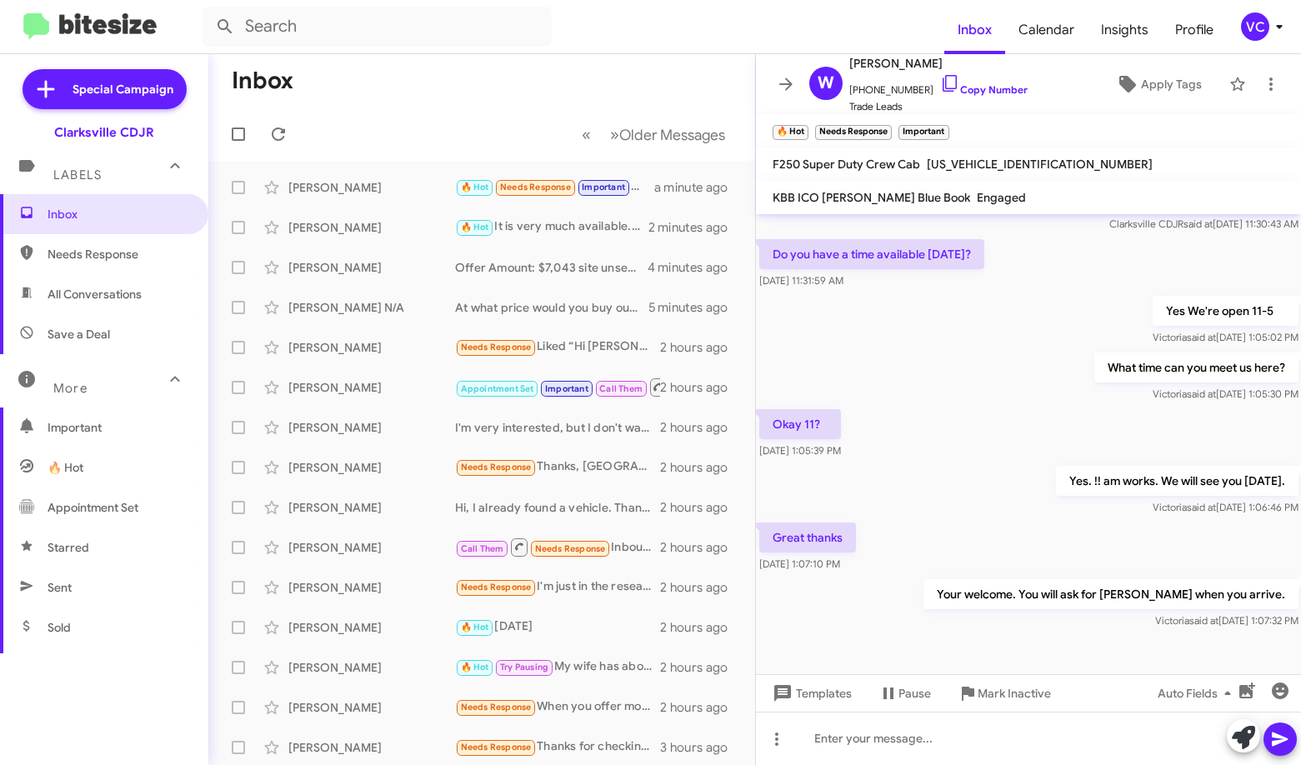
drag, startPoint x: 611, startPoint y: 35, endPoint x: 633, endPoint y: 65, distance: 37.5
click at [612, 35] on form at bounding box center [573, 27] width 743 height 40
click at [929, 530] on div "Great thanks [DATE] 1:07:10 PM" at bounding box center [1029, 547] width 546 height 57
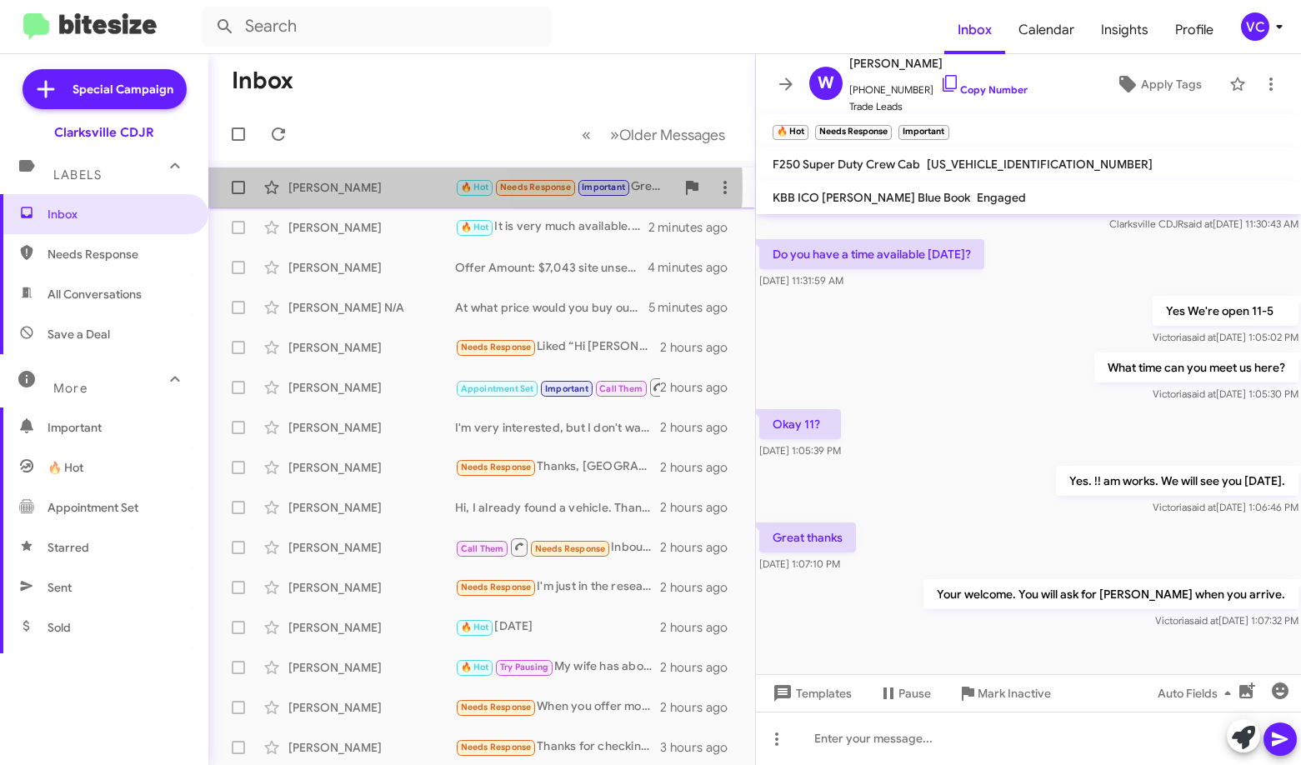
click at [415, 187] on div "[PERSON_NAME]" at bounding box center [371, 187] width 167 height 17
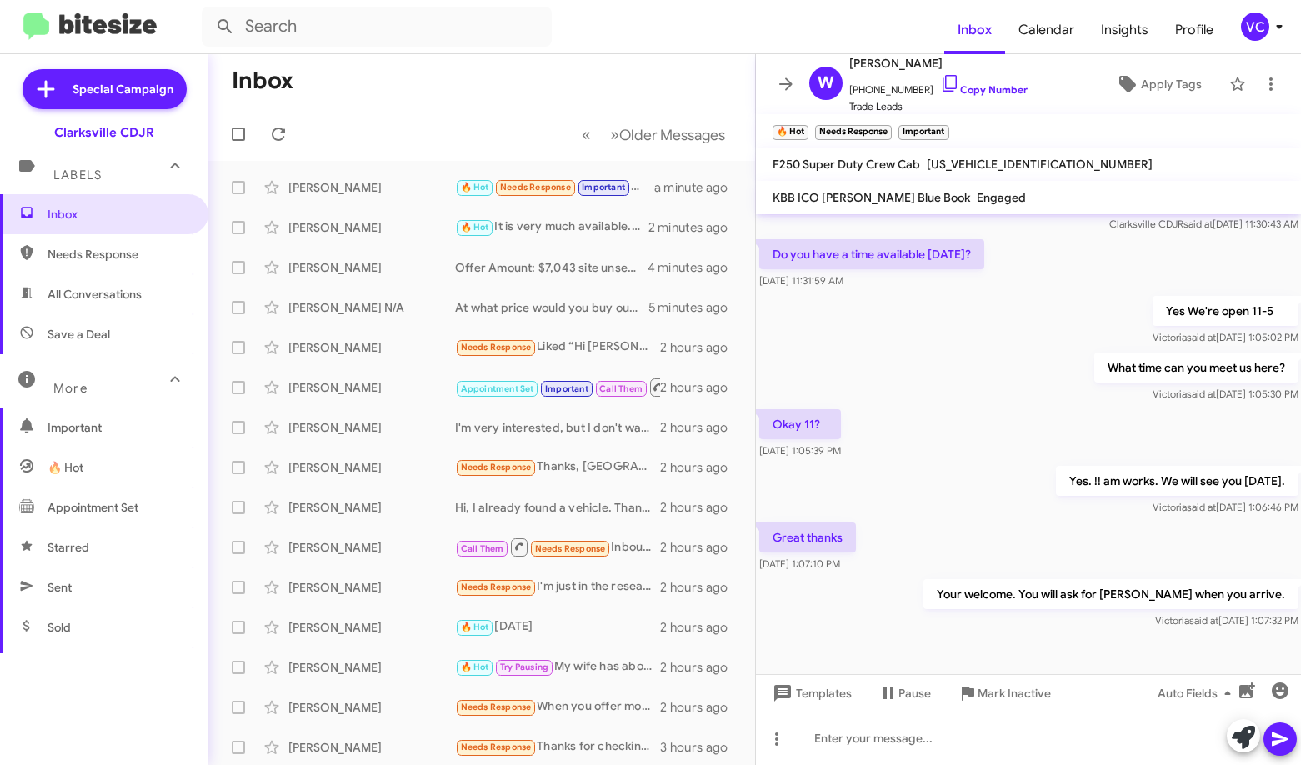
click at [929, 441] on div "Okay 11? [DATE] 1:05:39 PM" at bounding box center [1029, 434] width 546 height 57
click at [403, 357] on div "[PERSON_NAME] Needs Response Liked “Hi [PERSON_NAME] it's [PERSON_NAME] at Ouri…" at bounding box center [482, 347] width 520 height 33
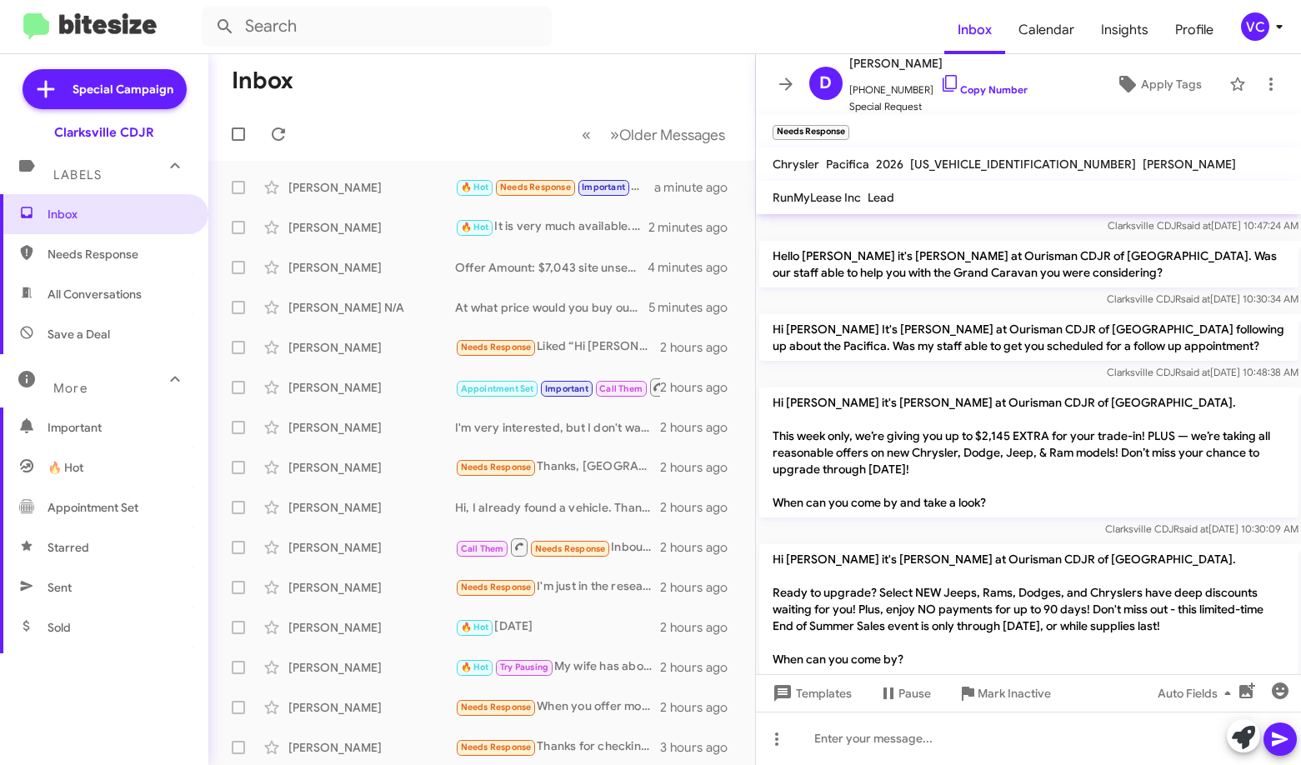
scroll to position [1985, 0]
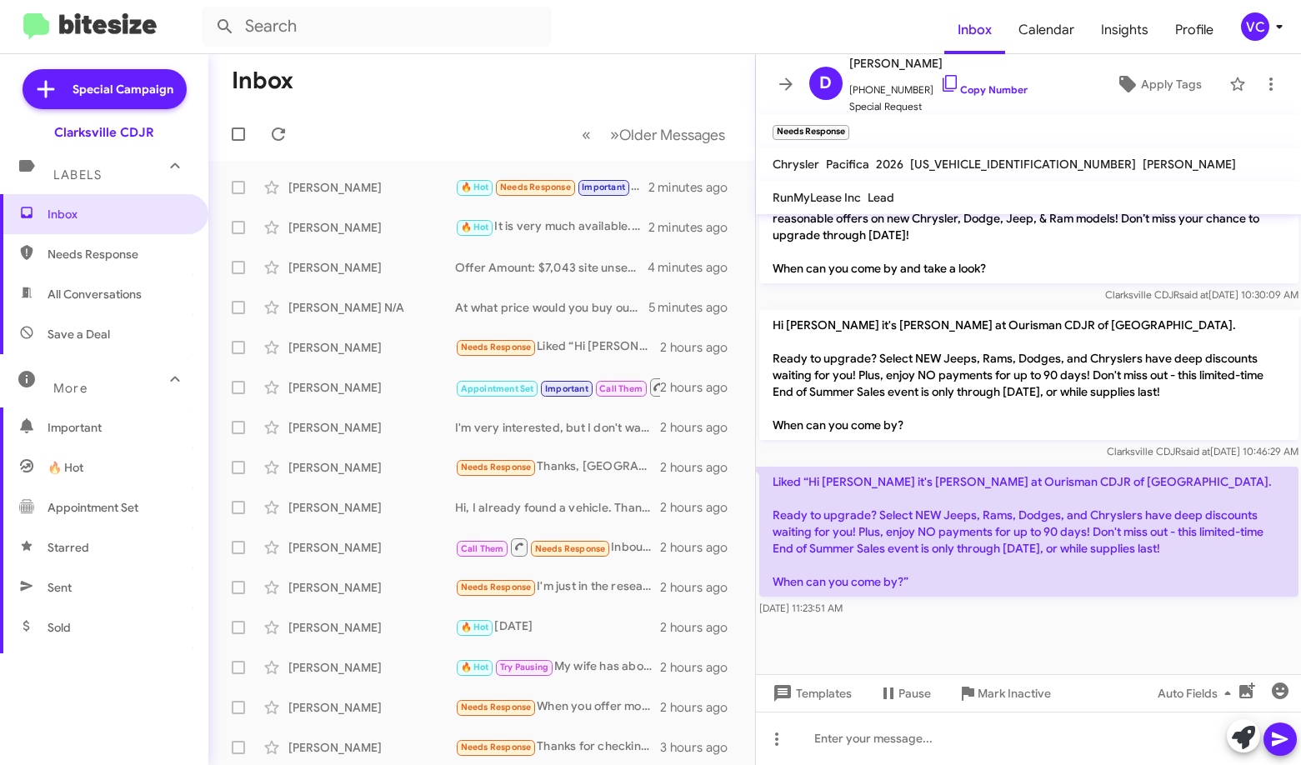
click at [929, 620] on div at bounding box center [1029, 664] width 546 height 88
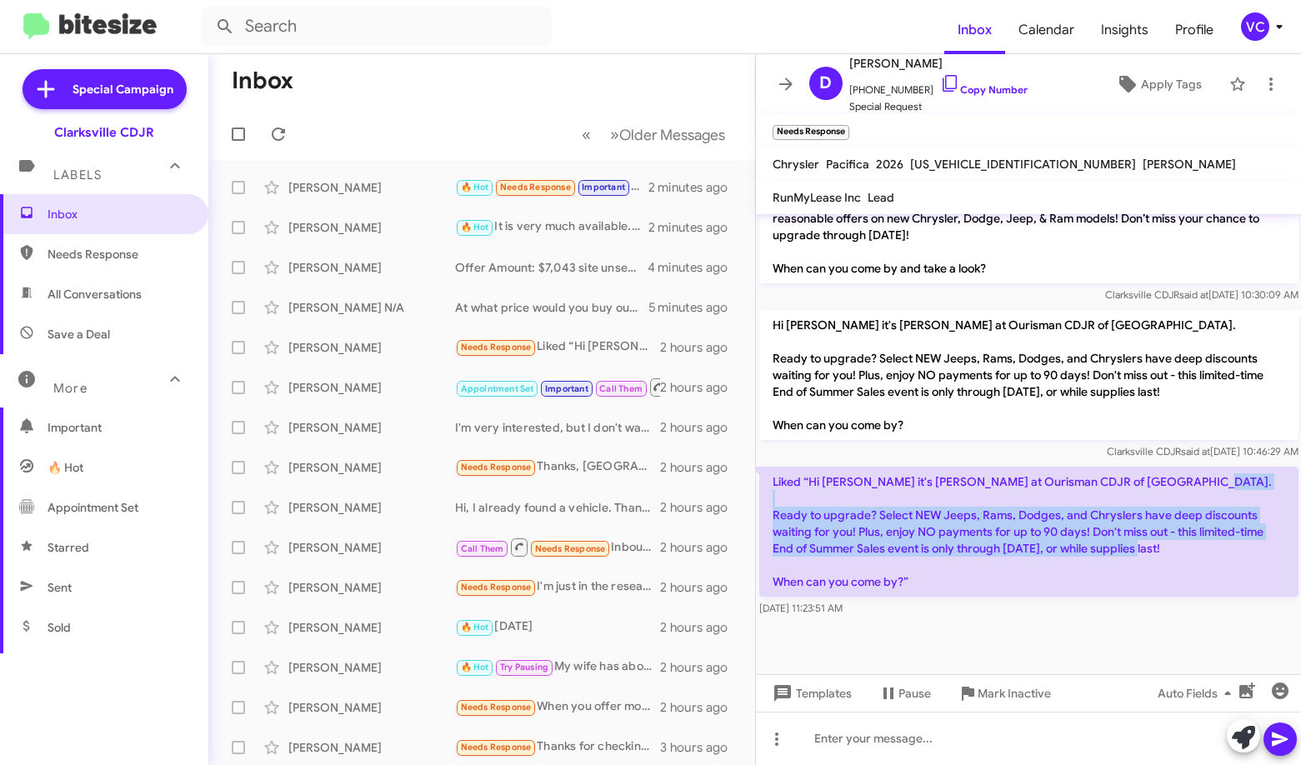
drag, startPoint x: 894, startPoint y: 483, endPoint x: 1167, endPoint y: 535, distance: 277.6
click at [929, 534] on p "Liked “Hi [PERSON_NAME] it's [PERSON_NAME] at Ourisman CDJR of [GEOGRAPHIC_DATA…" at bounding box center [1028, 532] width 539 height 130
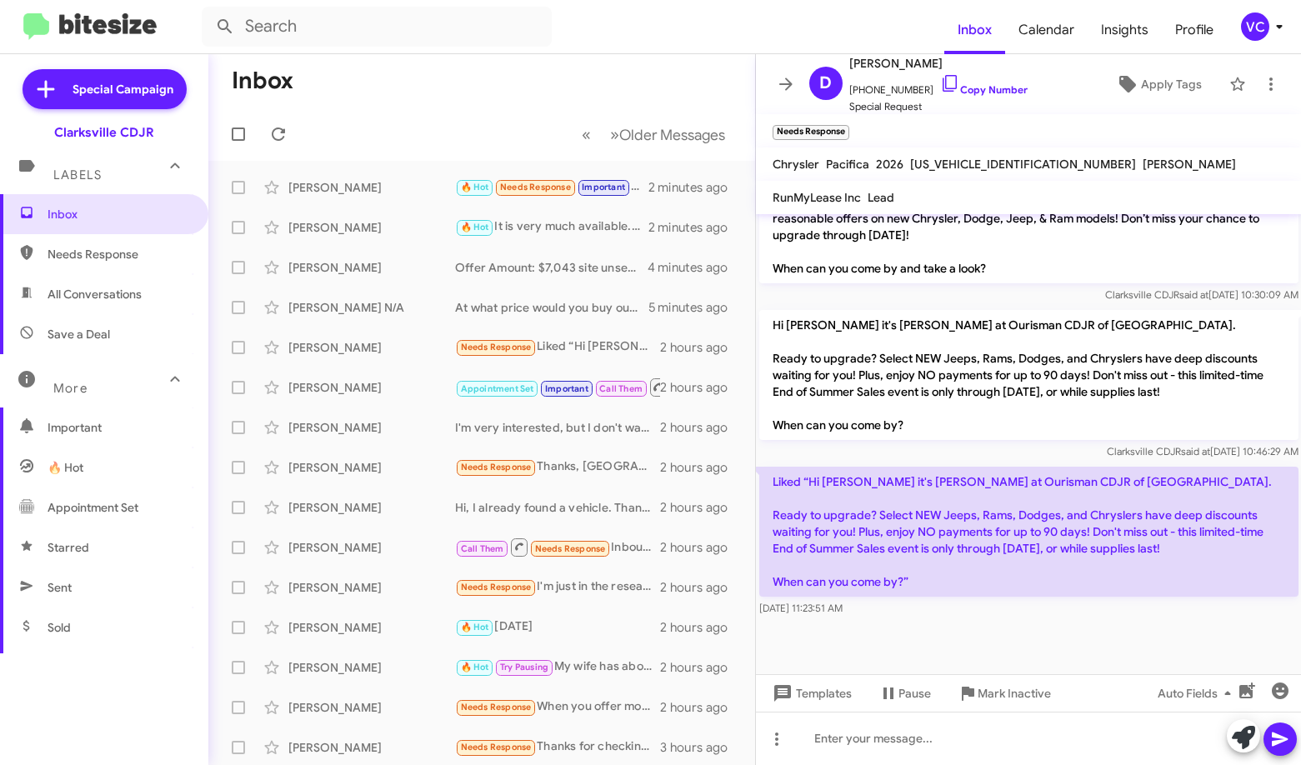
click at [929, 620] on div at bounding box center [1029, 664] width 546 height 88
click at [929, 83] on link "Copy Number" at bounding box center [984, 89] width 88 height 13
click at [718, 51] on mat-toolbar "Inbox Calendar Insights Profile VC" at bounding box center [650, 26] width 1301 height 53
click at [923, 746] on div at bounding box center [1029, 738] width 546 height 53
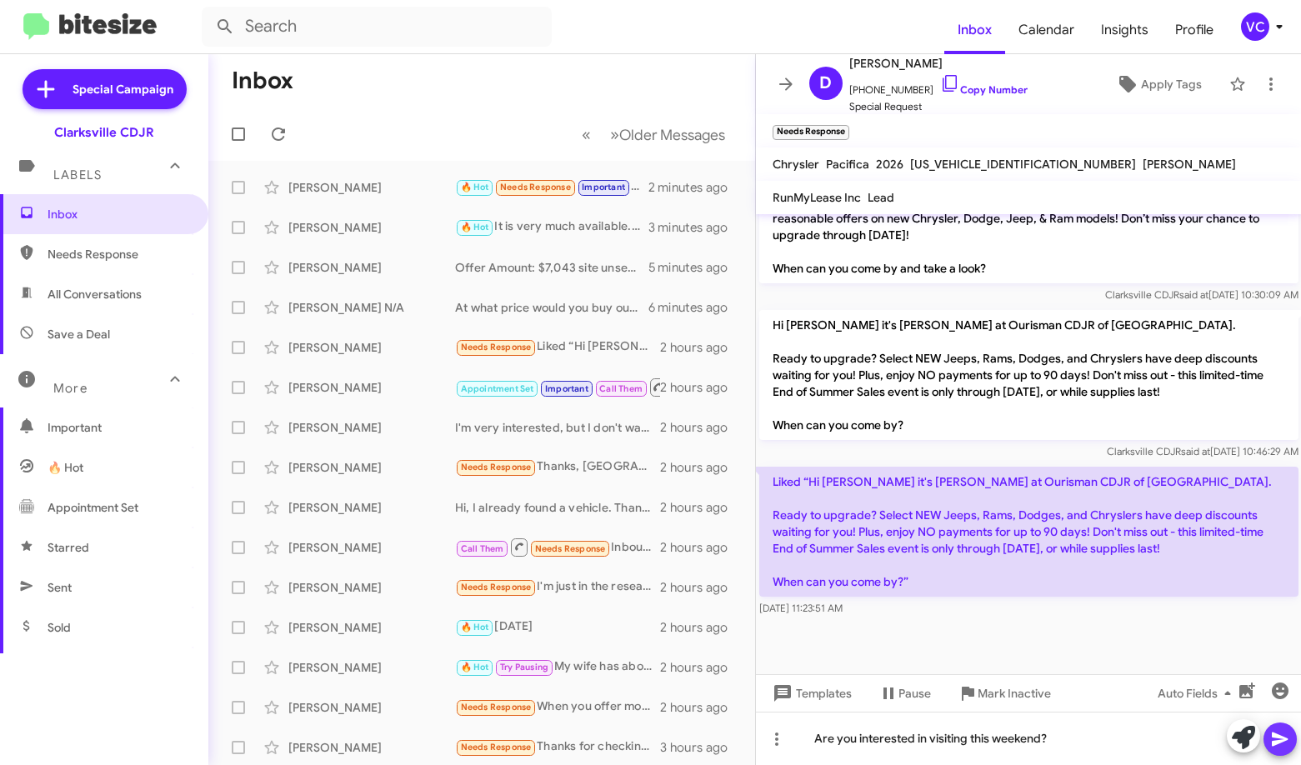
click at [929, 738] on icon at bounding box center [1280, 740] width 16 height 14
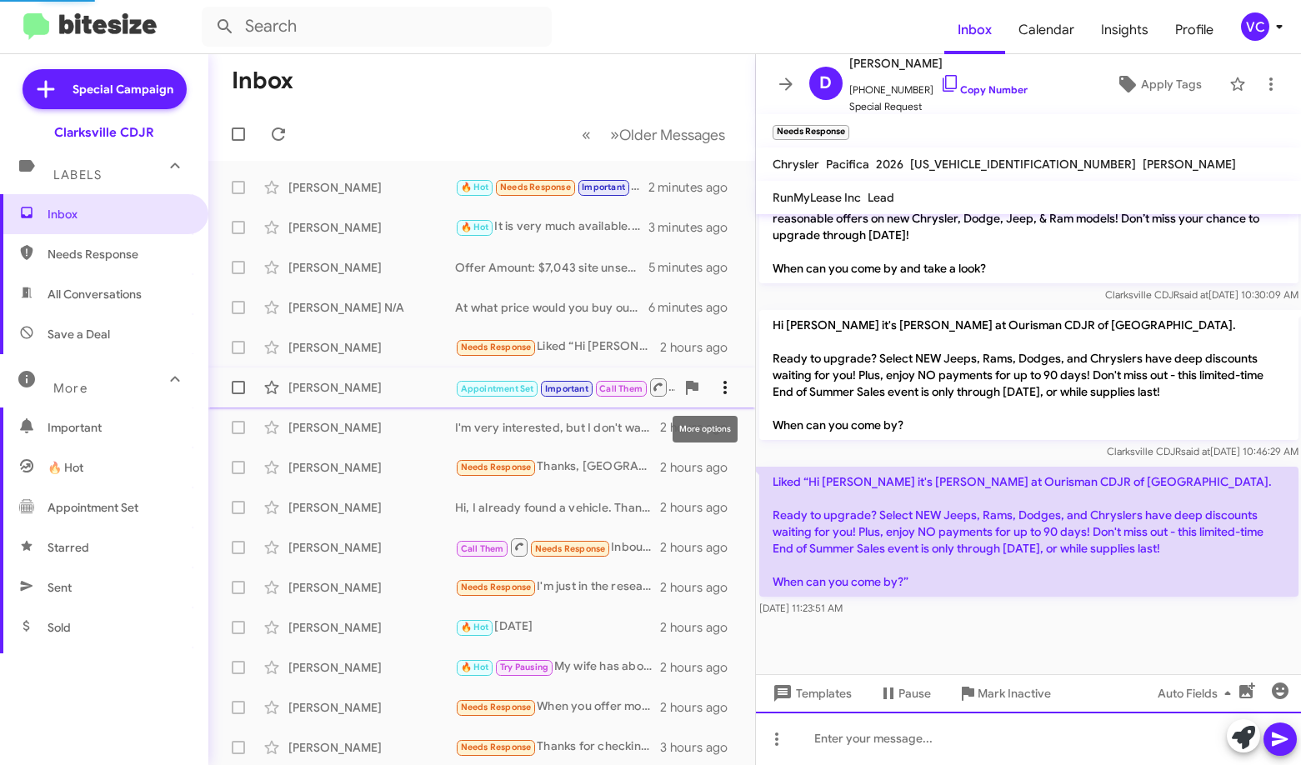
scroll to position [0, 0]
